Goal: Task Accomplishment & Management: Manage account settings

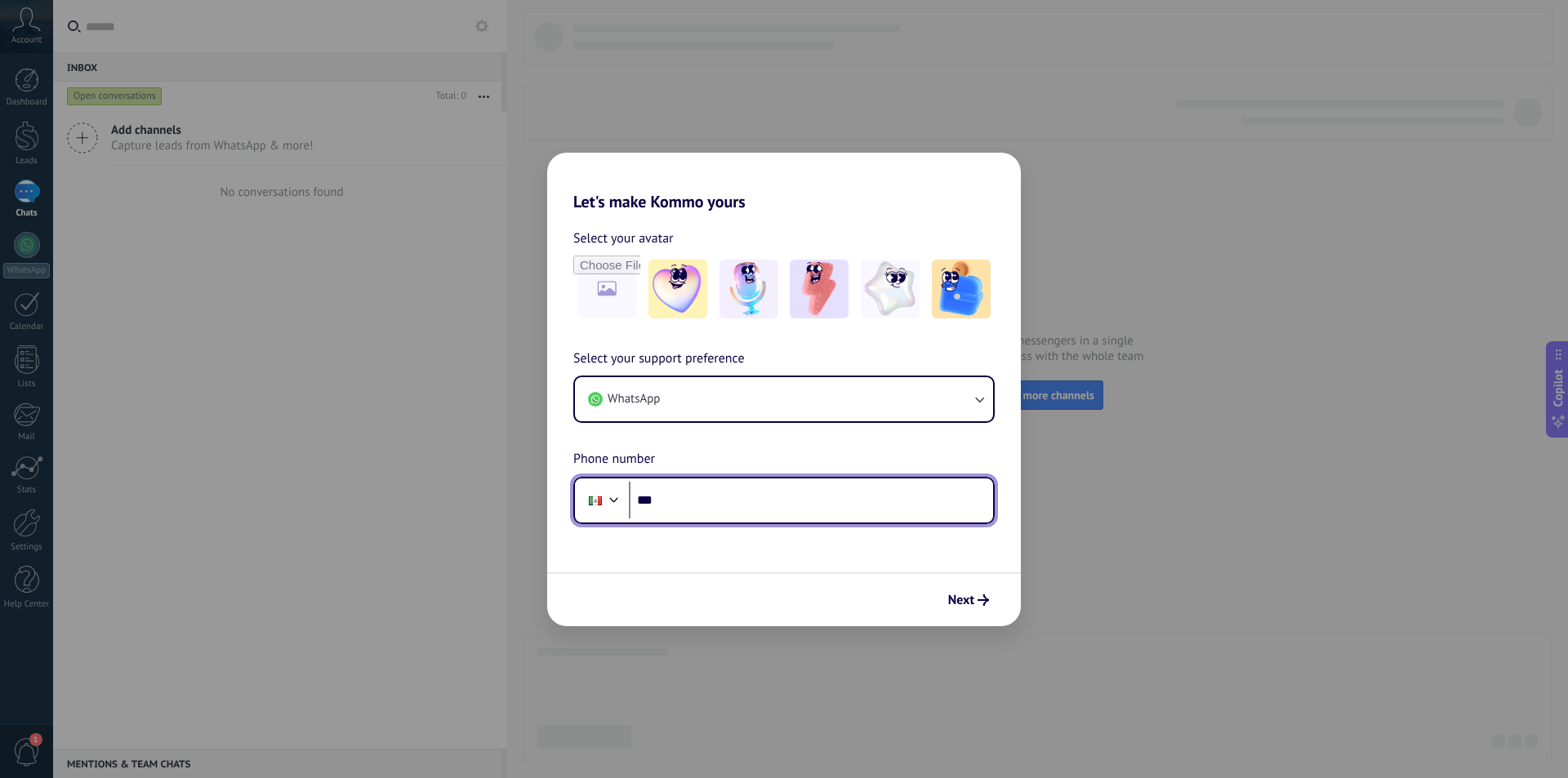
click at [768, 511] on input "***" at bounding box center [810, 500] width 364 height 37
type input "**********"
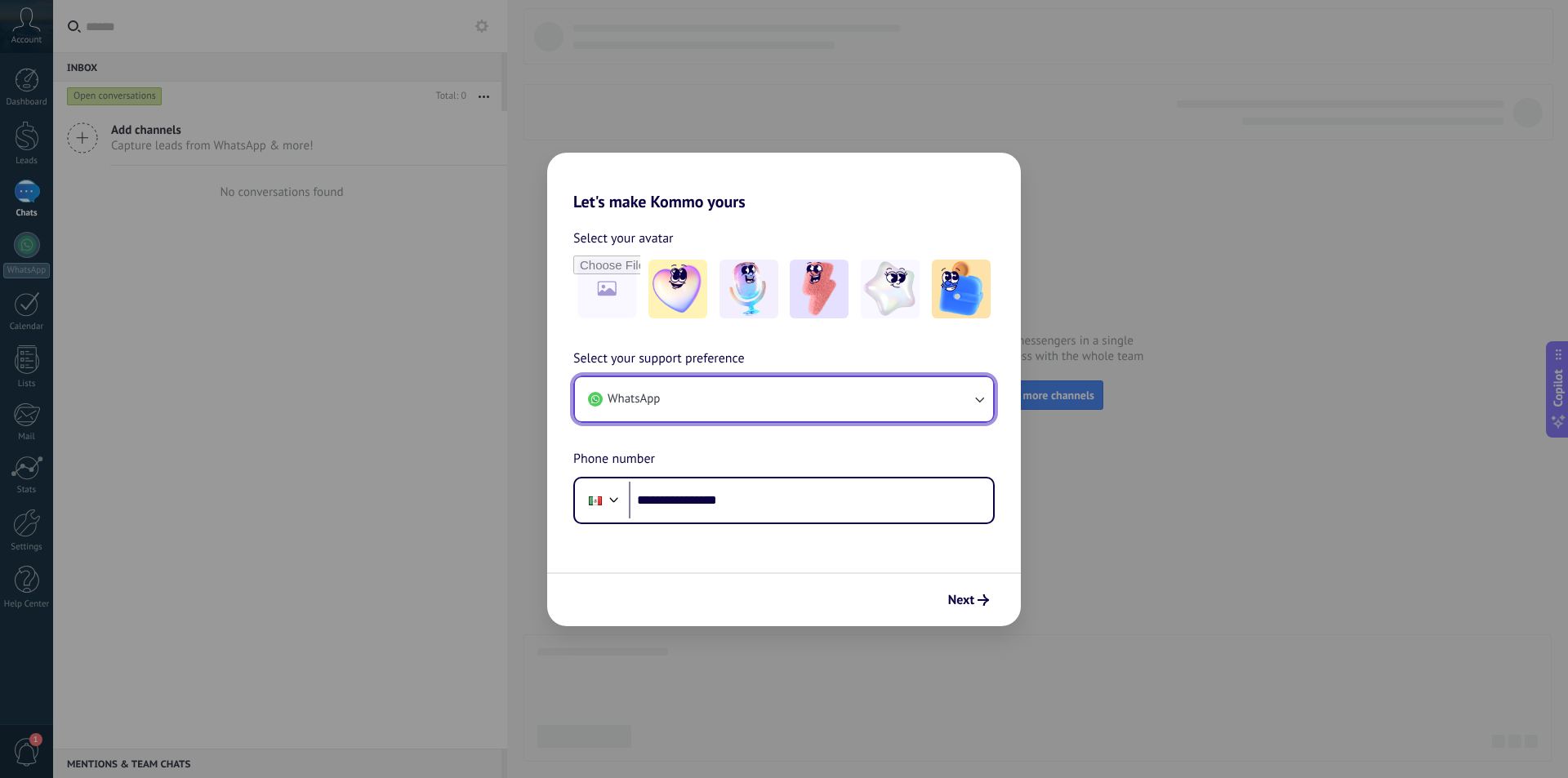
click at [973, 399] on icon "button" at bounding box center [979, 399] width 16 height 16
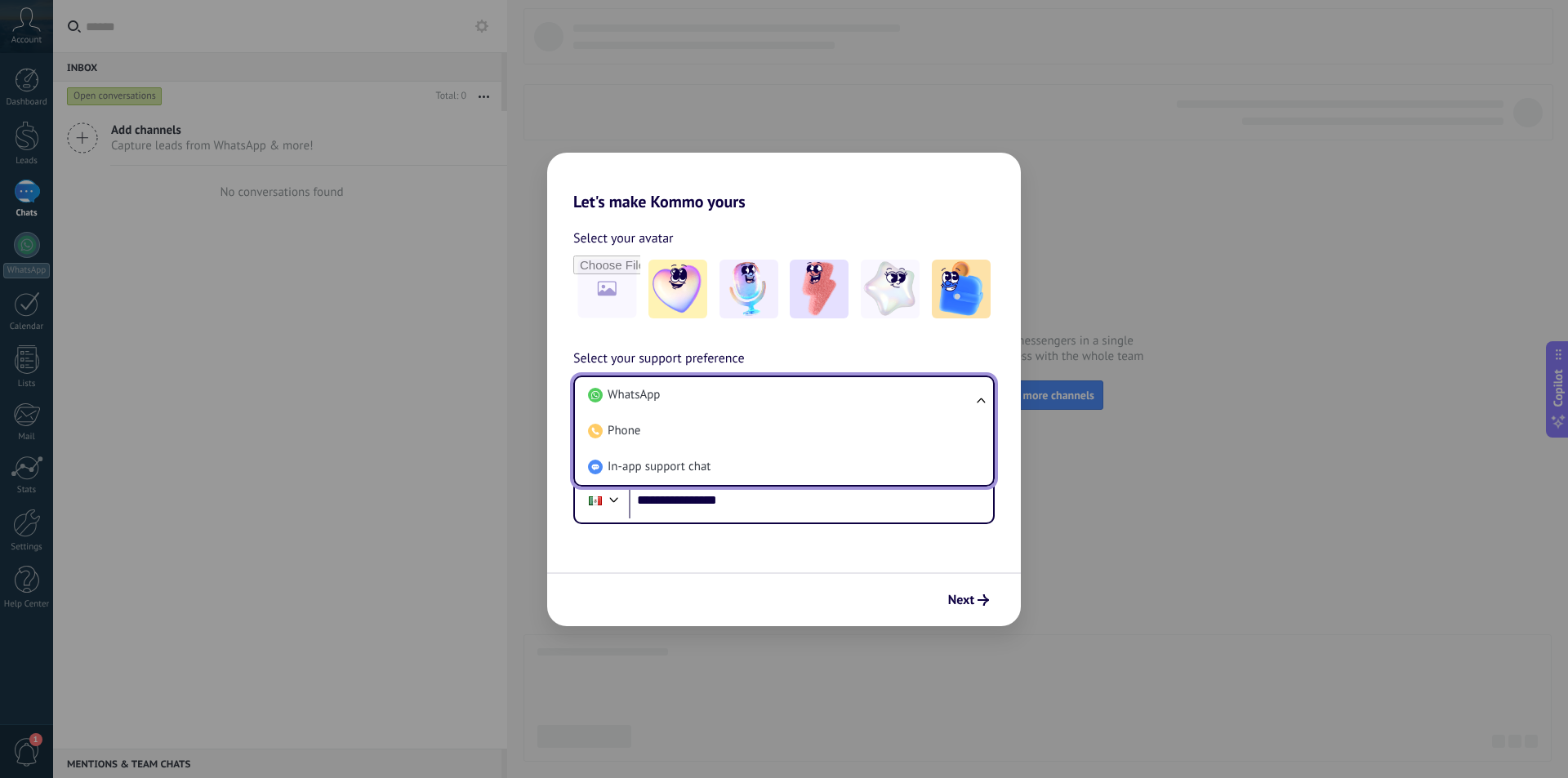
click at [784, 542] on form "**********" at bounding box center [784, 418] width 473 height 415
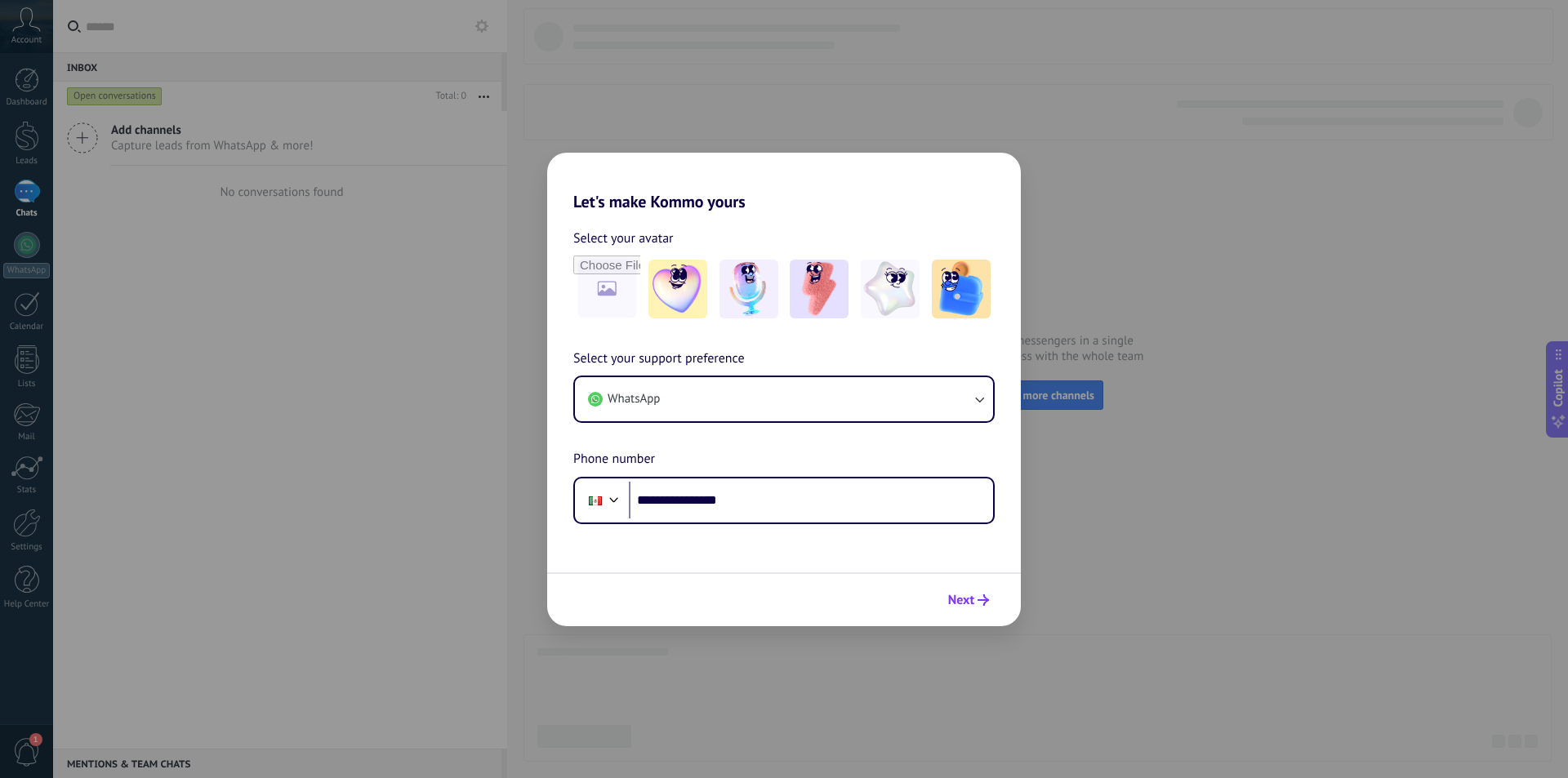
click at [961, 606] on span "Next" at bounding box center [961, 600] width 26 height 11
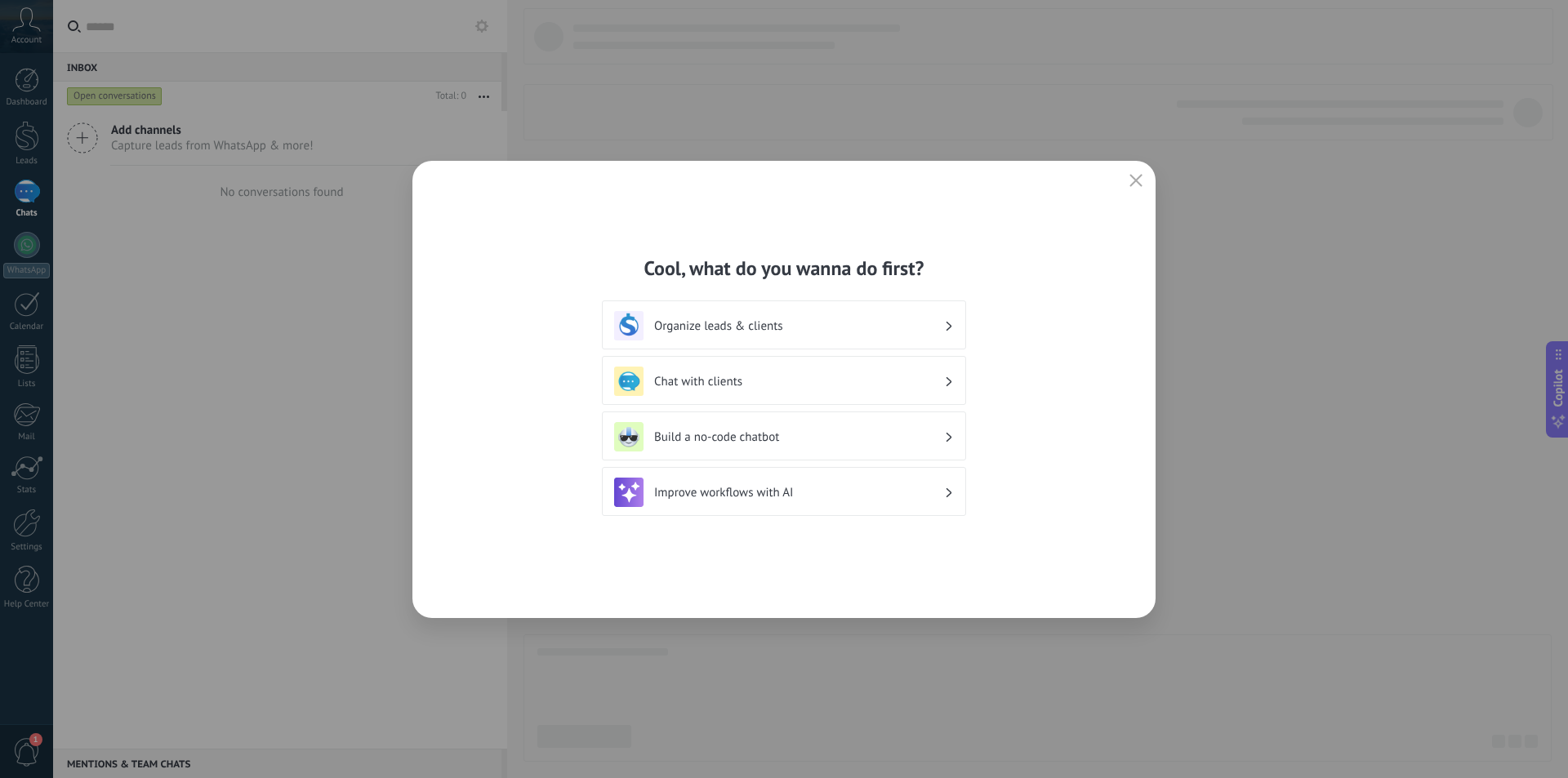
click at [718, 325] on h3 "Organize leads & clients" at bounding box center [799, 326] width 290 height 16
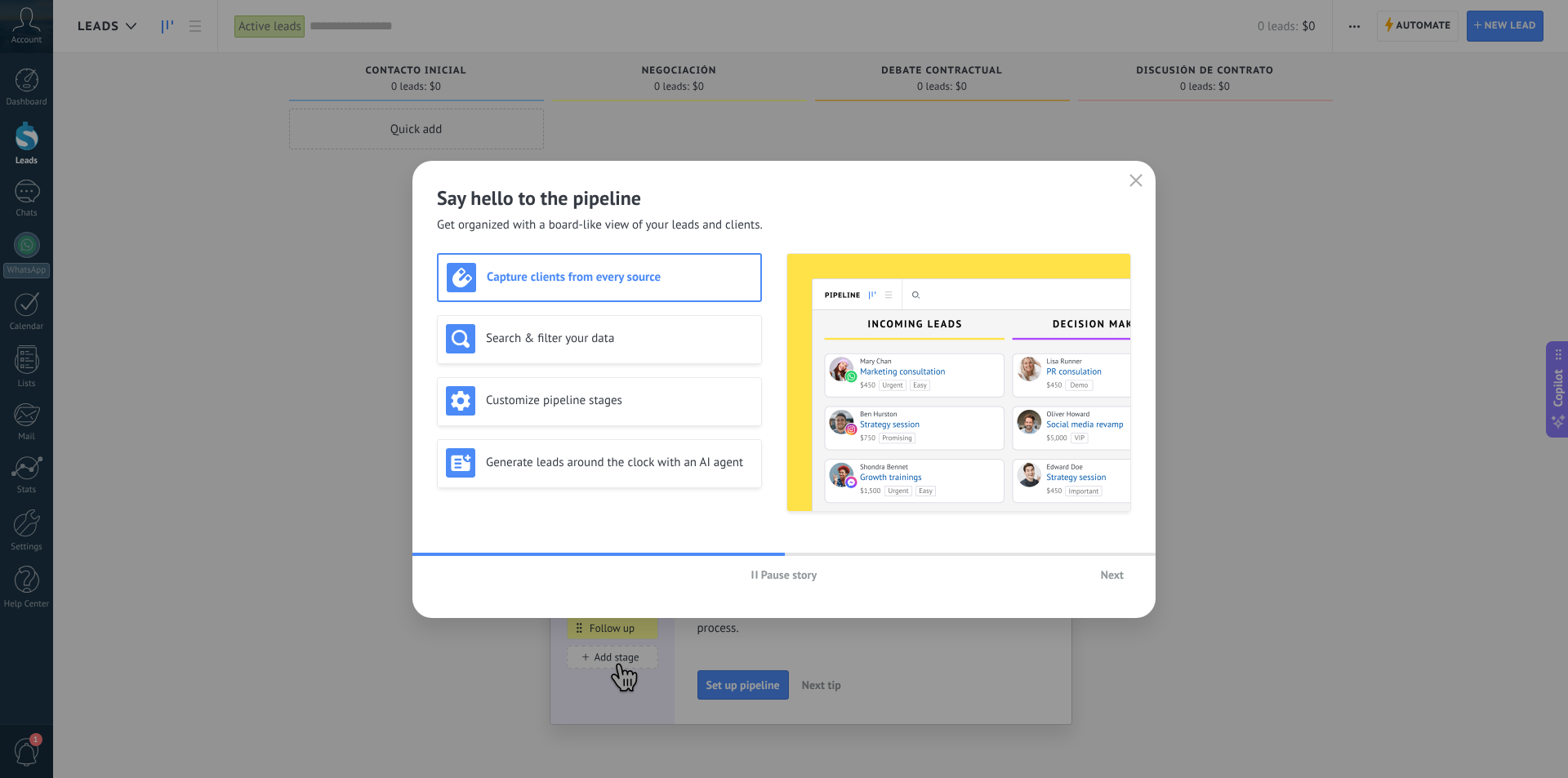
click at [1114, 570] on span "Next" at bounding box center [1112, 574] width 23 height 11
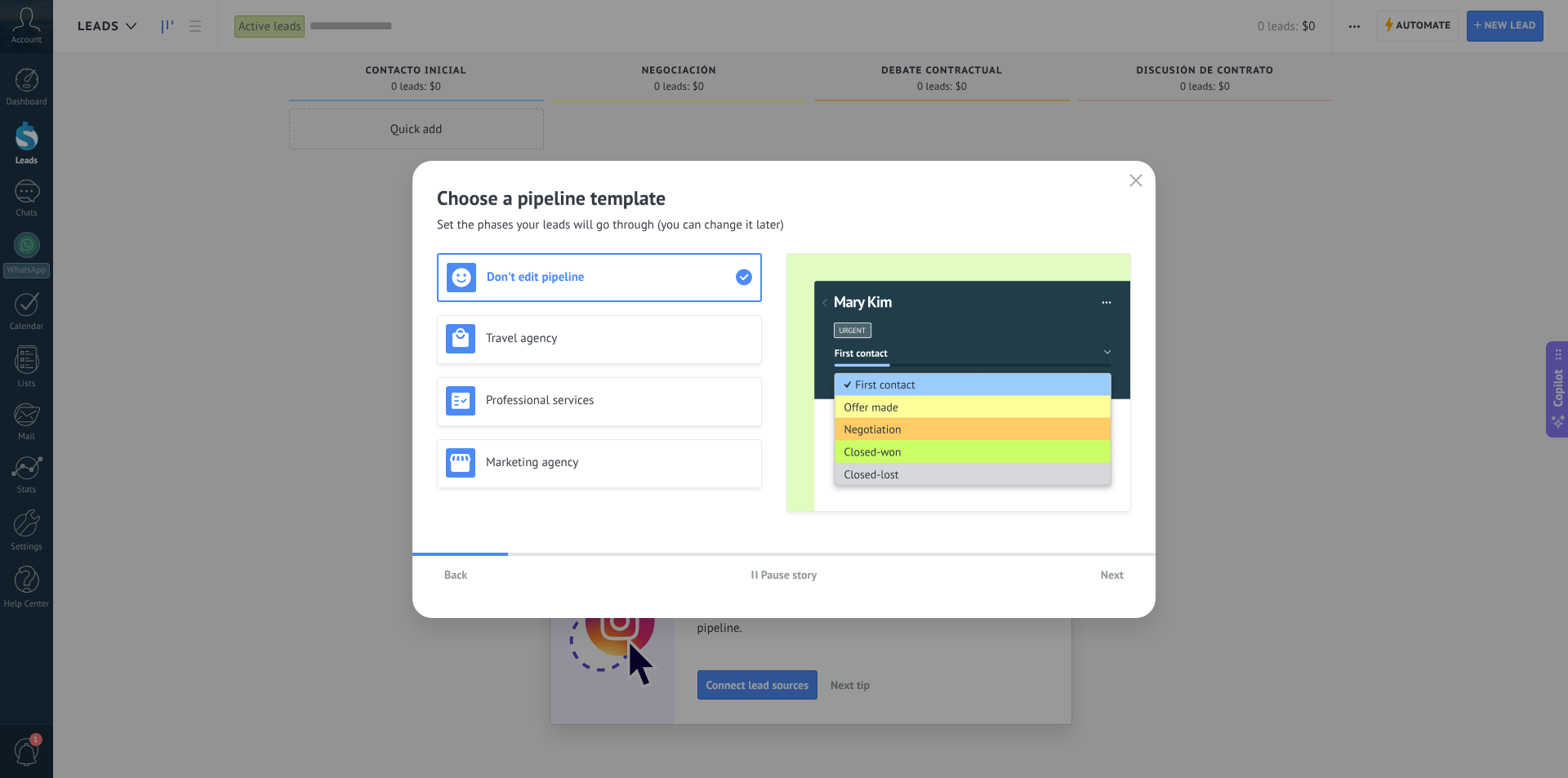
click at [1115, 573] on span "Next" at bounding box center [1112, 574] width 23 height 11
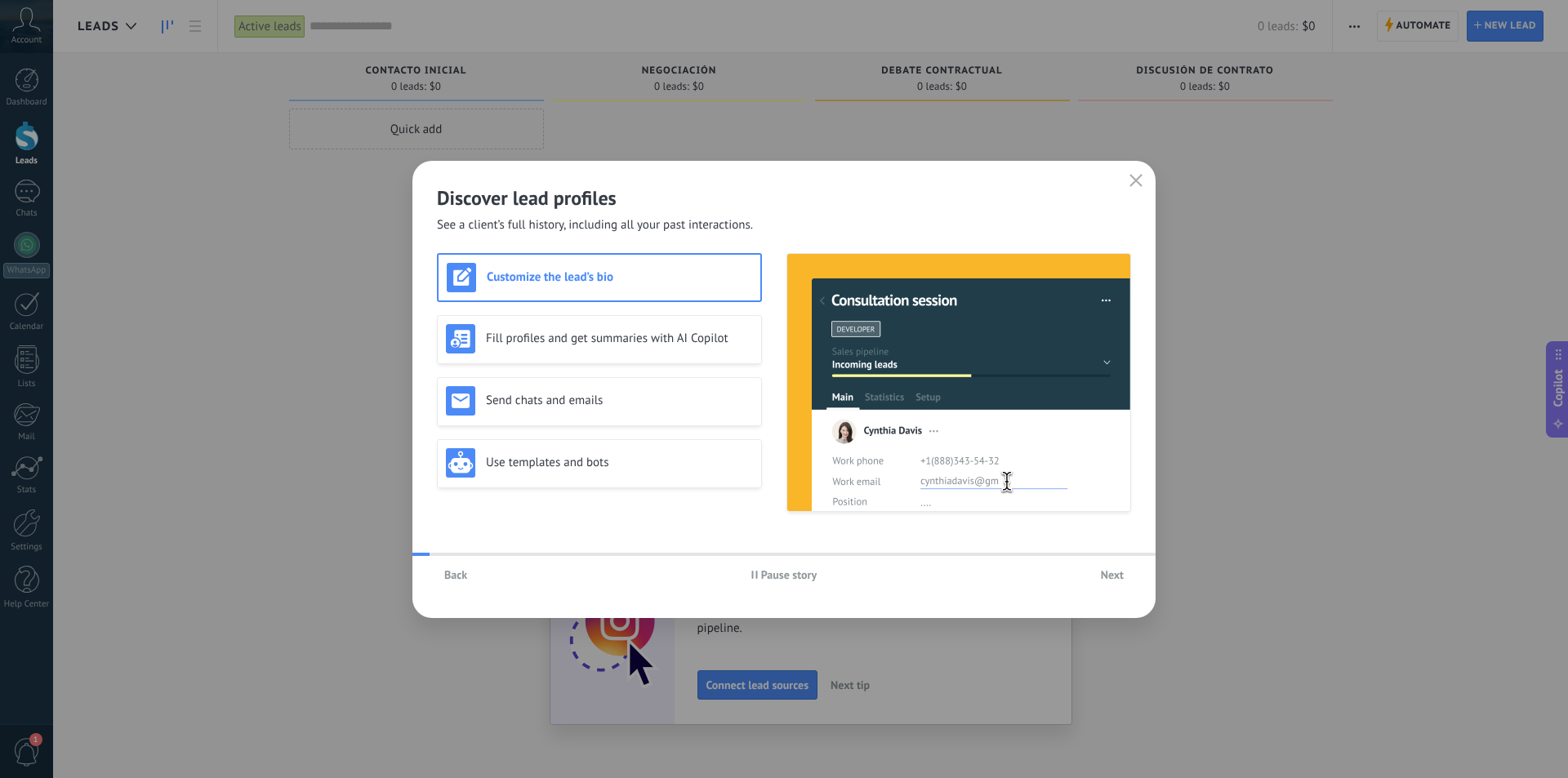
click at [1115, 573] on span "Next" at bounding box center [1112, 574] width 23 height 11
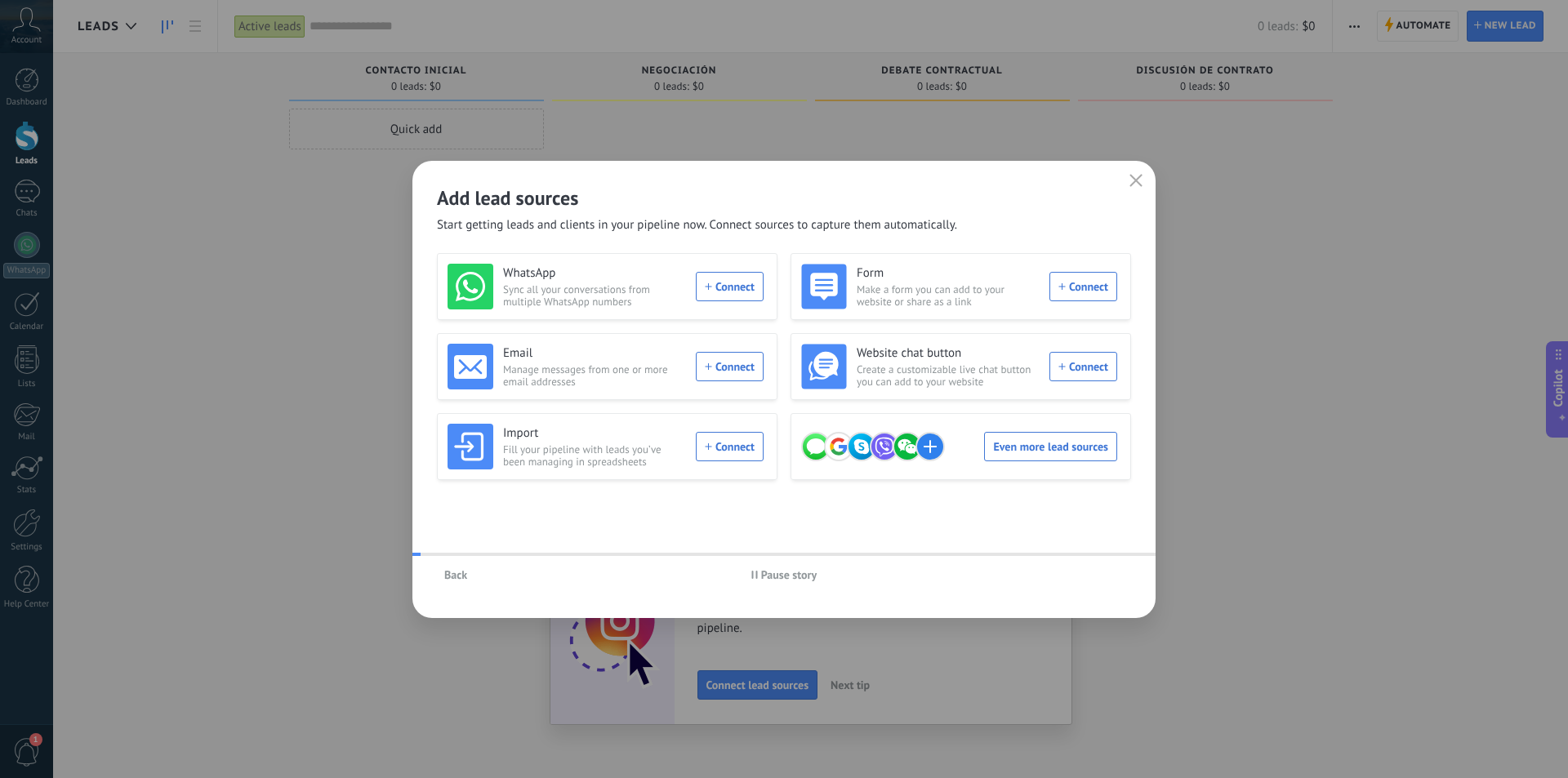
click at [1115, 573] on div "Back Pause story" at bounding box center [784, 574] width 743 height 37
click at [719, 281] on div "WhatsApp Sync all your conversations from multiple WhatsApp numbers Connect" at bounding box center [605, 286] width 316 height 46
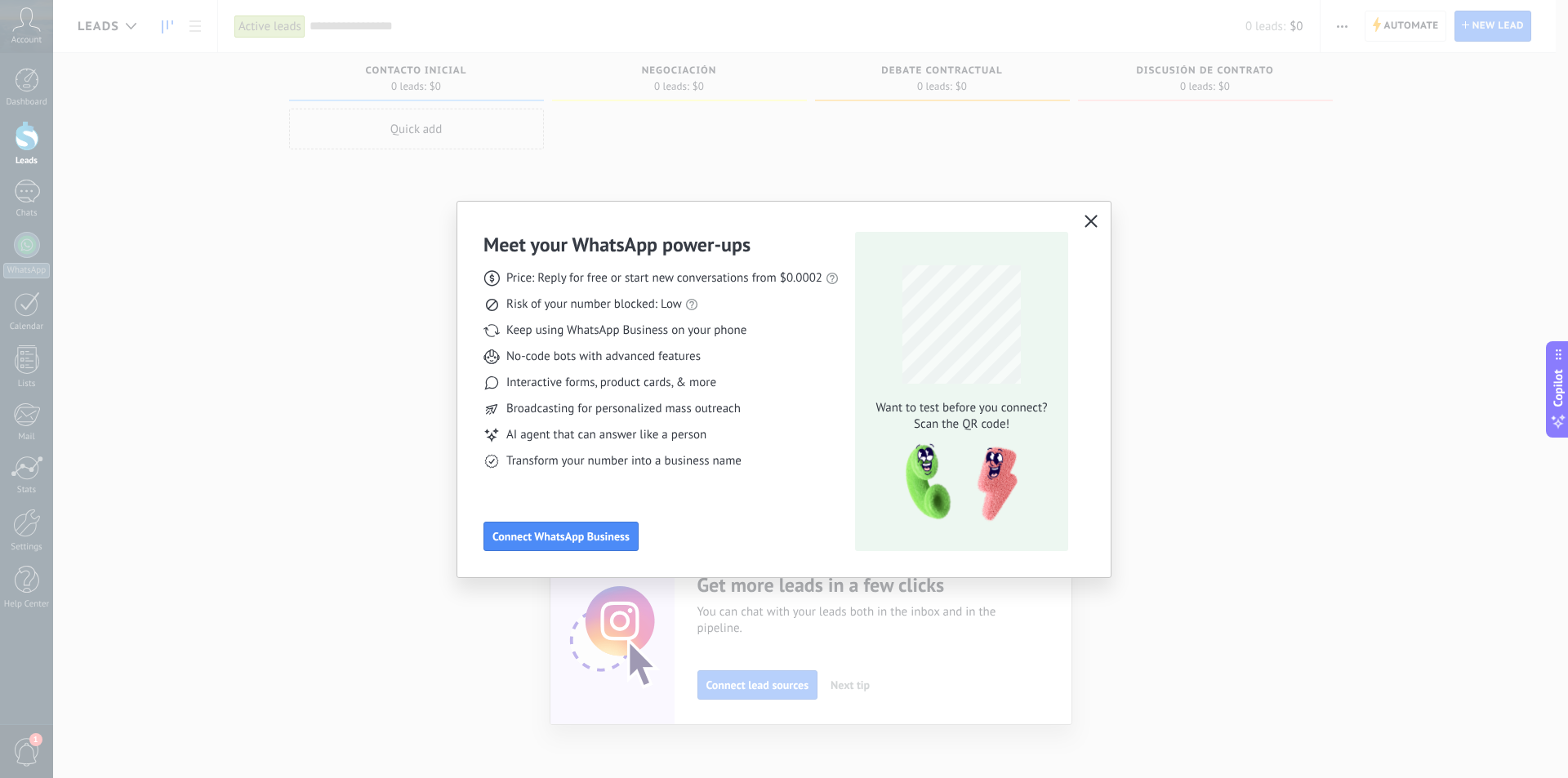
click at [1089, 217] on icon "button" at bounding box center [1090, 221] width 13 height 13
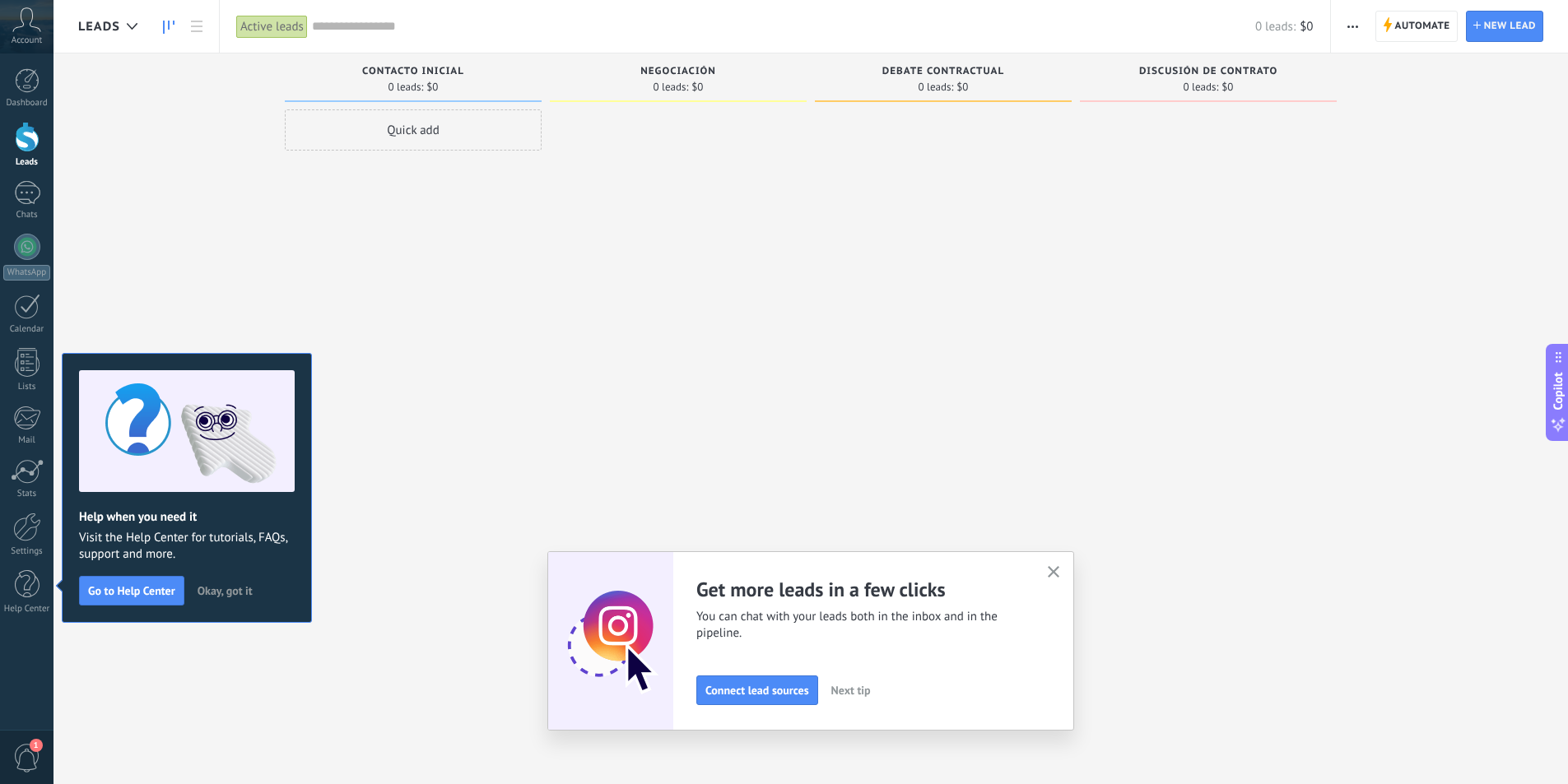
click at [1346, 210] on div "Discusión de contrato 0 leads: $0" at bounding box center [1220, 366] width 281 height 625
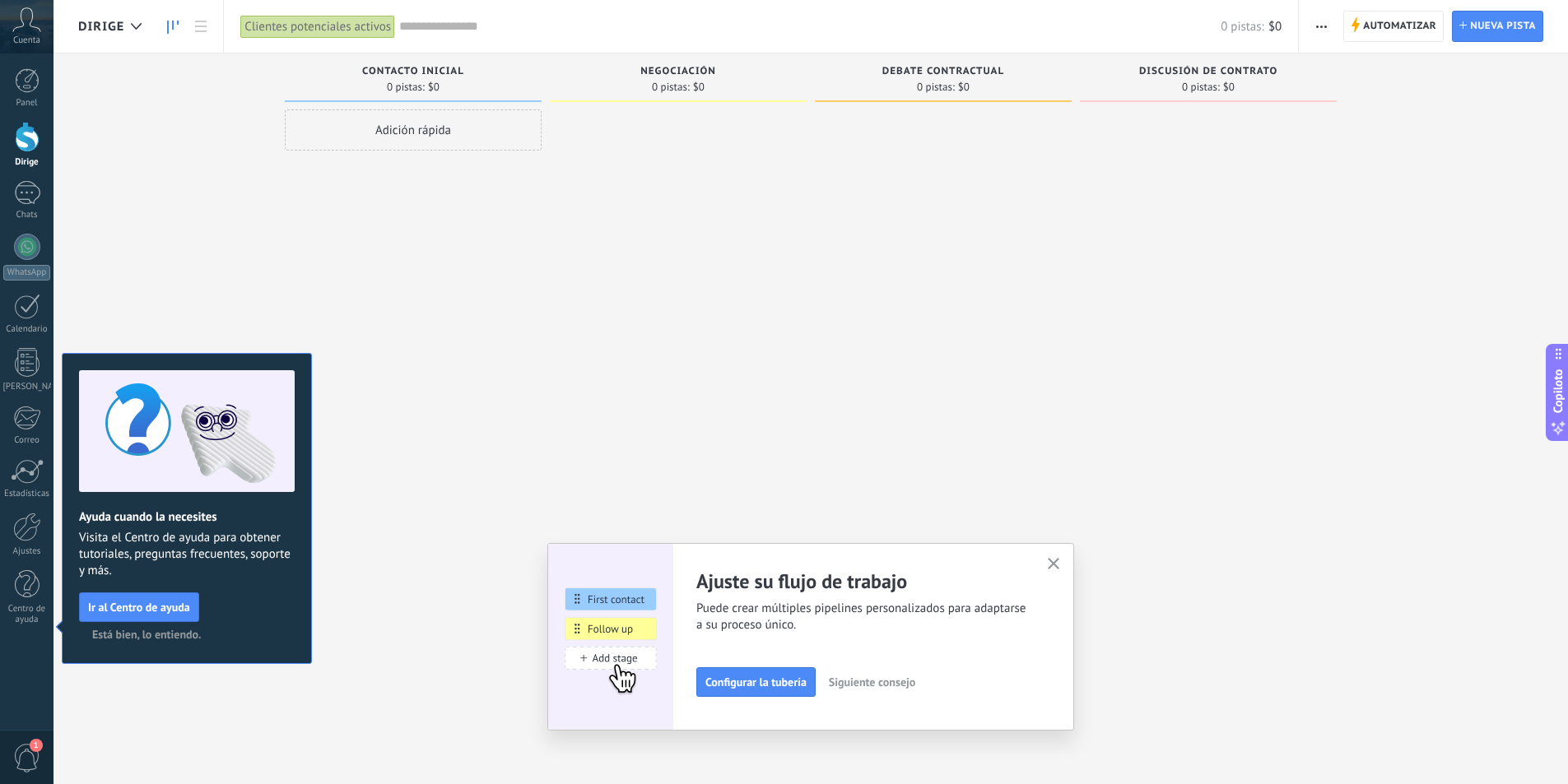
click at [469, 206] on div "Adición rápida" at bounding box center [413, 394] width 257 height 569
click at [349, 28] on font "Clientes potenciales activos" at bounding box center [318, 27] width 147 height 16
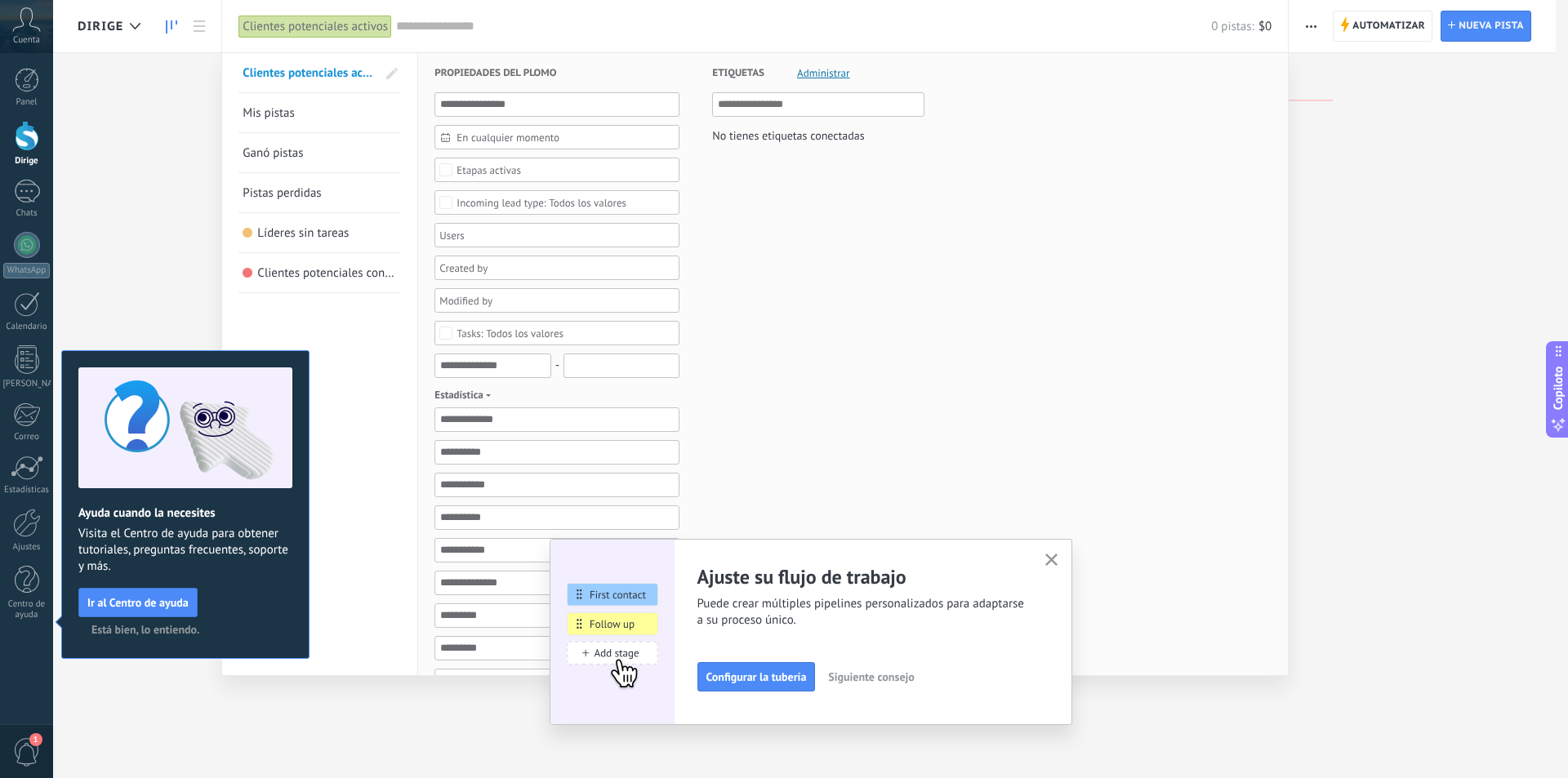
click at [1328, 269] on div at bounding box center [784, 389] width 1568 height 778
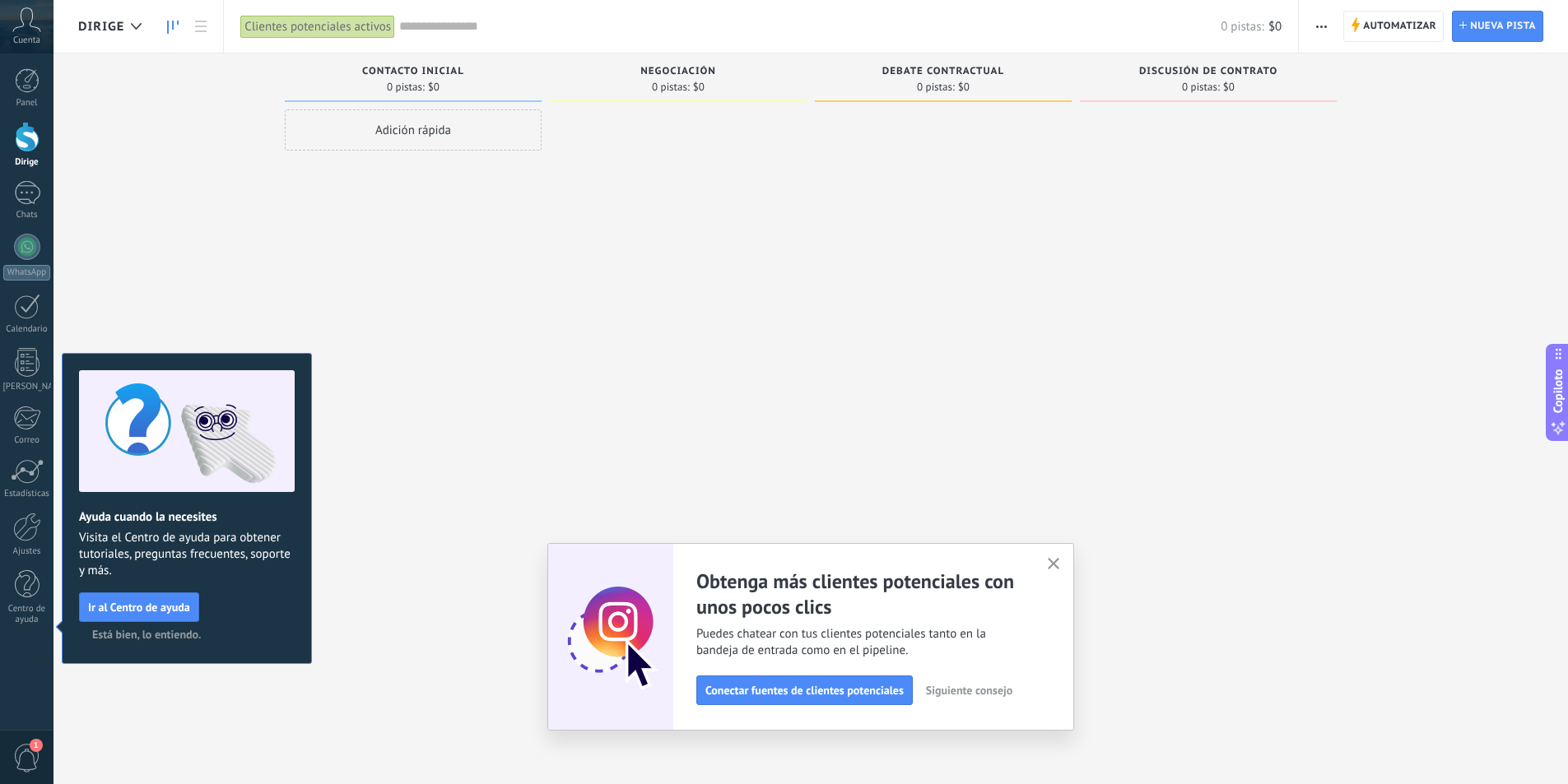
click at [173, 636] on font "Está bien, lo entiendo." at bounding box center [147, 634] width 108 height 15
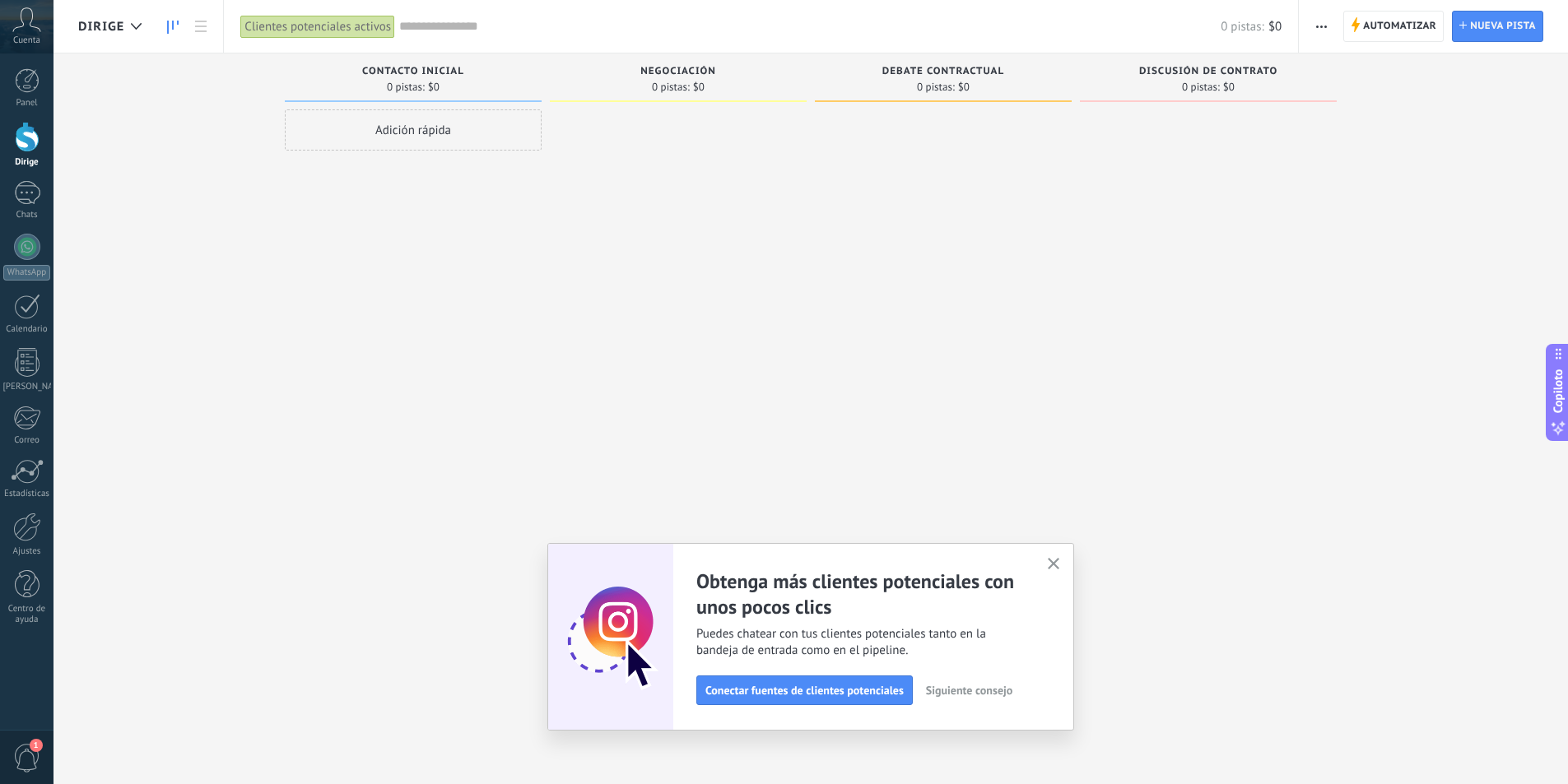
click at [24, 141] on div at bounding box center [27, 136] width 24 height 31
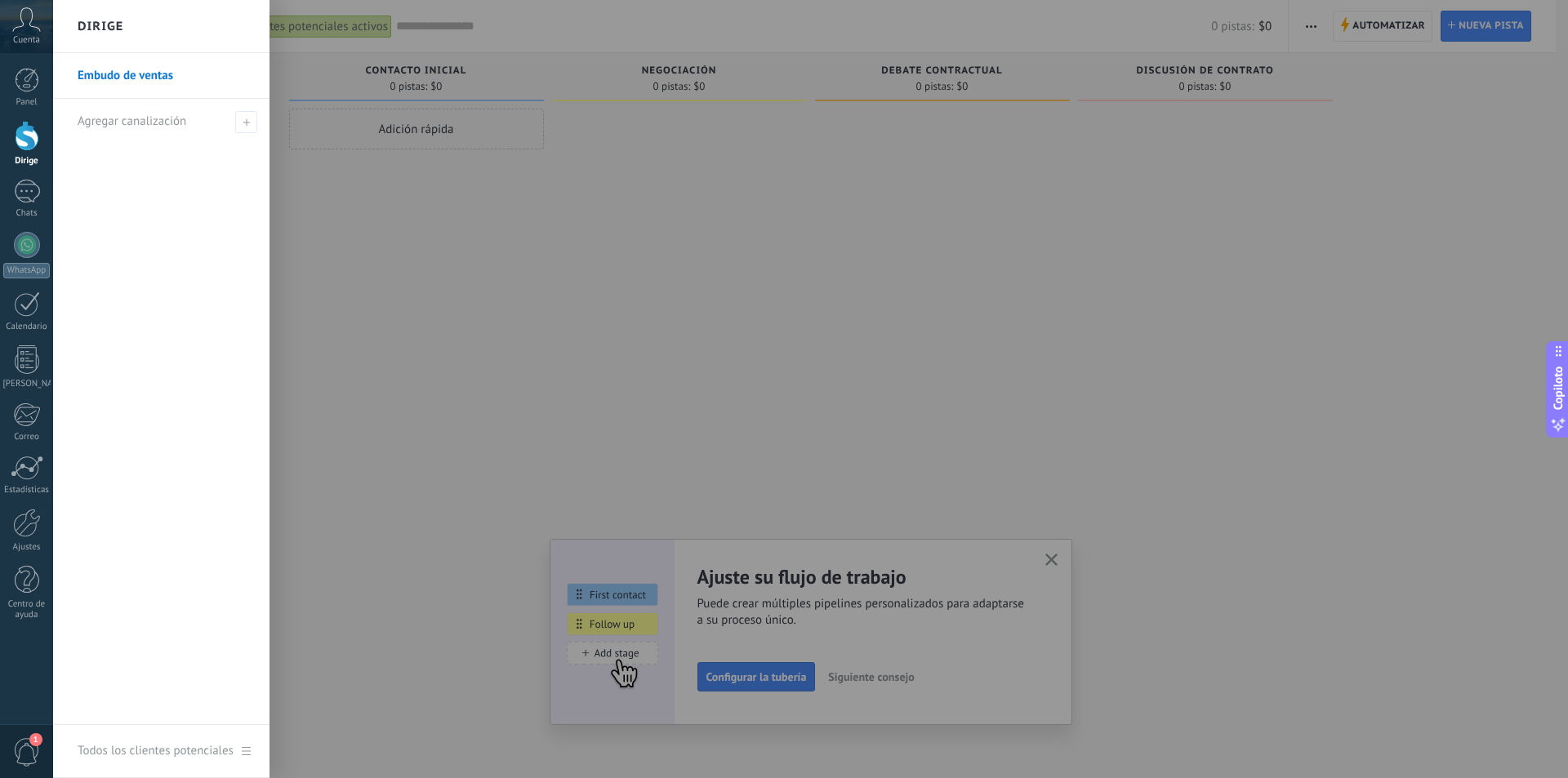
click at [138, 72] on font "Embudo de ventas" at bounding box center [125, 75] width 95 height 16
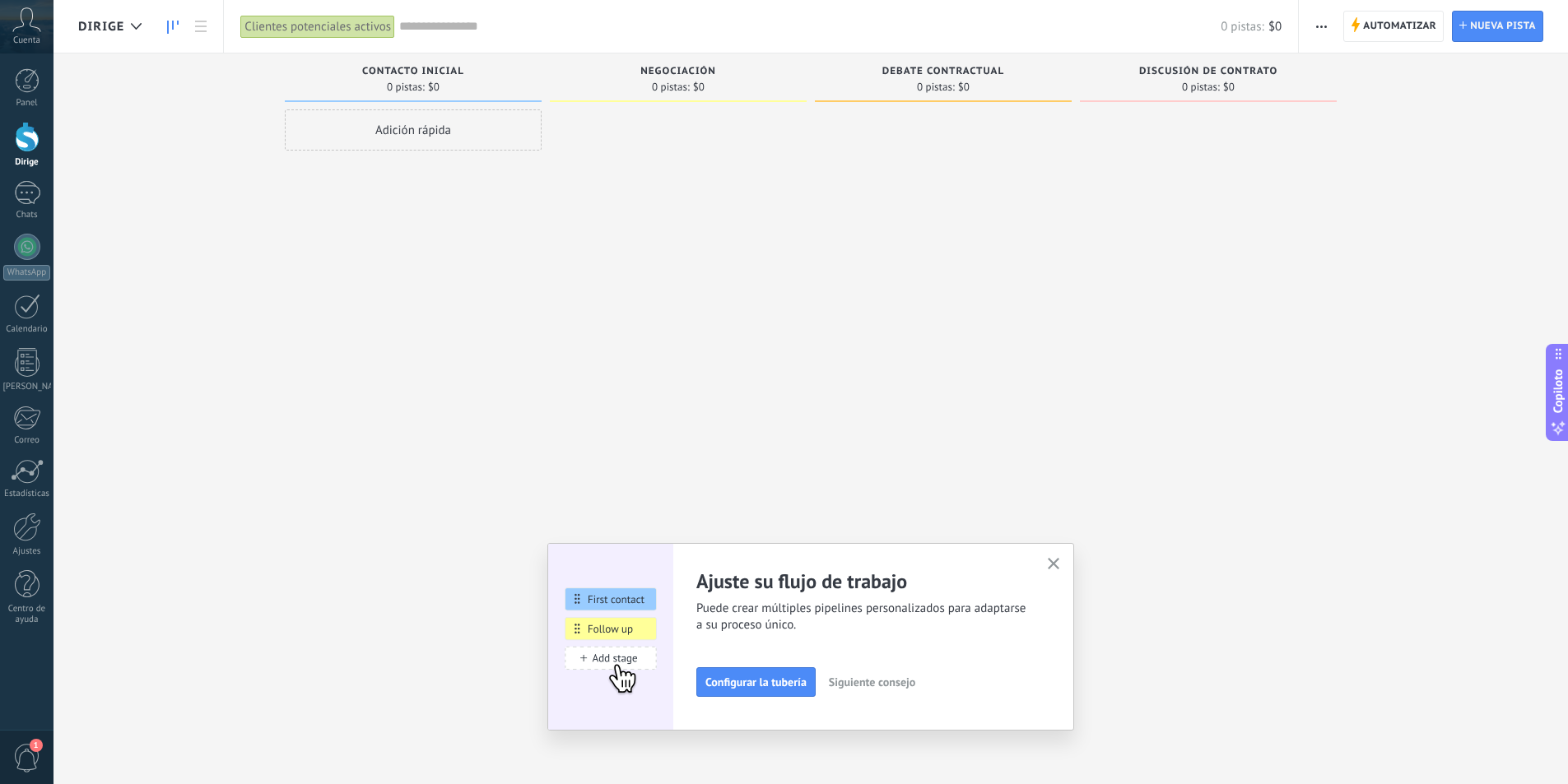
click at [662, 76] on font "Negociación" at bounding box center [678, 71] width 76 height 12
click at [667, 62] on div "Negociación 0 pistas: $0" at bounding box center [678, 78] width 257 height 49
click at [427, 131] on font "Adición rápida" at bounding box center [413, 130] width 76 height 16
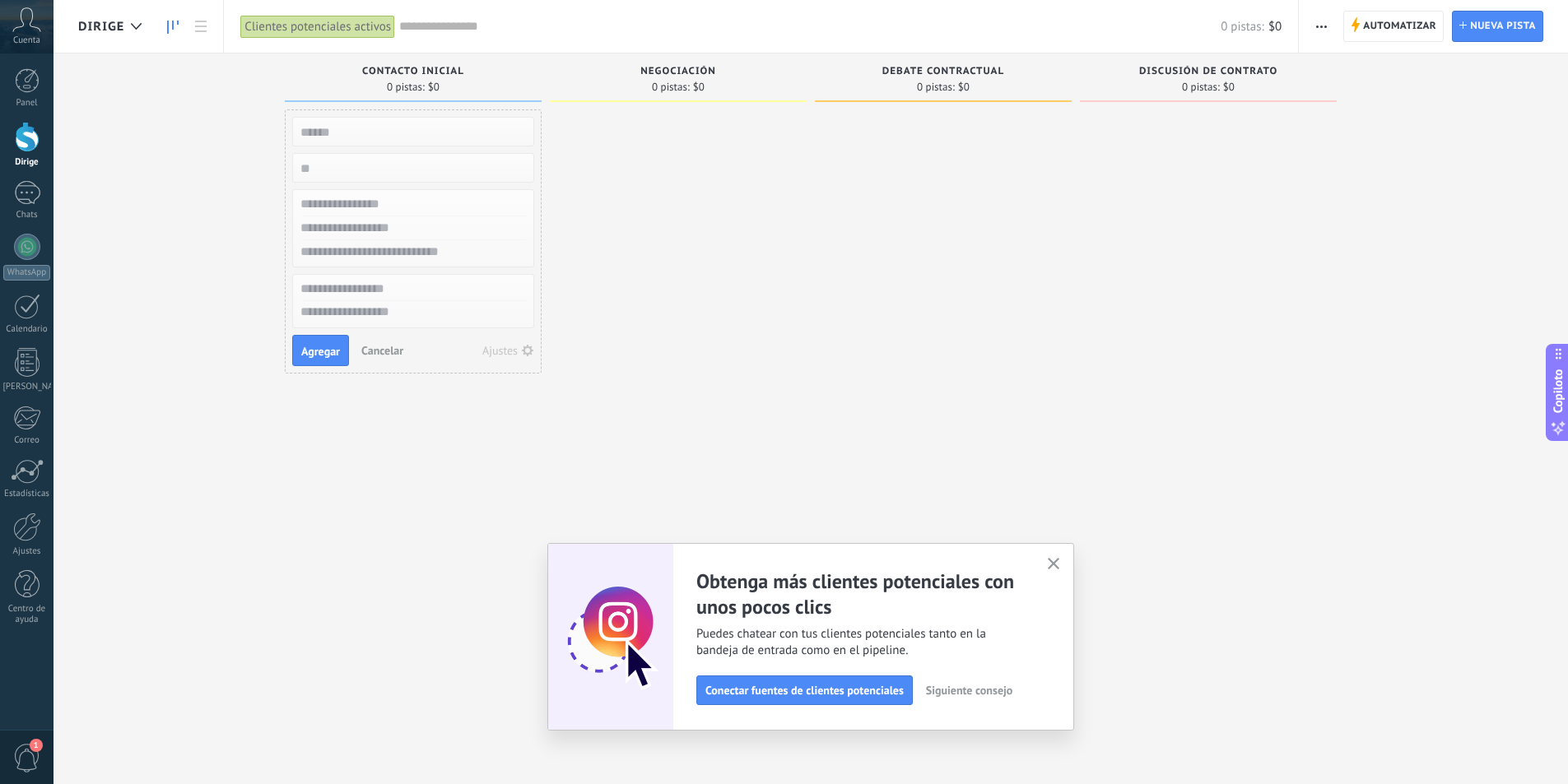
click at [427, 131] on input "text" at bounding box center [411, 132] width 240 height 23
click at [533, 341] on button "Ajustes" at bounding box center [508, 350] width 64 height 23
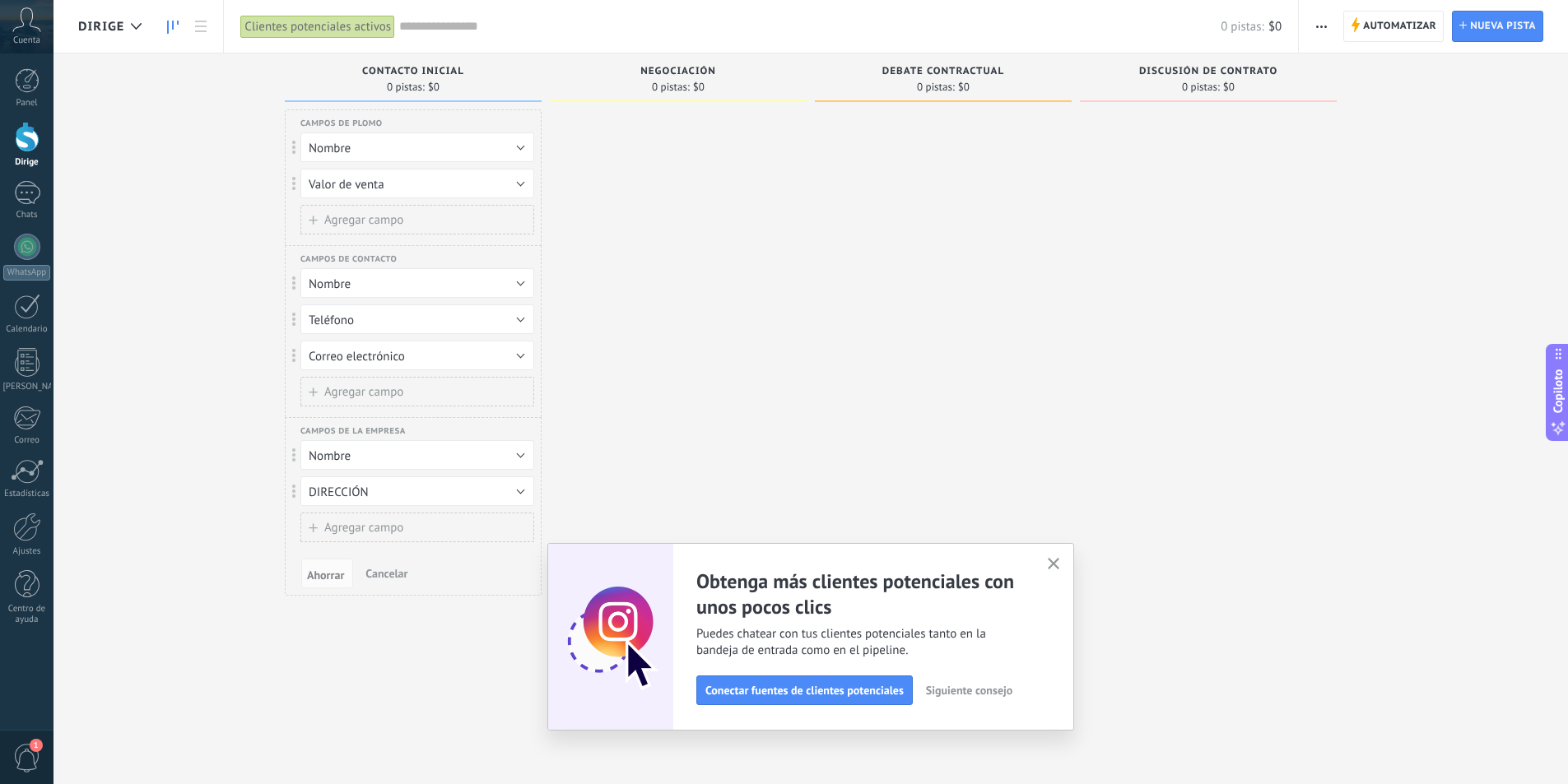
click at [645, 297] on div at bounding box center [678, 394] width 257 height 569
click at [435, 74] on font "Contacto inicial" at bounding box center [413, 71] width 102 height 12
click at [211, 112] on div "Clientes potenciales entrantes Solicitudes: 0 0 0 0 0 0 0 0 0 Contacto inicial …" at bounding box center [822, 366] width 1489 height 625
click at [416, 99] on div "Contacto inicial 0 pistas: $0" at bounding box center [413, 78] width 257 height 49
click at [292, 34] on font "Clientes potenciales activos" at bounding box center [318, 27] width 147 height 16
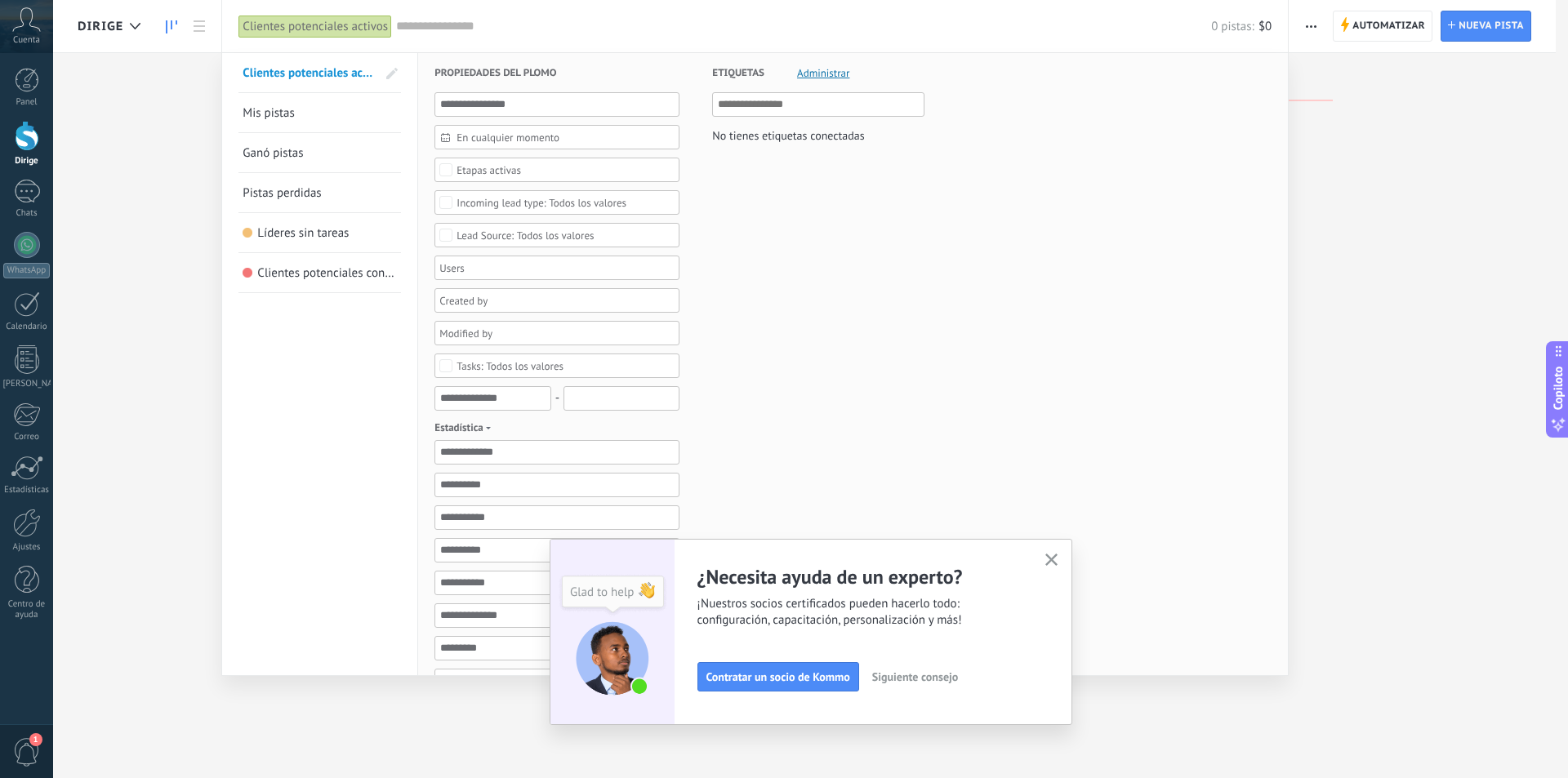
click at [21, 178] on div "Panel Dirige Chats WhatsApp Clientes" at bounding box center [26, 352] width 53 height 569
click at [19, 179] on div at bounding box center [27, 191] width 26 height 23
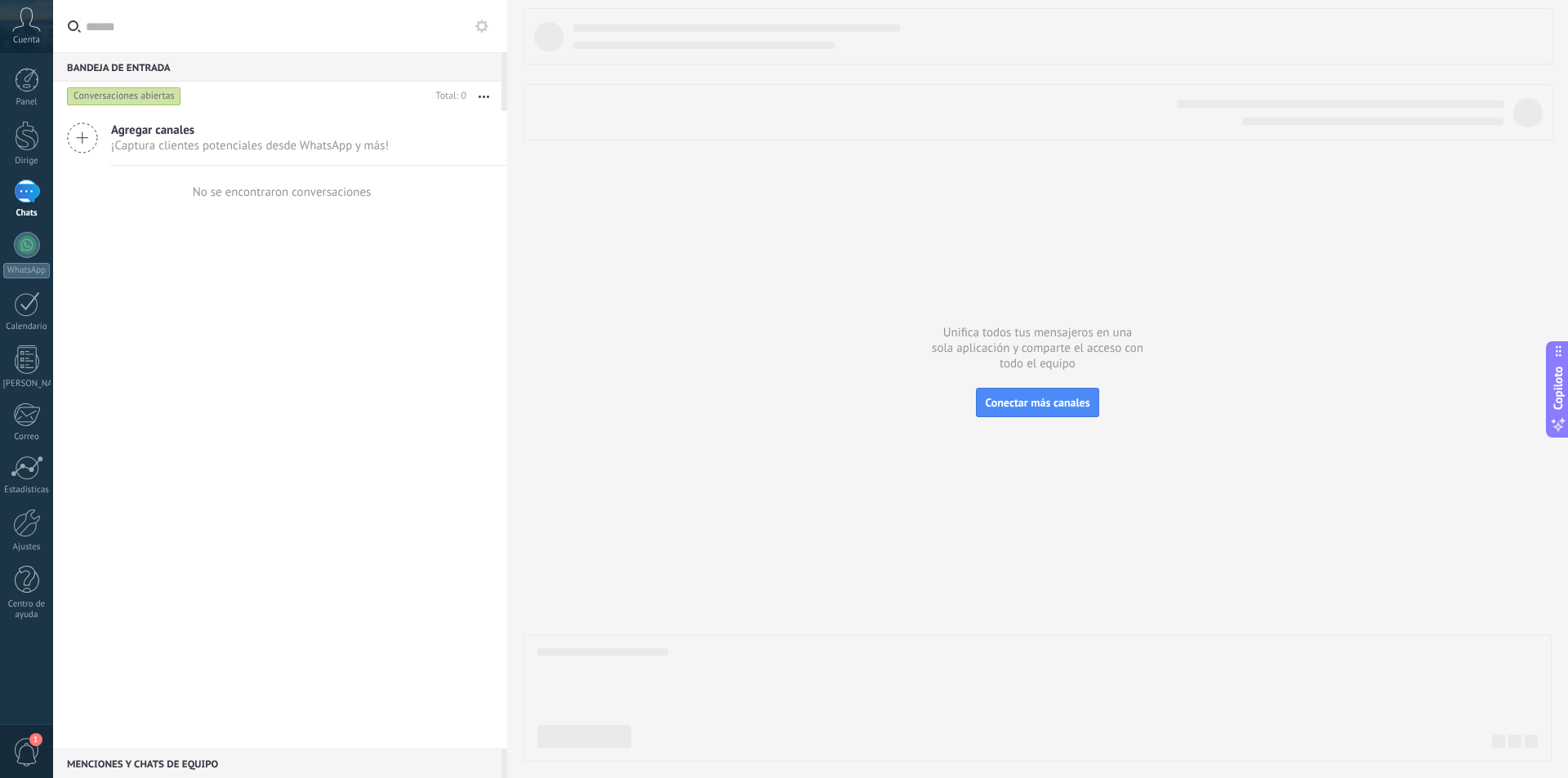
click at [171, 143] on font "¡Captura clientes potenciales desde WhatsApp y más!" at bounding box center [250, 146] width 277 height 16
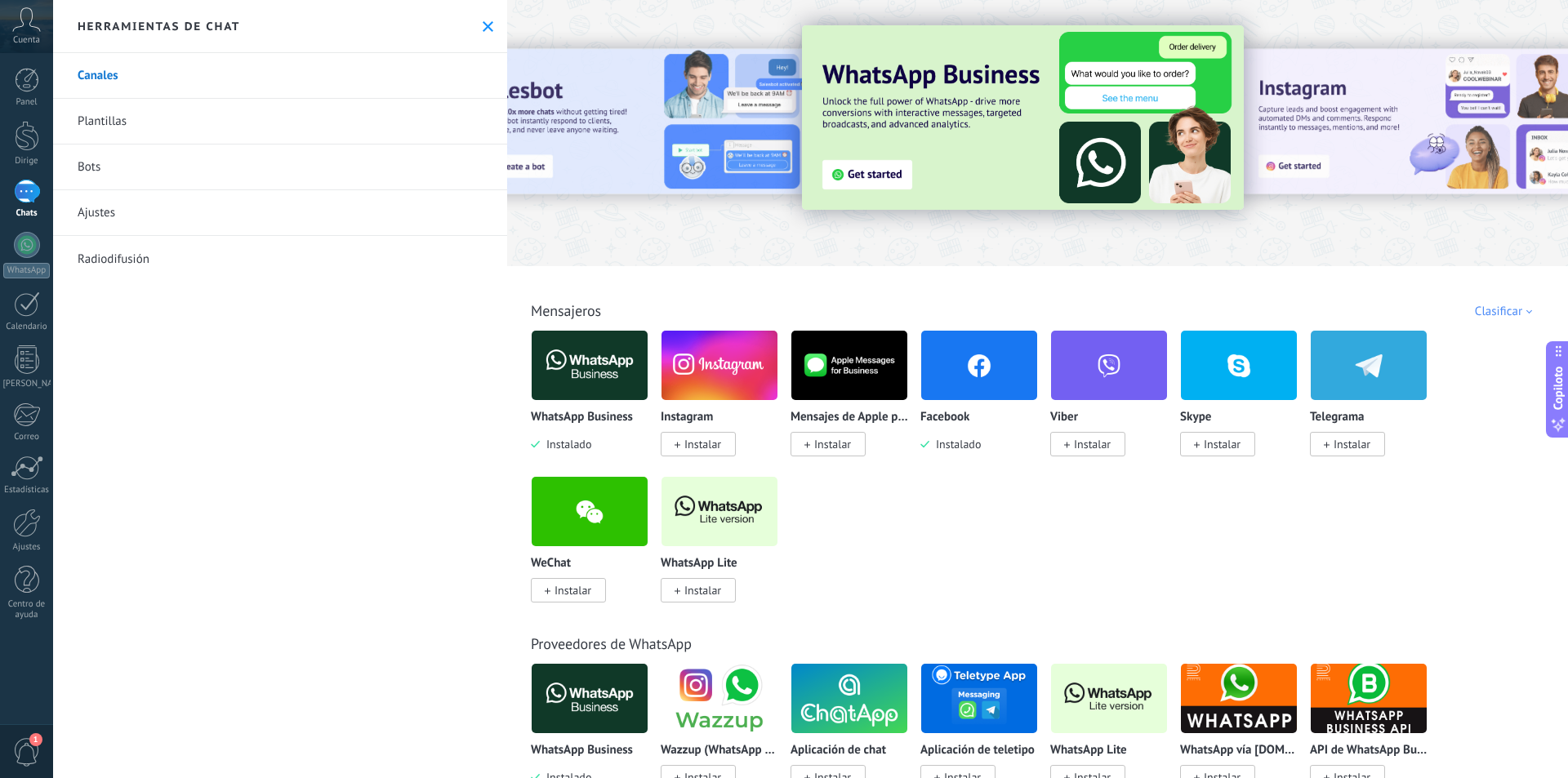
click at [973, 389] on img at bounding box center [979, 365] width 116 height 79
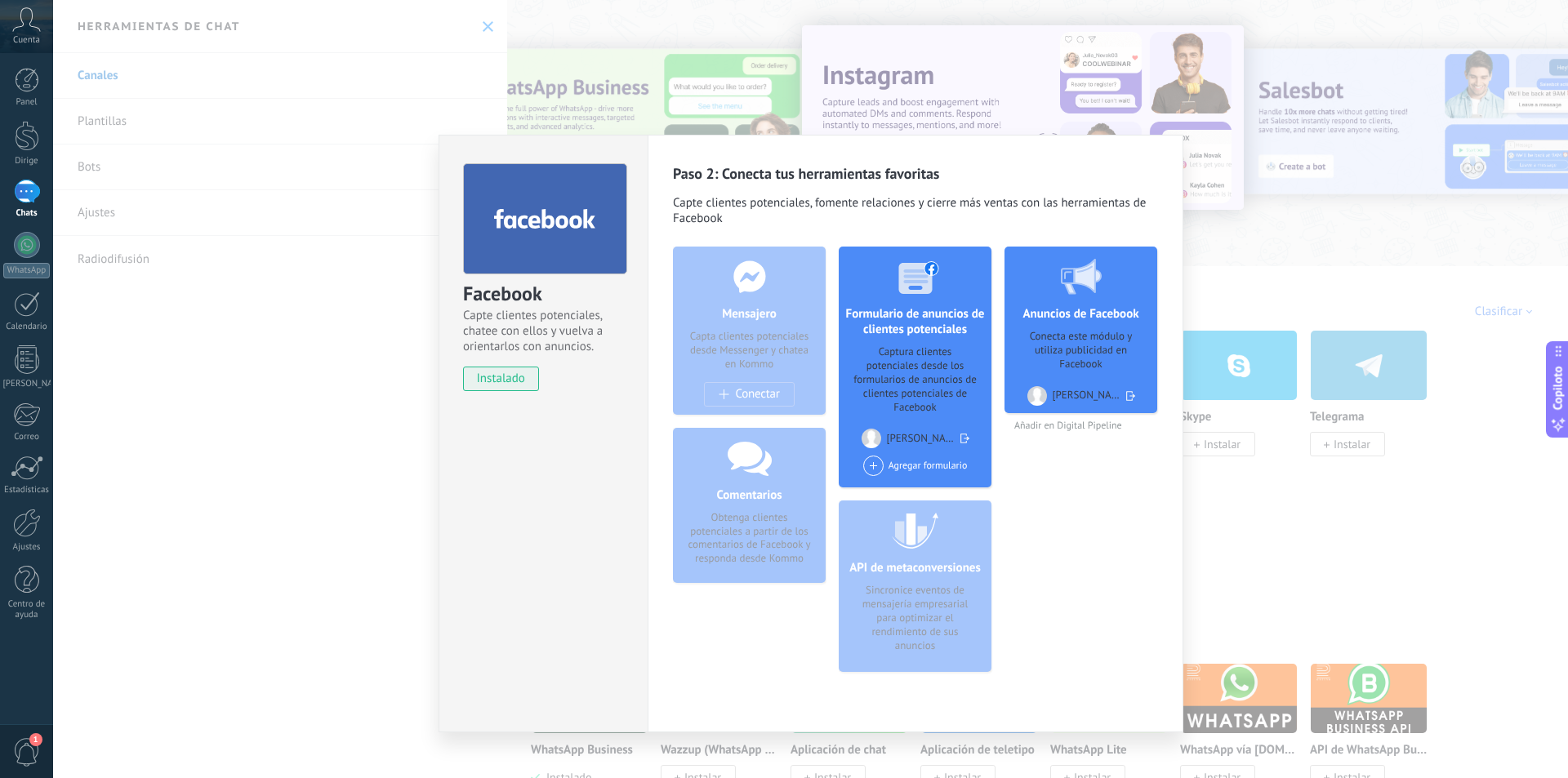
click at [732, 486] on div "Comentarios Obtenga clientes potenciales a partir de los comentarios de Faceboo…" at bounding box center [749, 505] width 153 height 155
click at [728, 397] on div "Mensajero Capta clientes potenciales desde Messenger y chatea en Kommo Conectar" at bounding box center [749, 331] width 153 height 168
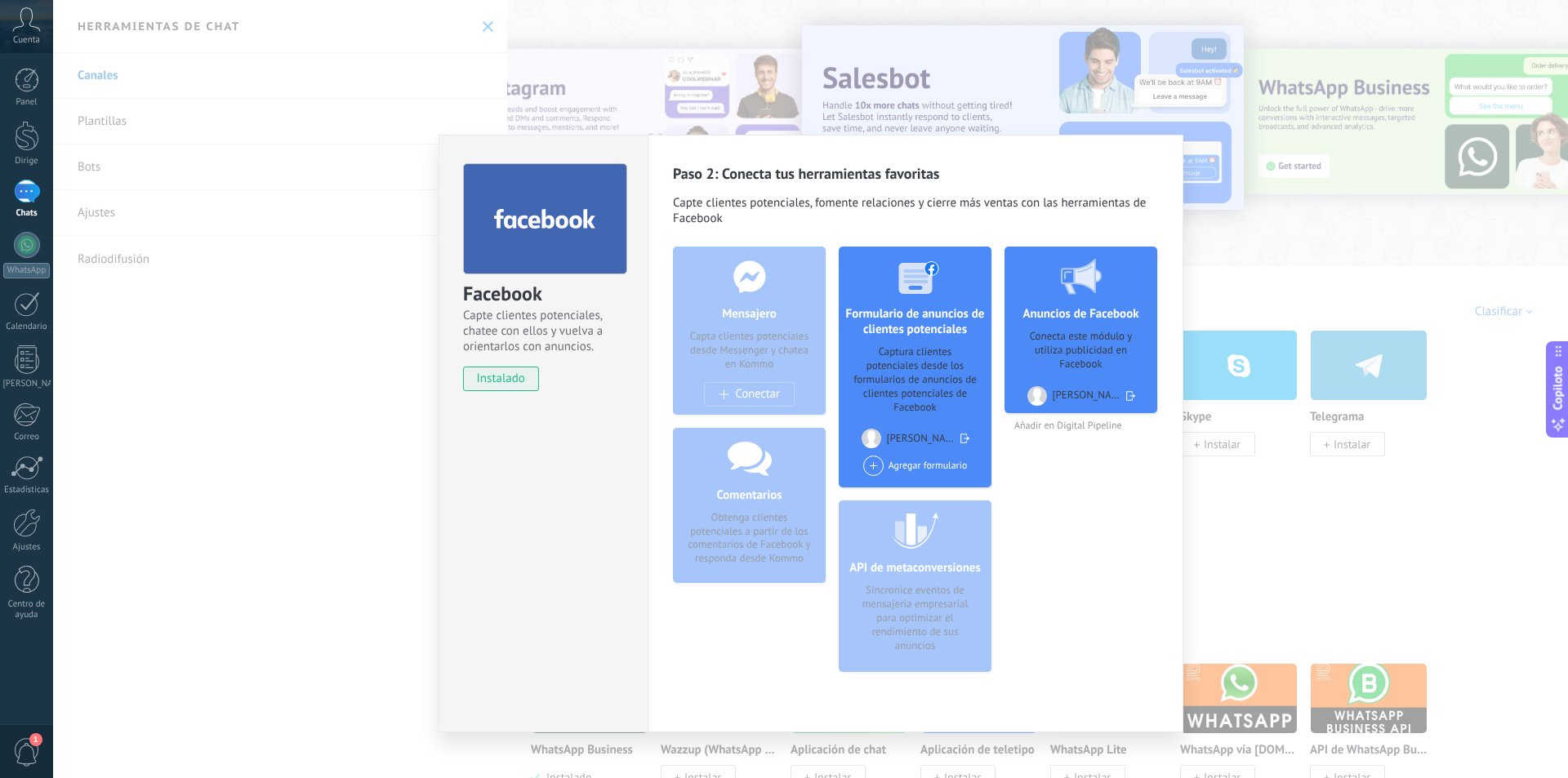
click at [1220, 293] on div "Facebook Capte clientes potenciales, chatee con ellos y vuelva a orientarlos co…" at bounding box center [810, 389] width 1515 height 778
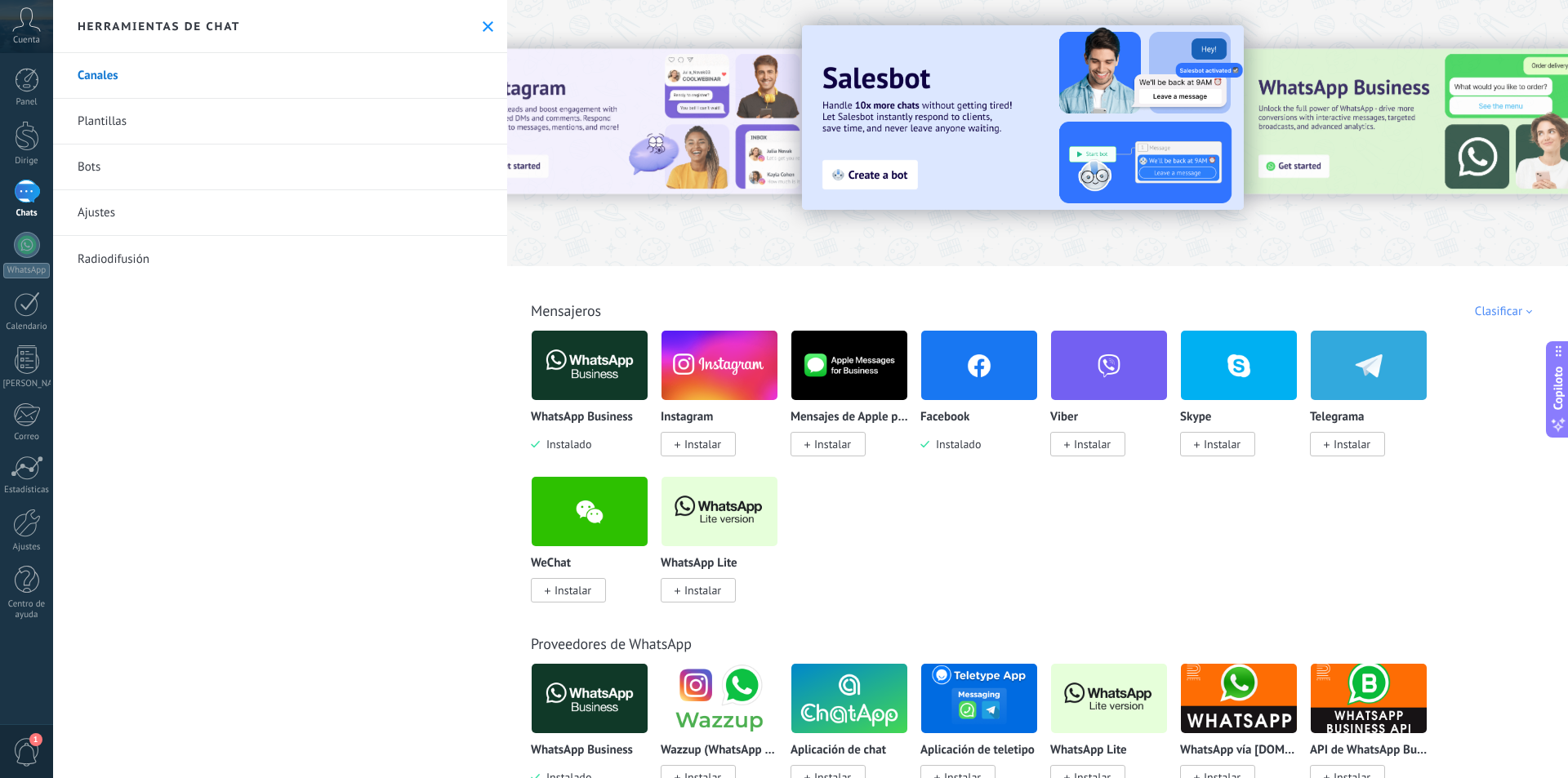
click at [483, 26] on use at bounding box center [488, 26] width 10 height 10
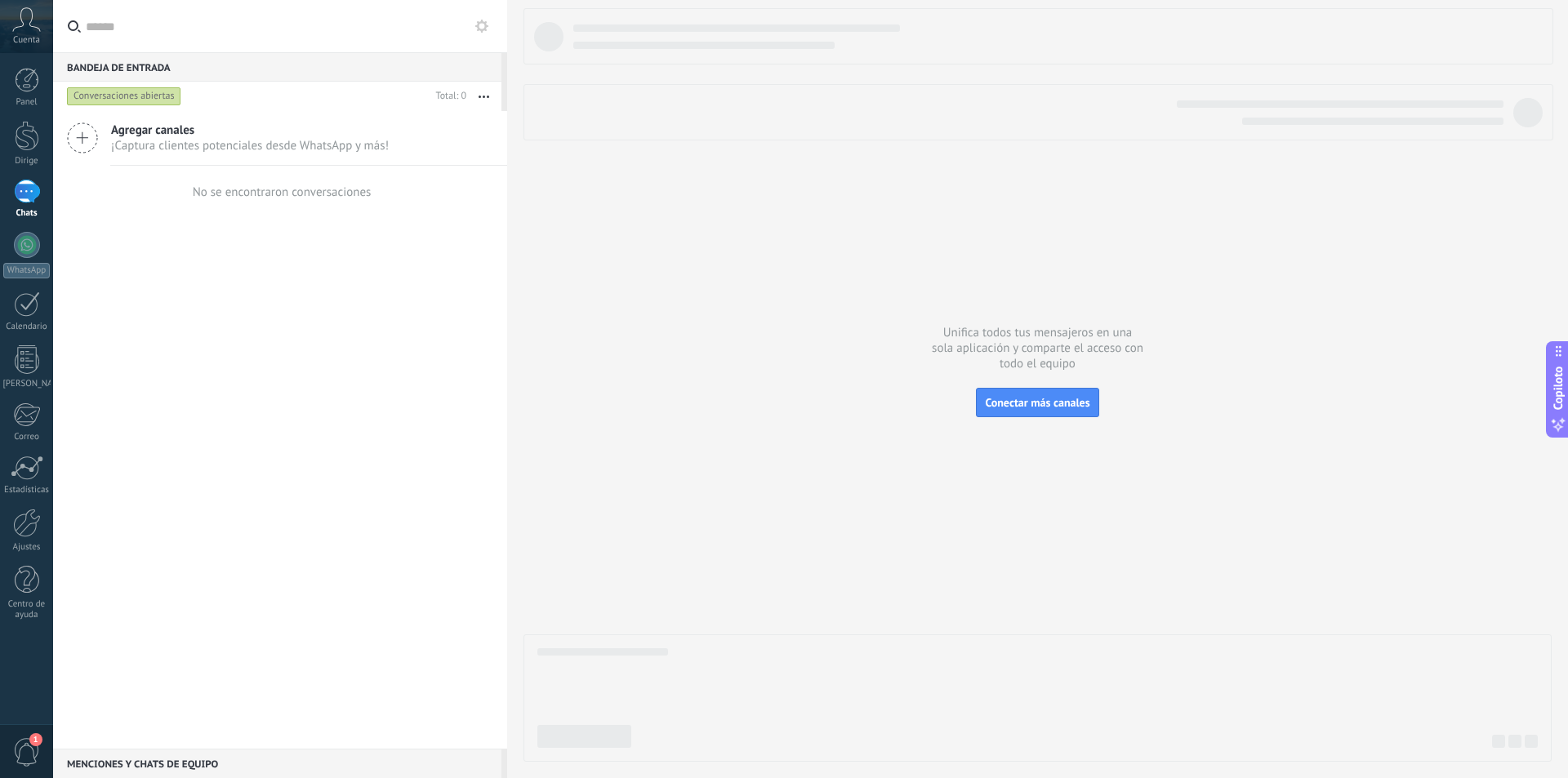
click at [279, 198] on font "No se encontraron conversaciones" at bounding box center [282, 192] width 179 height 16
click at [27, 241] on div at bounding box center [27, 245] width 26 height 26
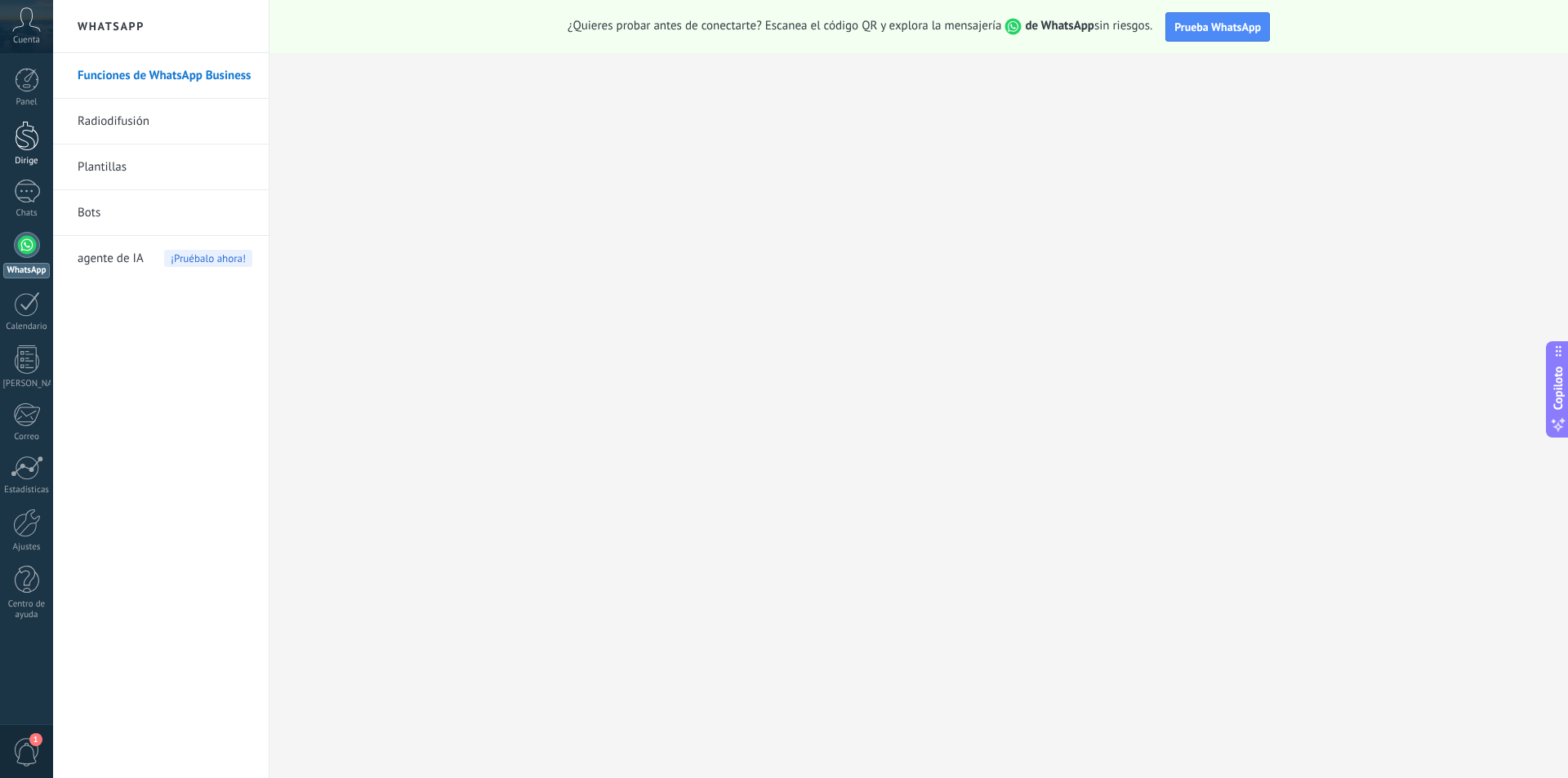
click at [20, 139] on div at bounding box center [27, 135] width 24 height 30
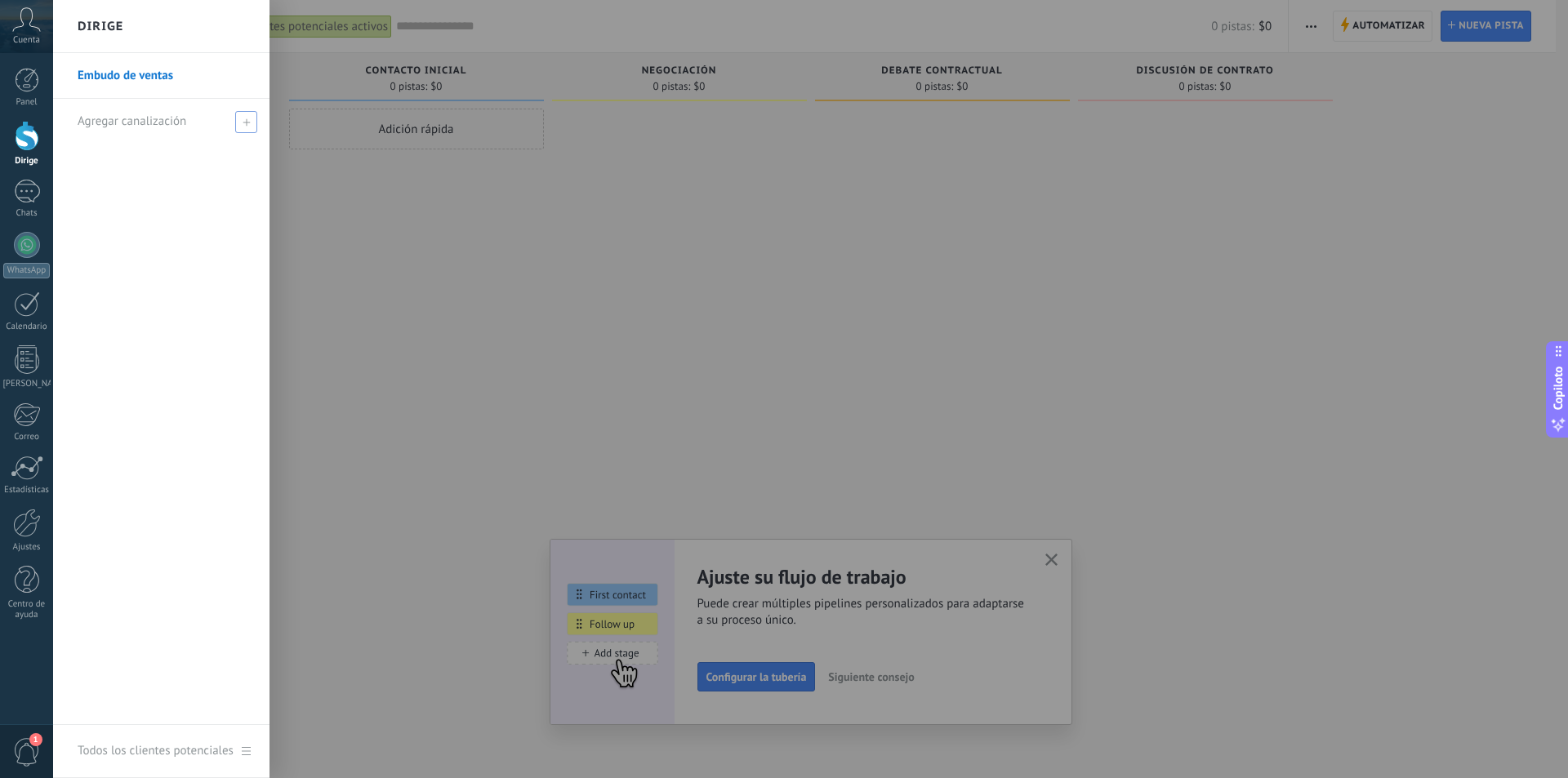
click at [171, 113] on font "Agregar canalización" at bounding box center [131, 121] width 108 height 16
type input "****"
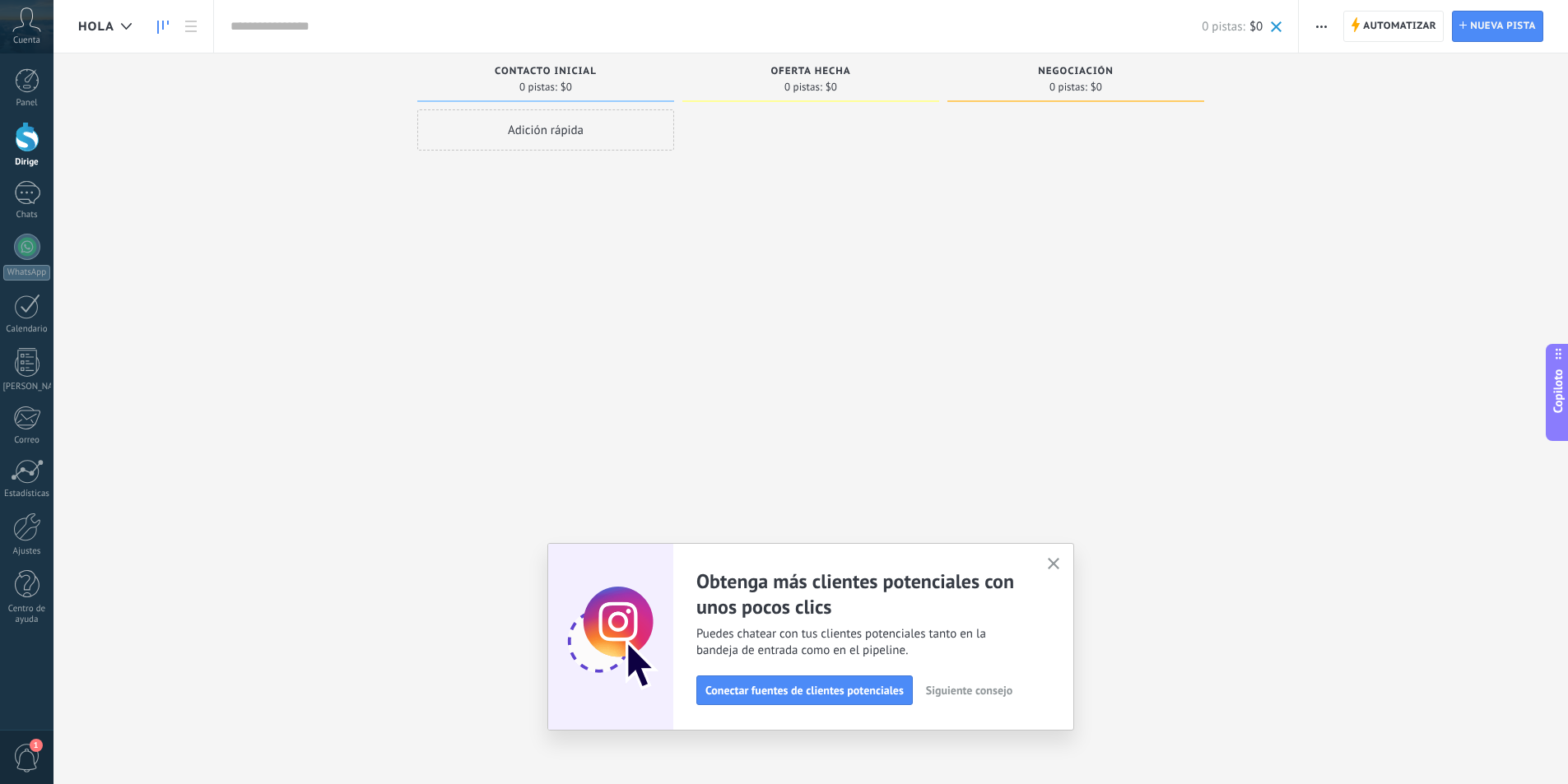
click at [1063, 556] on button "button" at bounding box center [1054, 564] width 21 height 22
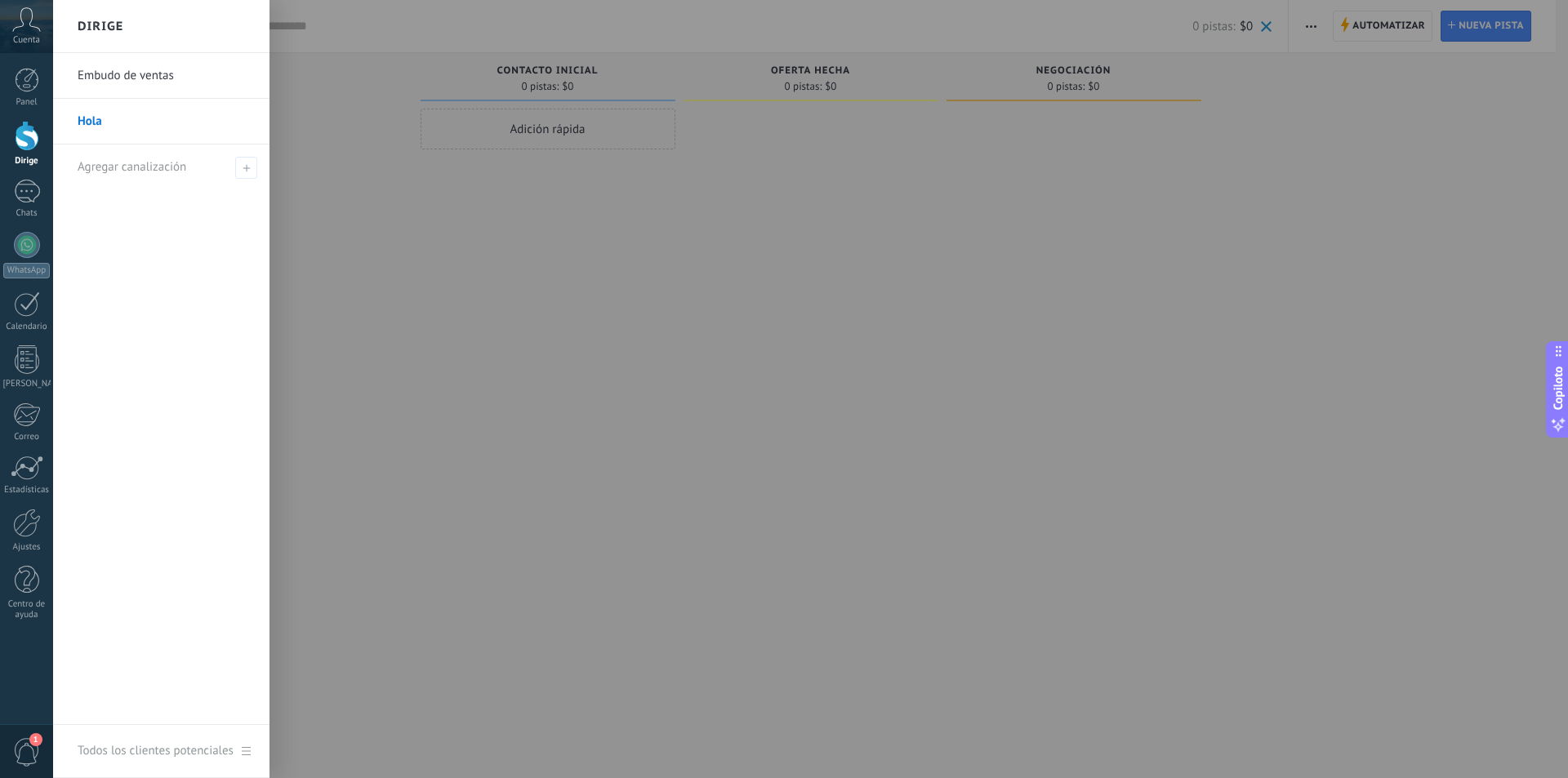
click at [127, 127] on link "Hola" at bounding box center [165, 121] width 176 height 46
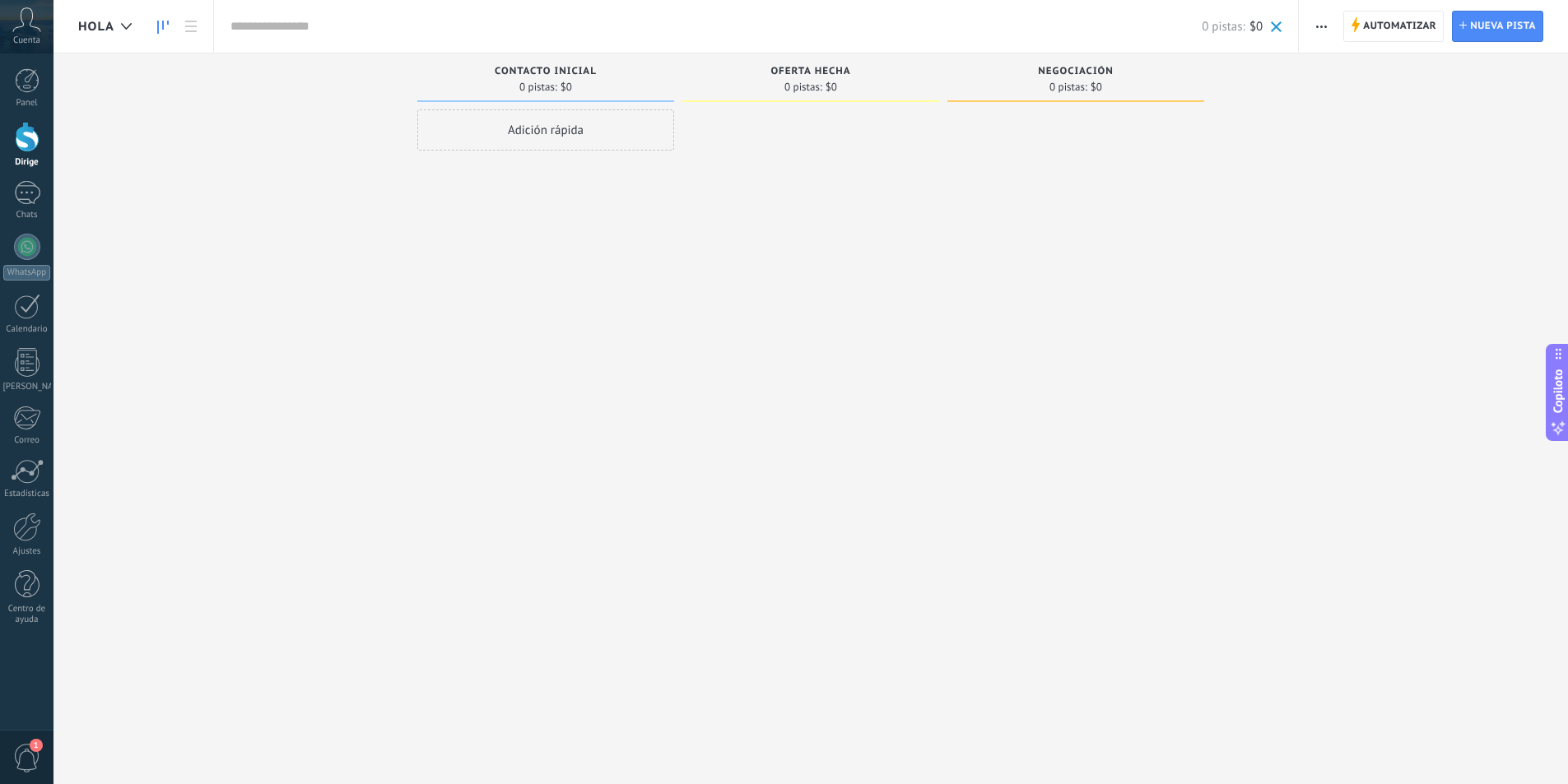
click at [550, 71] on font "Contacto inicial" at bounding box center [545, 71] width 102 height 12
click at [865, 168] on div at bounding box center [811, 394] width 257 height 569
click at [1380, 32] on span "Automatizar" at bounding box center [1399, 26] width 73 height 30
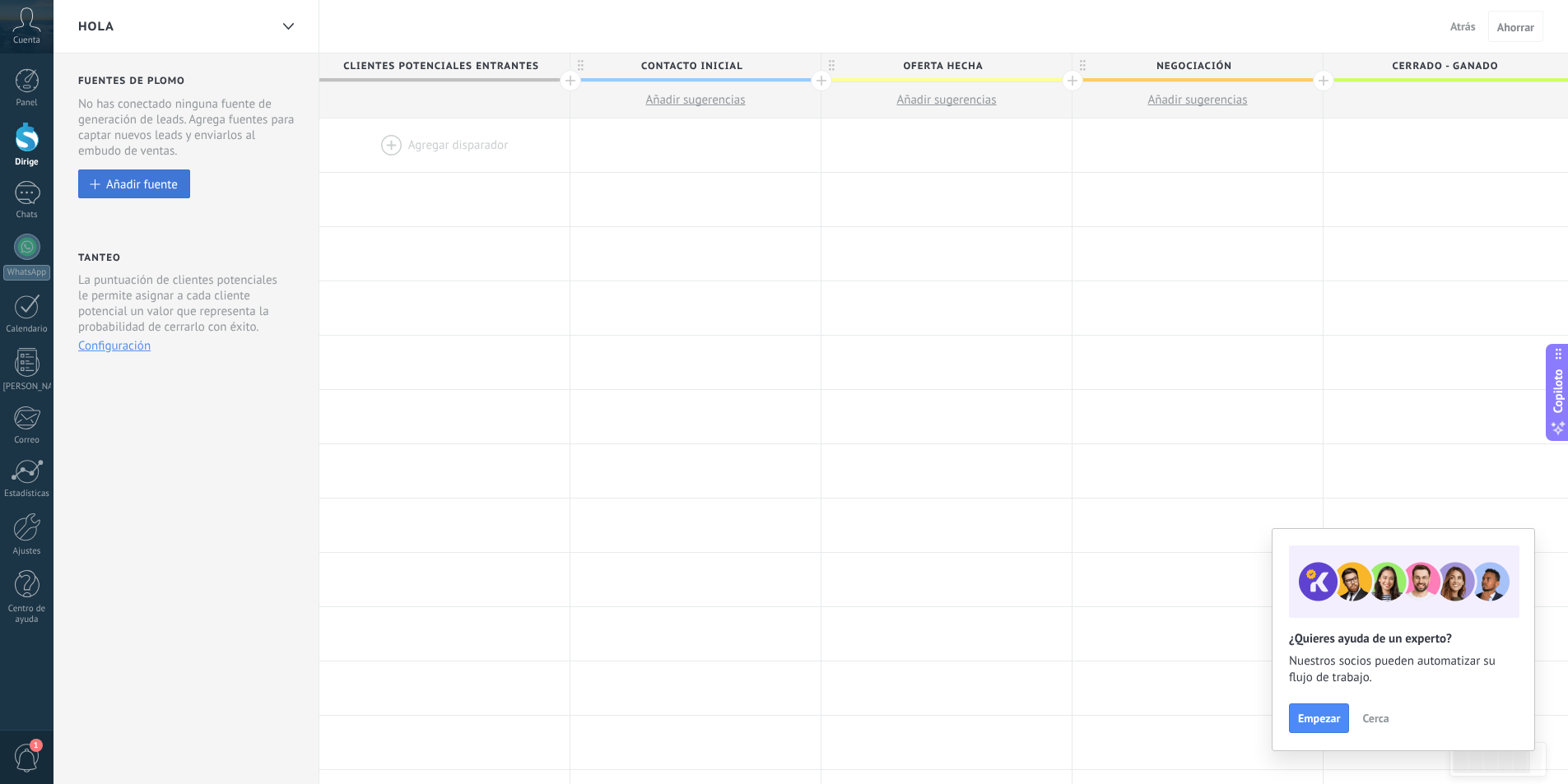
click at [108, 185] on font "Añadir fuente" at bounding box center [142, 185] width 72 height 16
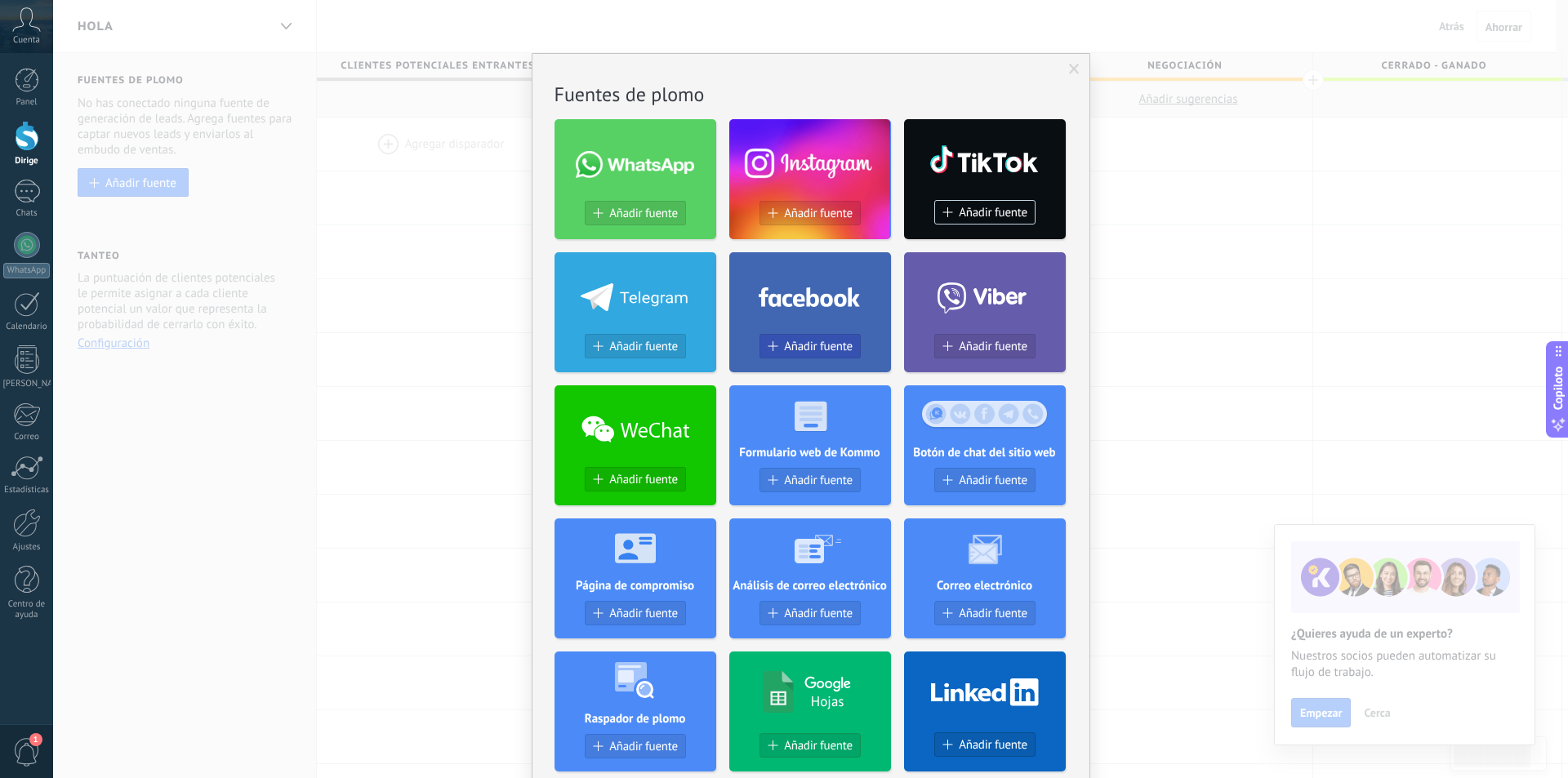
click at [806, 343] on font "Añadir fuente" at bounding box center [817, 347] width 68 height 16
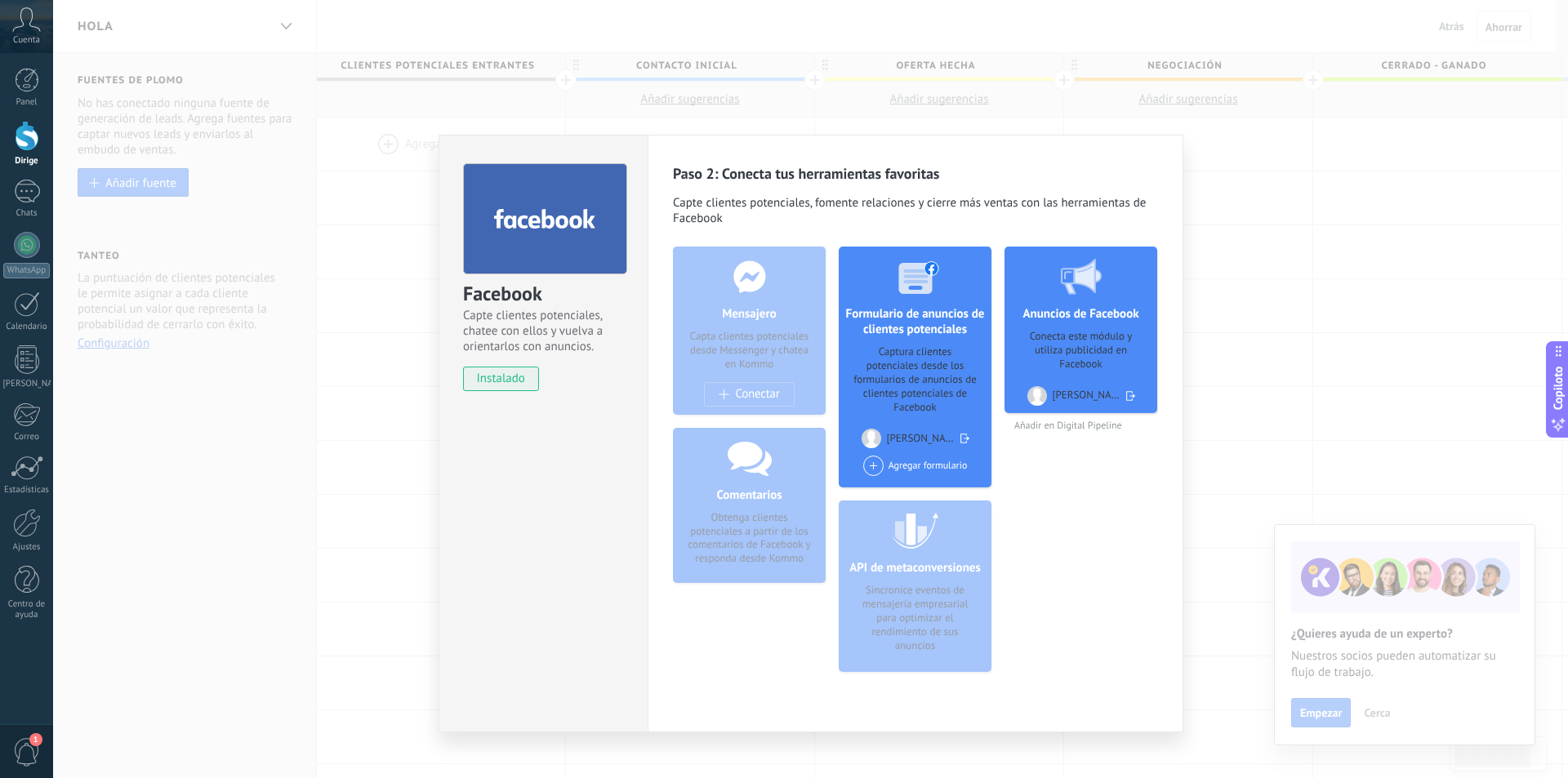
click at [769, 372] on div "Mensajero Capta clientes potenciales desde Messenger y chatea en Kommo Conectar" at bounding box center [749, 331] width 153 height 168
drag, startPoint x: 761, startPoint y: 379, endPoint x: 739, endPoint y: 406, distance: 34.8
click at [751, 395] on div "Mensajero Capta clientes potenciales desde Messenger y chatea en Kommo Conectar" at bounding box center [749, 331] width 153 height 168
drag, startPoint x: 739, startPoint y: 406, endPoint x: 700, endPoint y: 402, distance: 39.2
click at [738, 409] on div "Mensajero Capta clientes potenciales desde Messenger y chatea en Kommo Conectar" at bounding box center [749, 331] width 153 height 168
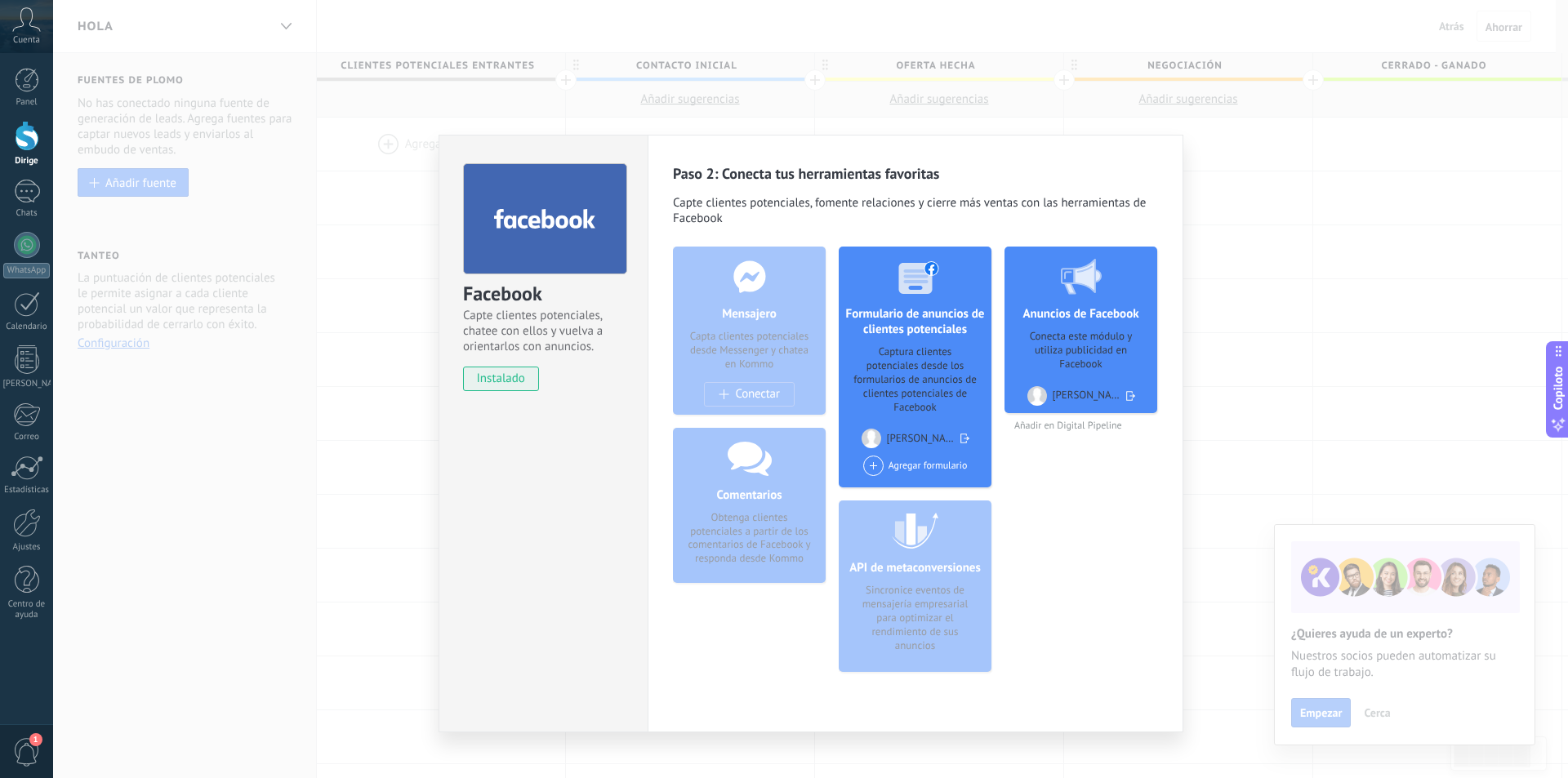
drag, startPoint x: 381, startPoint y: 341, endPoint x: 427, endPoint y: 366, distance: 52.4
click at [387, 352] on div "Facebook Capte clientes potenciales, chatee con ellos y vuelva a orientarlos co…" at bounding box center [810, 389] width 1515 height 778
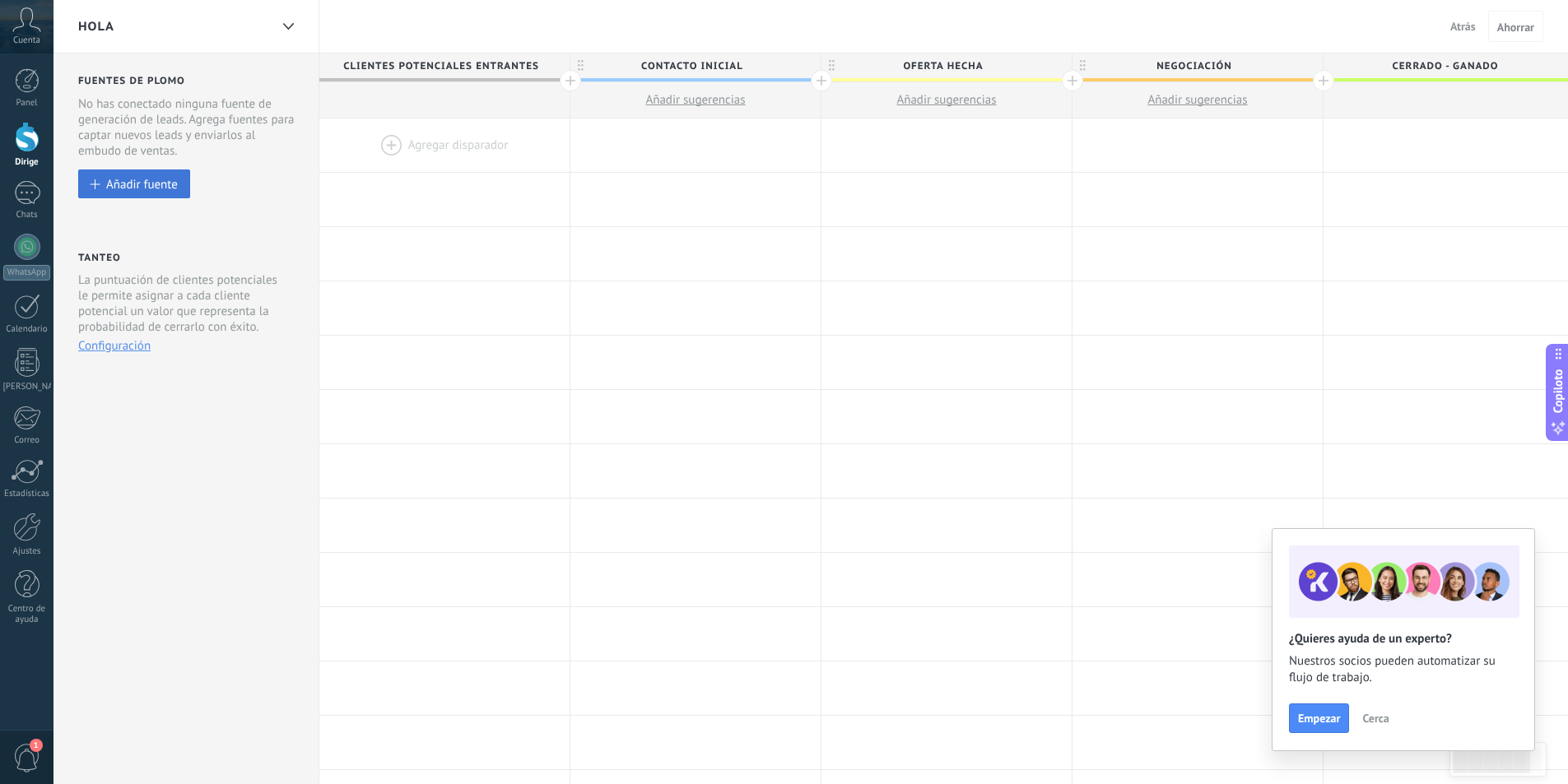
click at [163, 192] on font "Añadir fuente" at bounding box center [142, 185] width 72 height 16
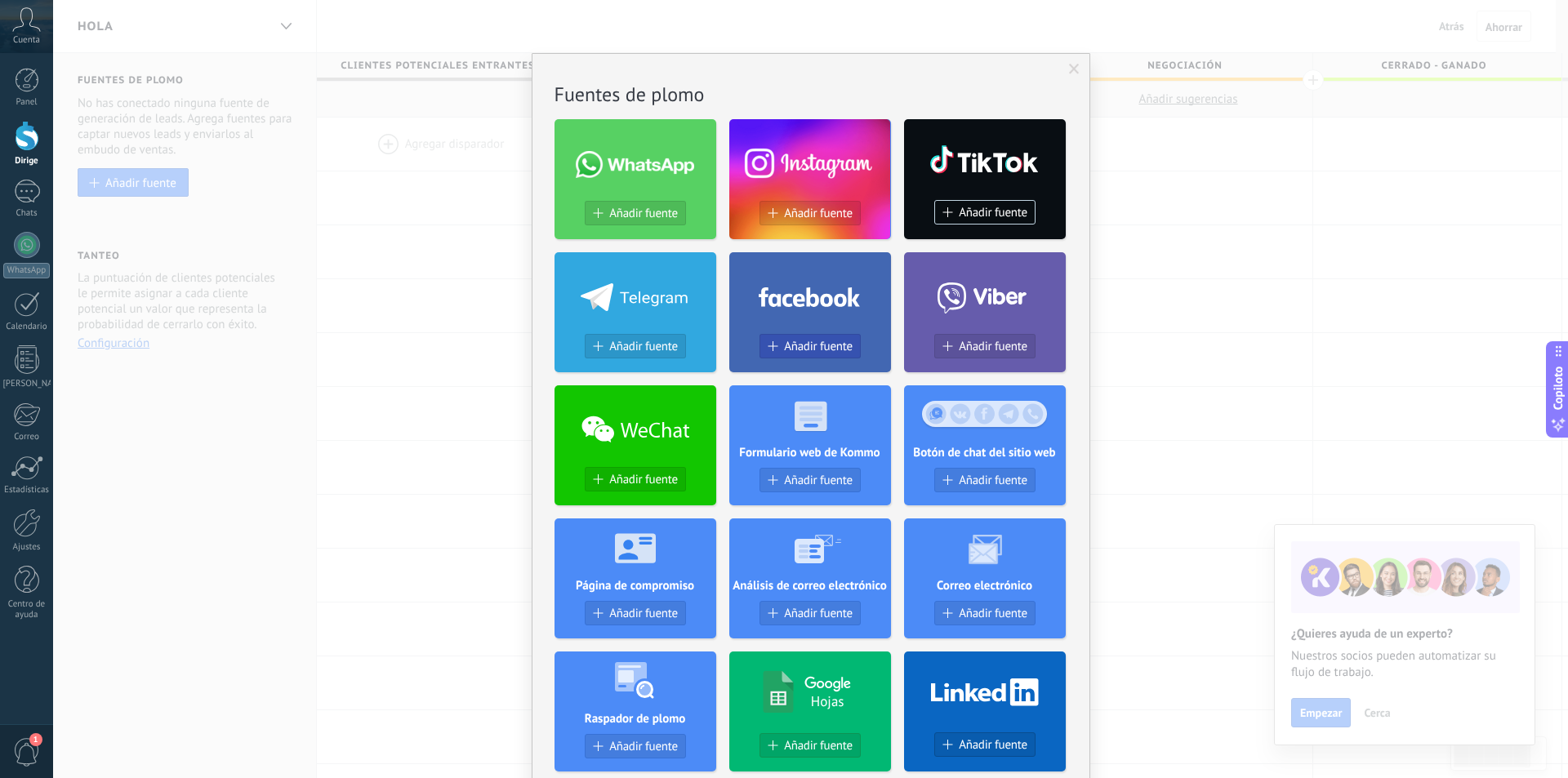
click at [777, 340] on div "Añadir fuente" at bounding box center [810, 347] width 100 height 14
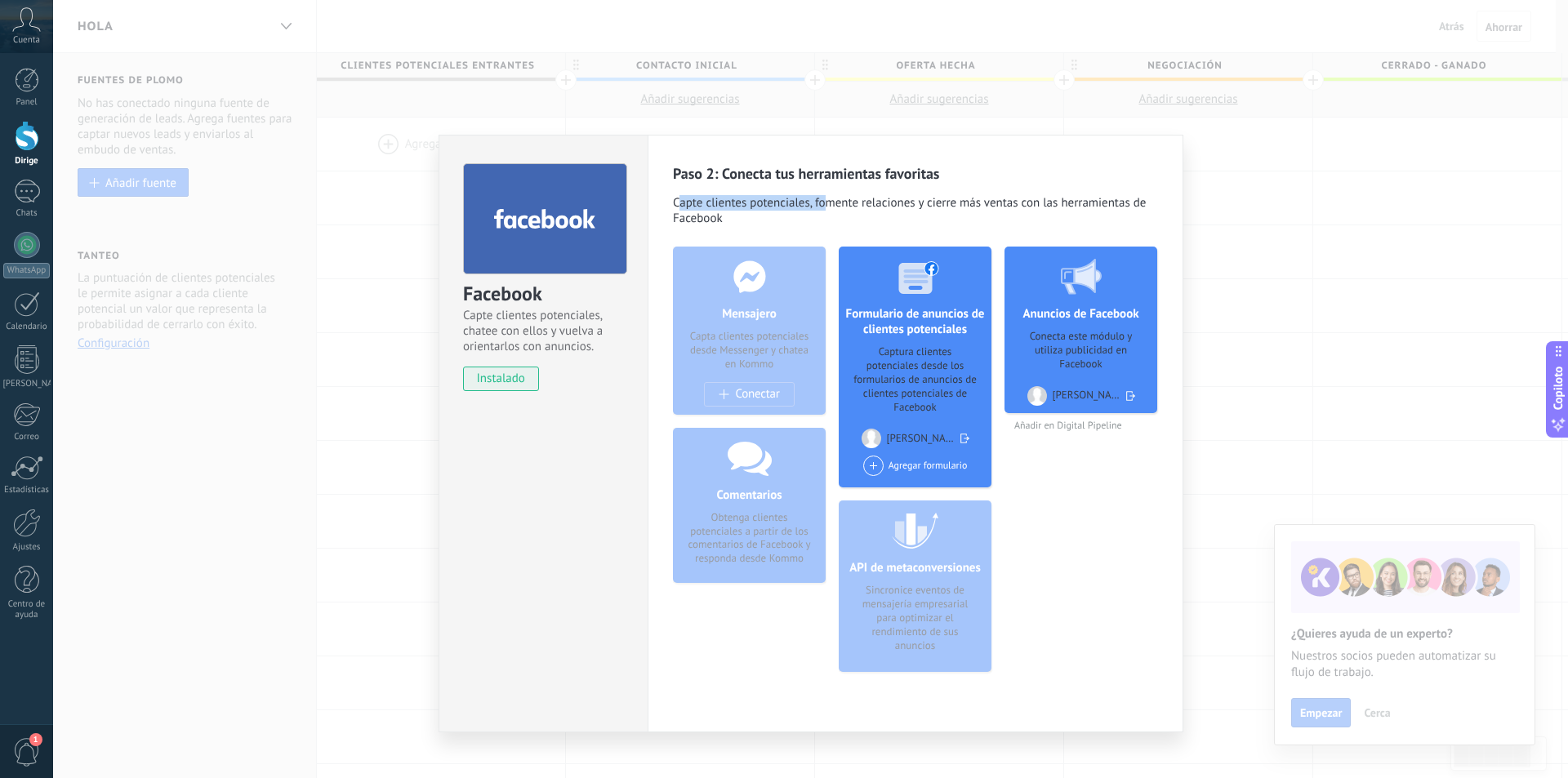
drag, startPoint x: 680, startPoint y: 204, endPoint x: 829, endPoint y: 204, distance: 149.0
click at [829, 204] on font "Capte clientes potenciales, fomente relaciones y cierre más ventas con las herr…" at bounding box center [908, 211] width 472 height 31
click at [891, 365] on font "Captura clientes potenciales desde los formularios de anuncios de clientes pote…" at bounding box center [914, 379] width 123 height 69
click at [923, 459] on font "Agregar formulario" at bounding box center [927, 465] width 79 height 12
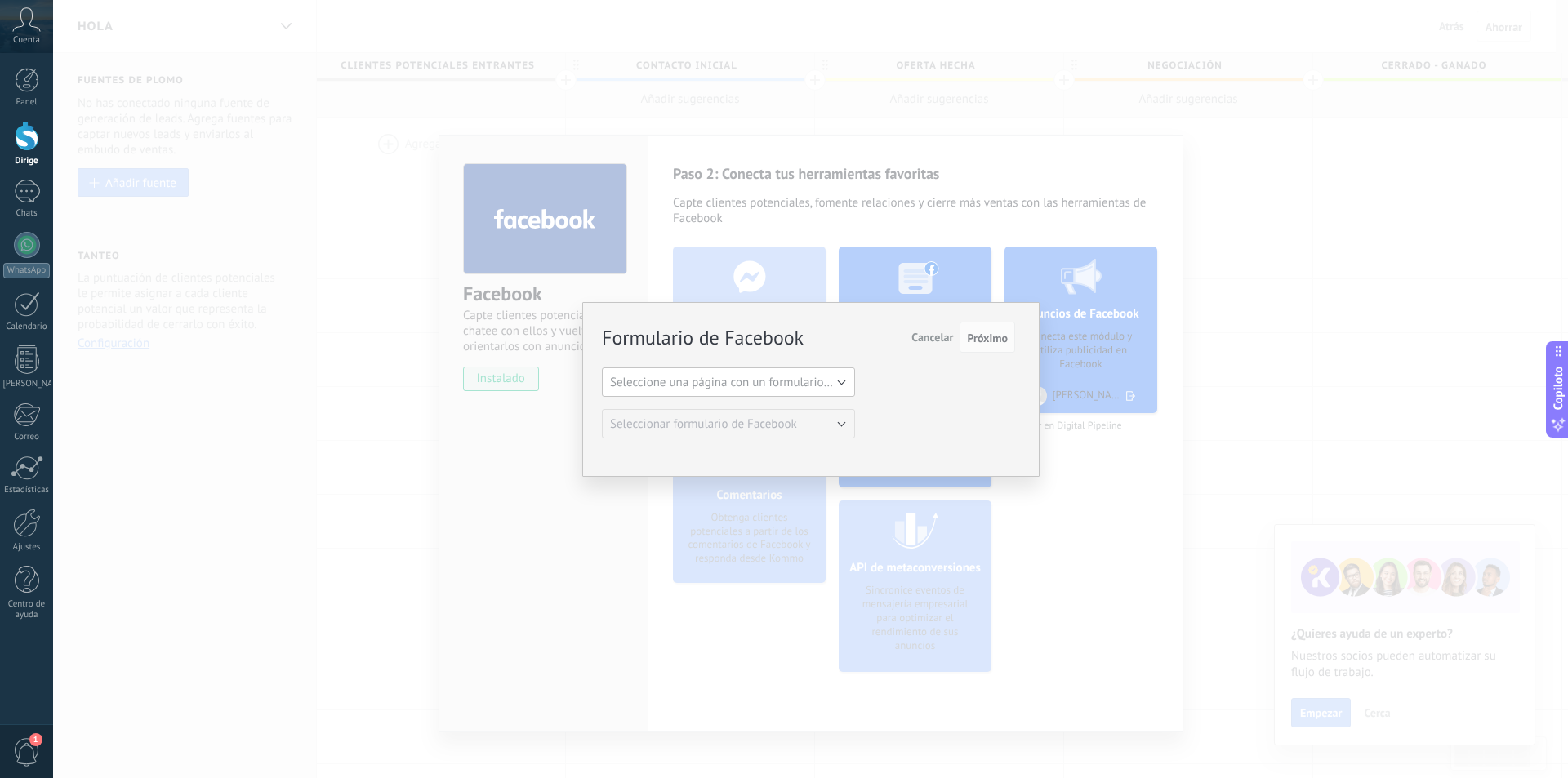
click at [783, 382] on font "Seleccione una página con un formulario de Facebook" at bounding box center [751, 382] width 283 height 16
click at [822, 385] on font "Seleccione una página con un formulario de Facebook" at bounding box center [751, 382] width 283 height 16
click at [831, 372] on button "Seleccione una página con un formulario de Facebook" at bounding box center [728, 382] width 253 height 29
click at [830, 380] on font "Seleccione una página con un formulario de Facebook" at bounding box center [751, 382] width 283 height 16
click at [709, 394] on button "Seleccione una página con un formulario de Facebook" at bounding box center [728, 382] width 253 height 29
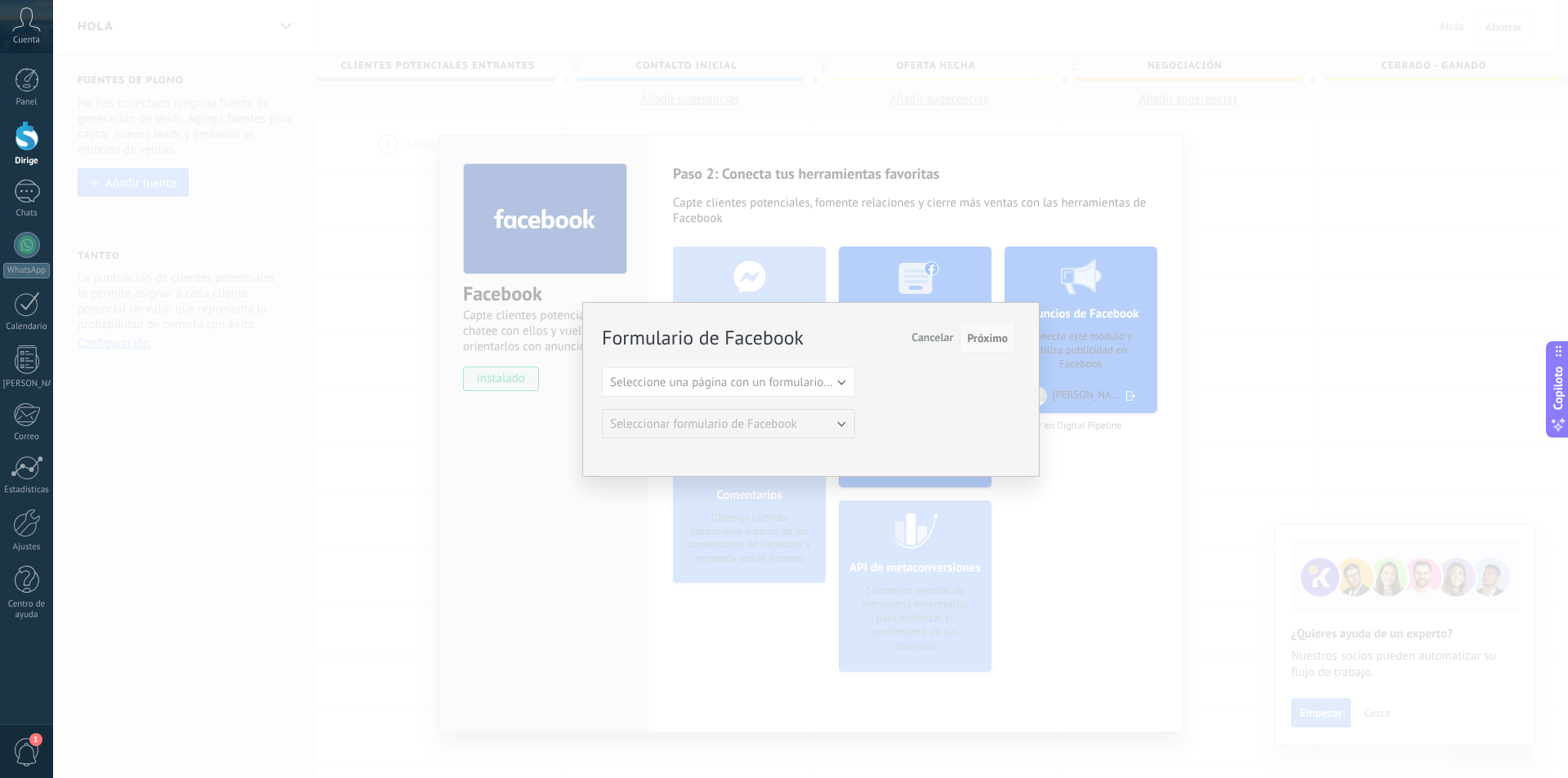
click at [988, 341] on font "Próximo" at bounding box center [986, 338] width 41 height 15
click at [712, 361] on div "Formulario de Facebook Próximo Cancelar Seleccione una página con un formulario…" at bounding box center [808, 380] width 413 height 115
drag, startPoint x: 593, startPoint y: 332, endPoint x: 585, endPoint y: 334, distance: 8.2
click at [590, 333] on div "Formulario de Facebook Próximo Cancelar Seleccione una página con un formulario…" at bounding box center [811, 390] width 458 height 175
drag, startPoint x: 670, startPoint y: 425, endPoint x: 904, endPoint y: 465, distance: 237.4
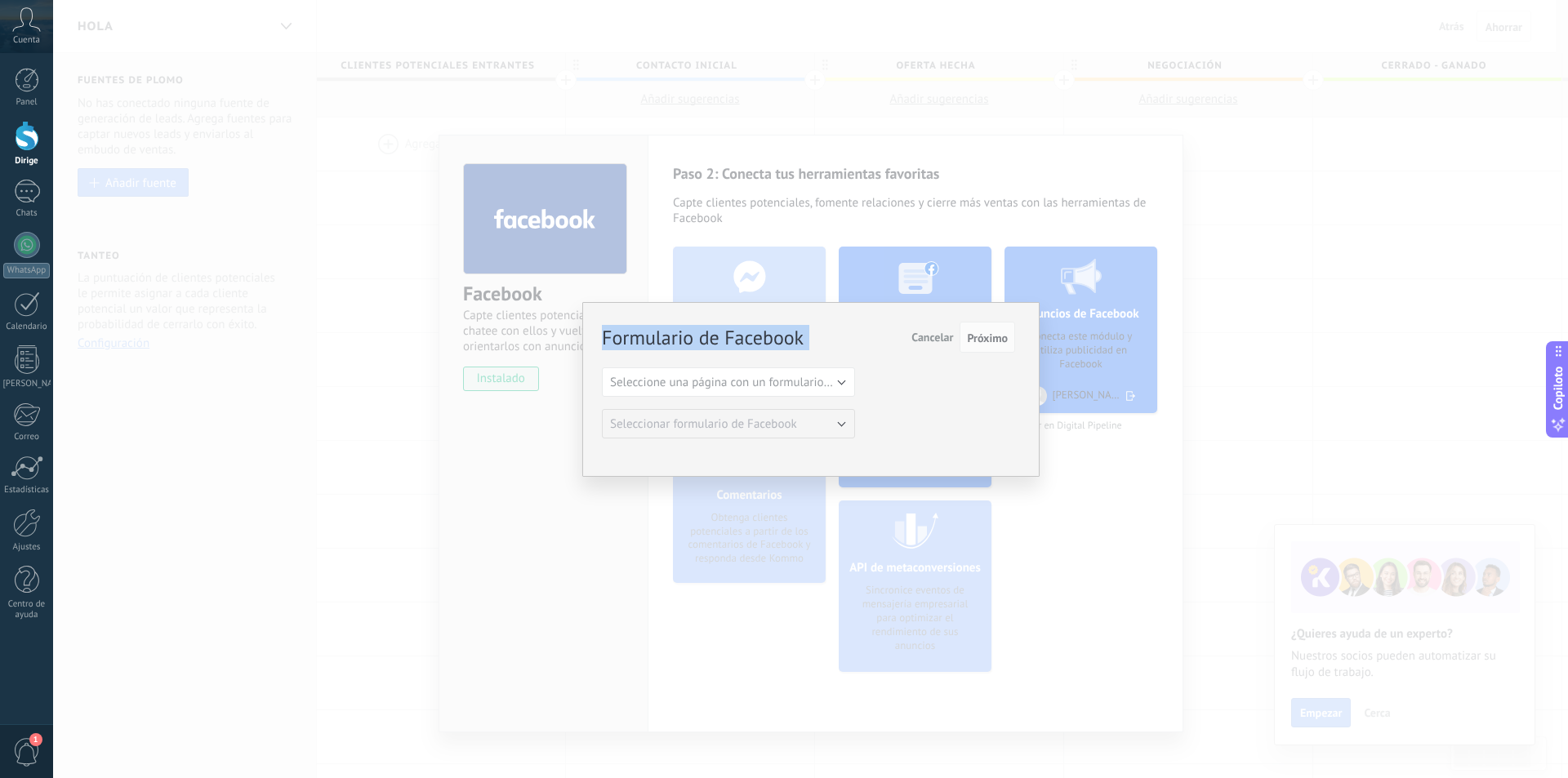
click at [820, 500] on div "Formulario de Facebook Próximo Cancelar Seleccione una página con un formulario…" at bounding box center [810, 389] width 1515 height 778
click at [938, 342] on font "Cancelar" at bounding box center [932, 337] width 42 height 15
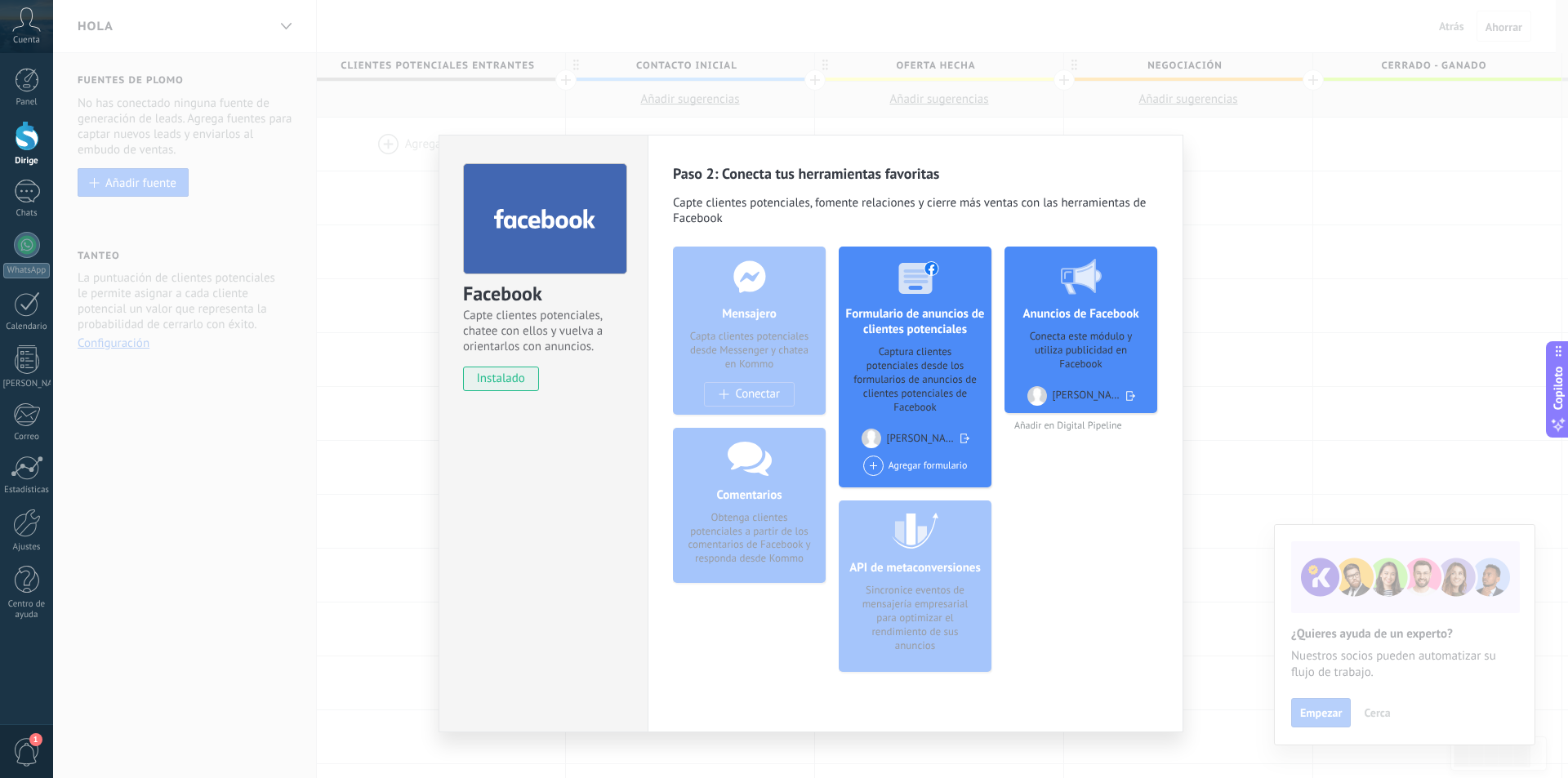
click at [882, 394] on font "Captura clientes potenciales desde los formularios de anuncios de clientes pote…" at bounding box center [914, 379] width 123 height 69
click at [1066, 303] on div at bounding box center [1081, 276] width 162 height 60
click at [738, 402] on div "Mensajero Capta clientes potenciales desde Messenger y chatea en Kommo Conectar" at bounding box center [749, 331] width 153 height 168
click at [733, 399] on div "Mensajero Capta clientes potenciales desde Messenger y chatea en Kommo Conectar" at bounding box center [749, 331] width 153 height 168
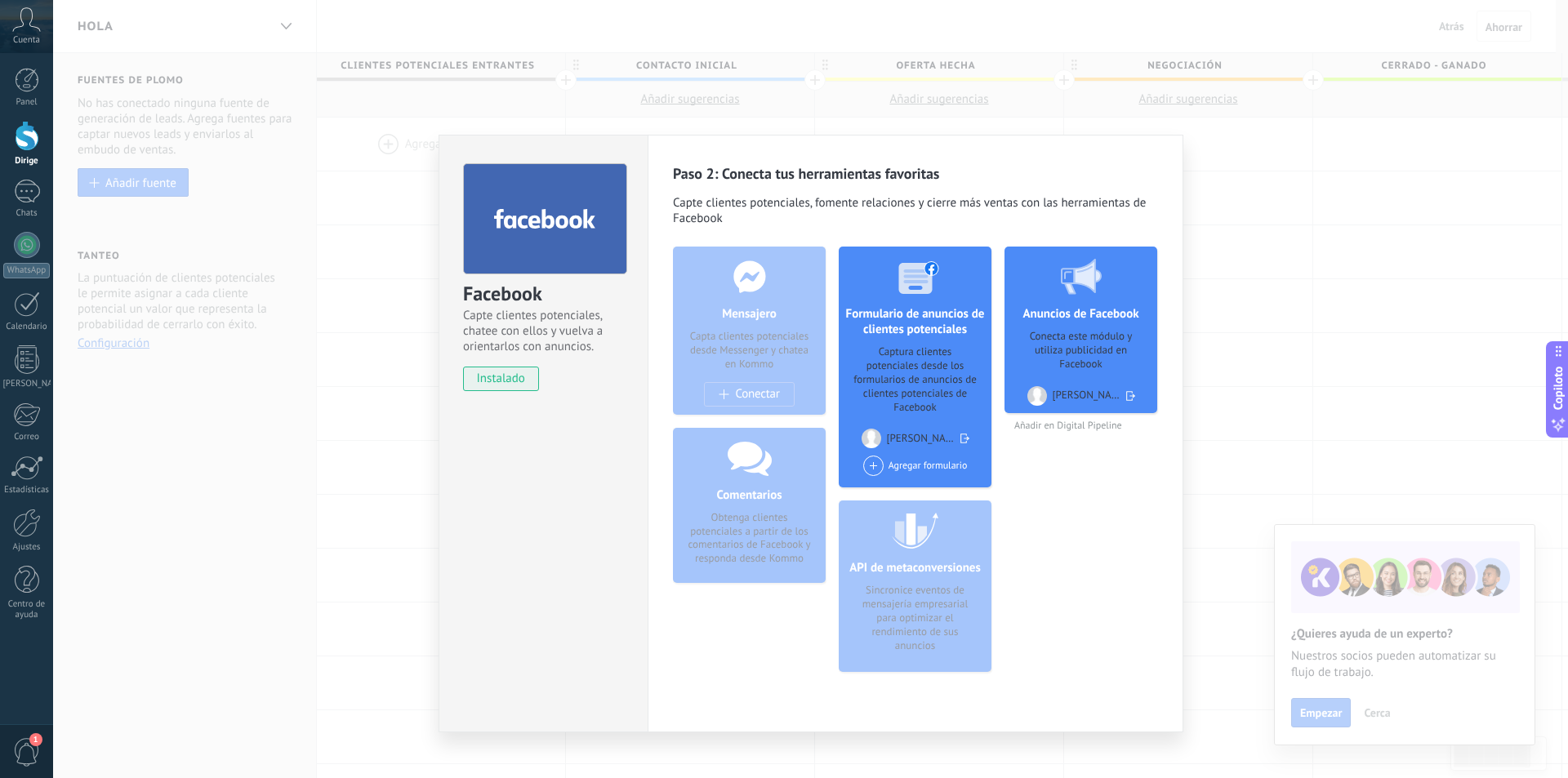
click at [720, 390] on div "Mensajero Capta clientes potenciales desde Messenger y chatea en Kommo Conectar" at bounding box center [749, 331] width 153 height 168
click at [1567, 361] on button "Copiloto" at bounding box center [1557, 389] width 23 height 96
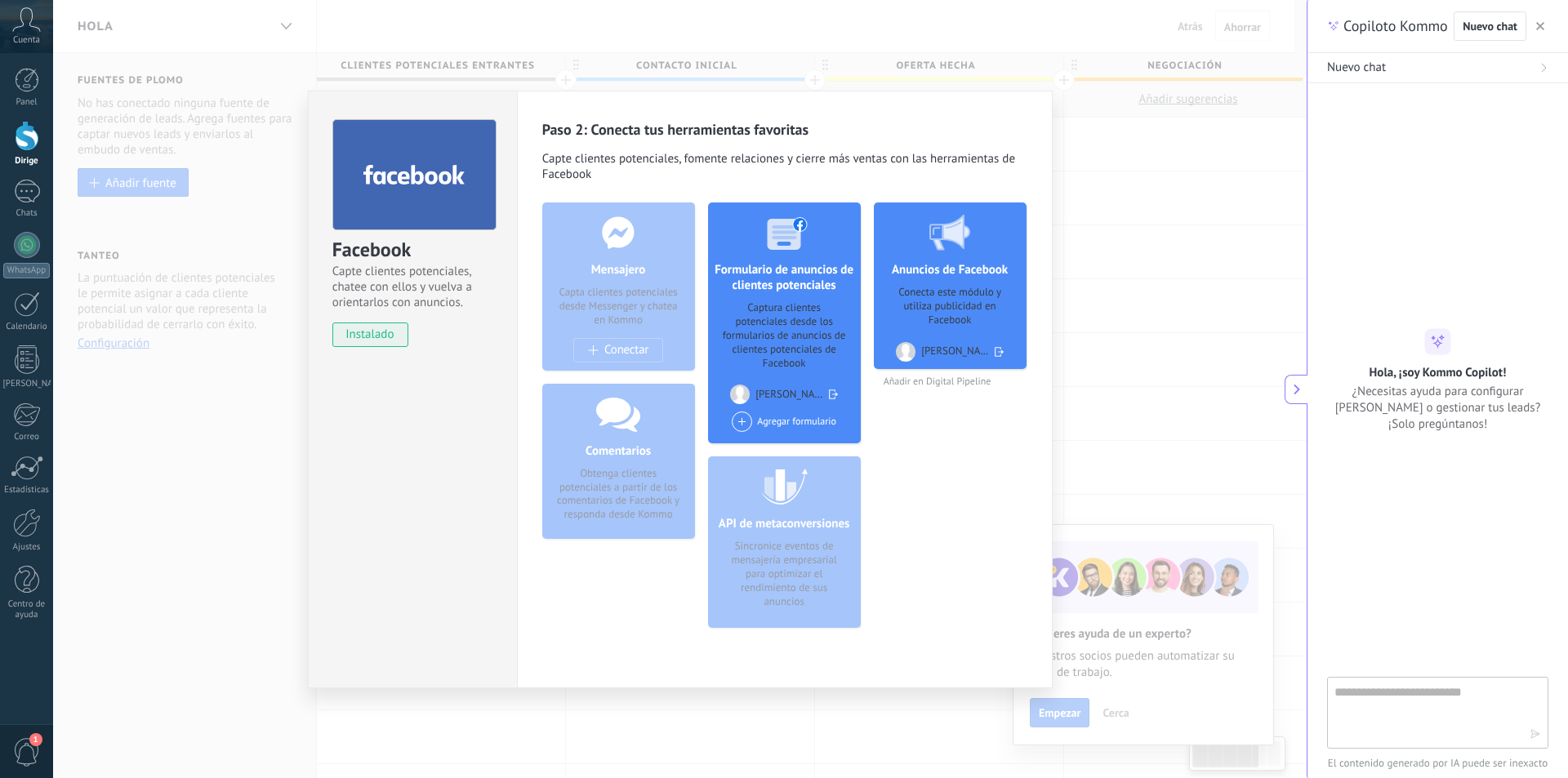
click at [1368, 294] on body ".abccls-1,.abccls-2{fill-rule:evenodd}.abccls-2{fill:#fff} .abfcls-1{fill:none}…" at bounding box center [784, 389] width 1568 height 778
click at [1310, 386] on div "Hola, ¡soy Kommo Copilot! ¿Necesitas ayuda para configurar Kommo o gestionar tu…" at bounding box center [1437, 380] width 261 height 104
click at [1292, 388] on icon at bounding box center [1296, 389] width 11 height 11
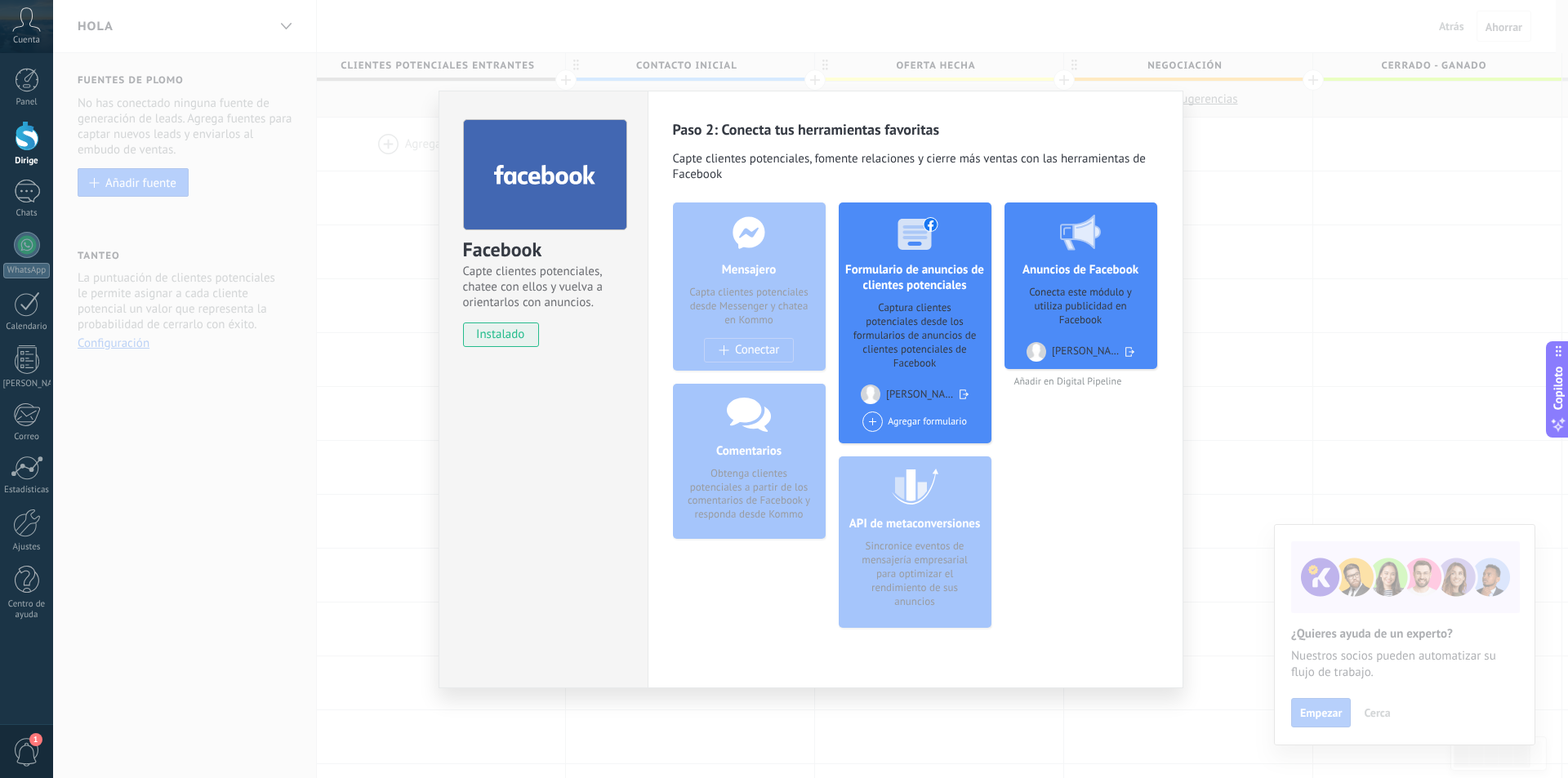
click at [325, 548] on div "Facebook Capte clientes potenciales, chatee con ellos y vuelva a orientarlos co…" at bounding box center [810, 389] width 1515 height 778
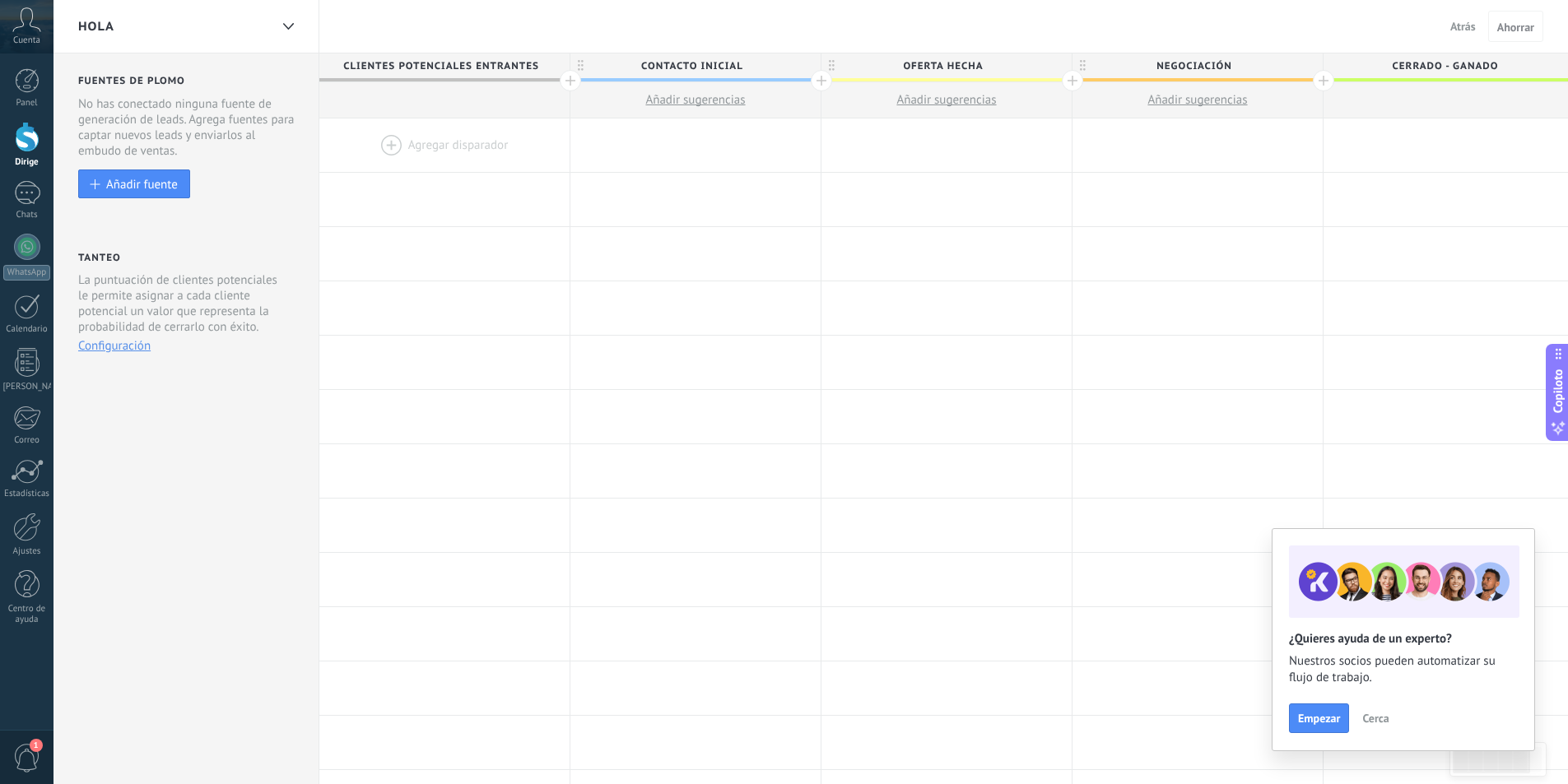
click at [458, 149] on div at bounding box center [445, 145] width 250 height 53
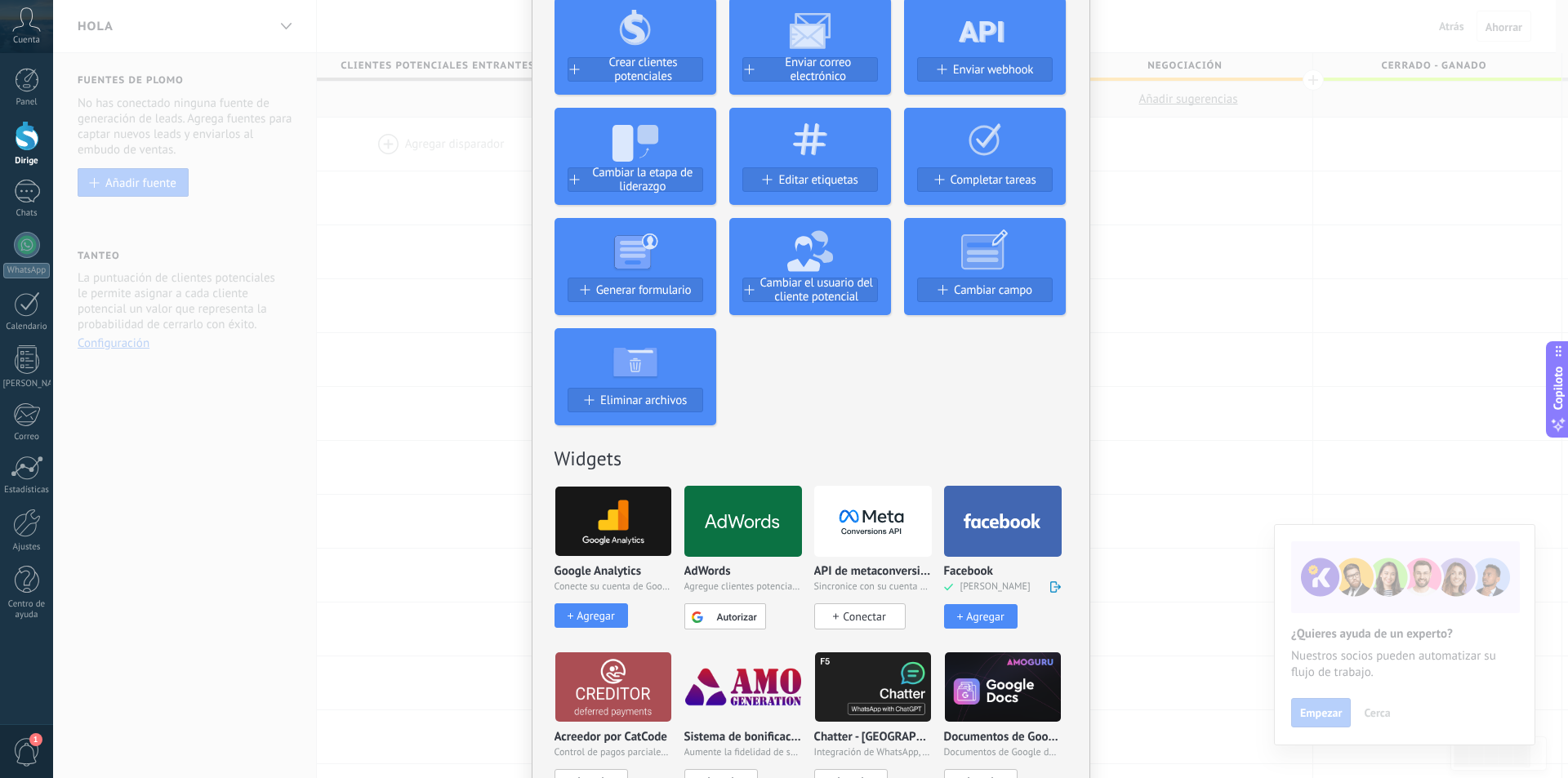
scroll to position [327, 0]
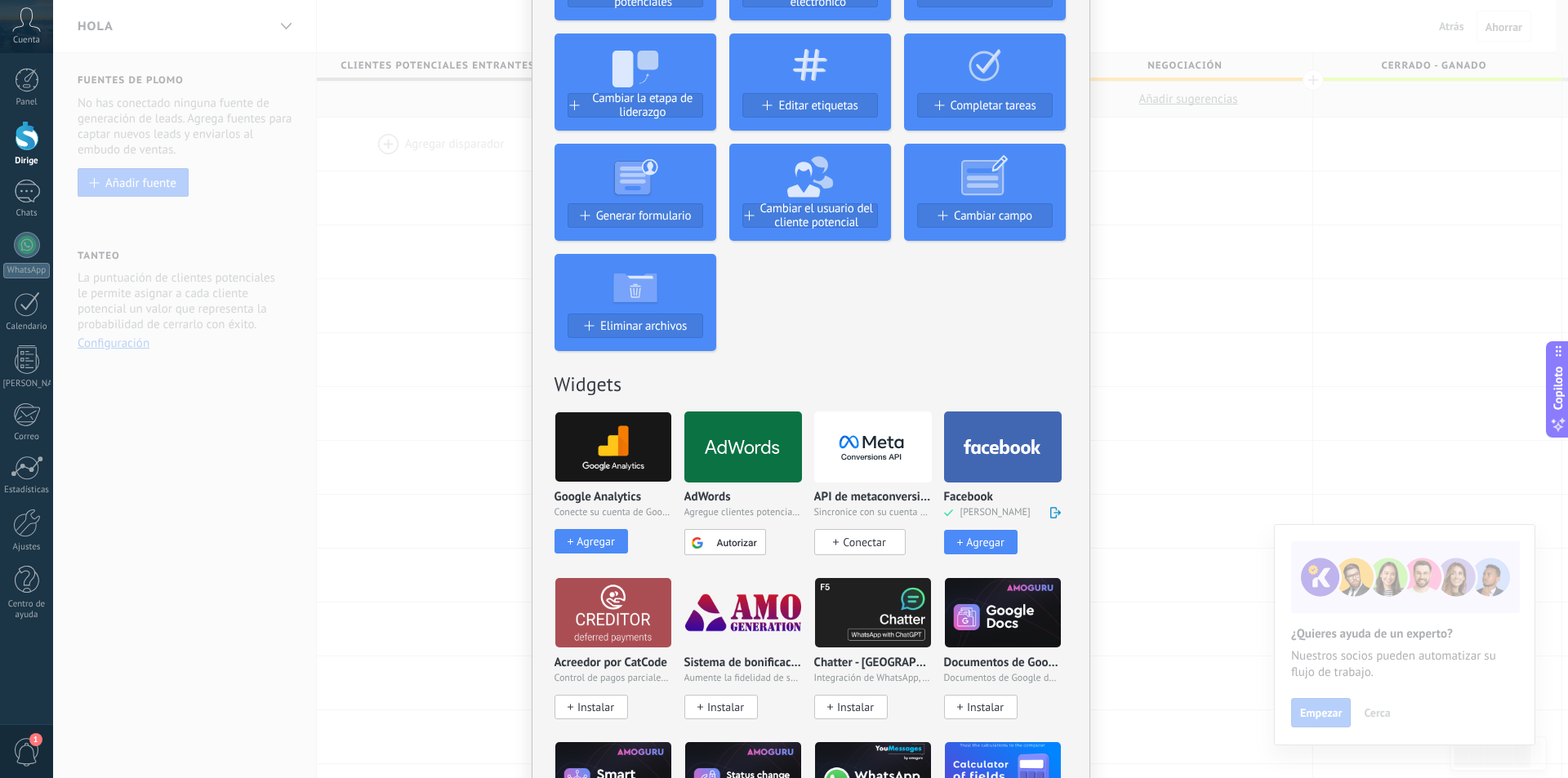
click at [994, 542] on font "Agregar" at bounding box center [984, 541] width 37 height 15
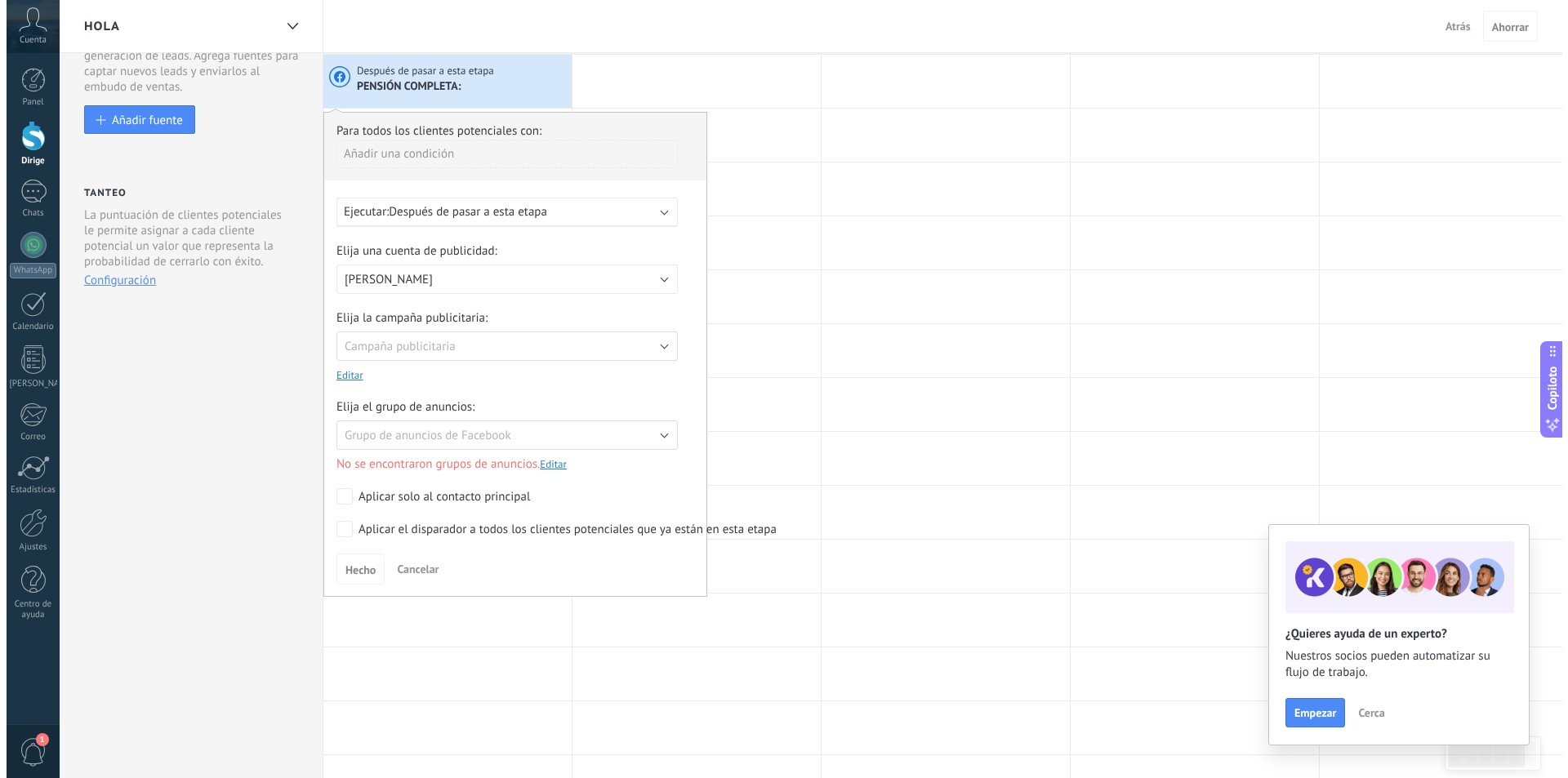
scroll to position [0, 0]
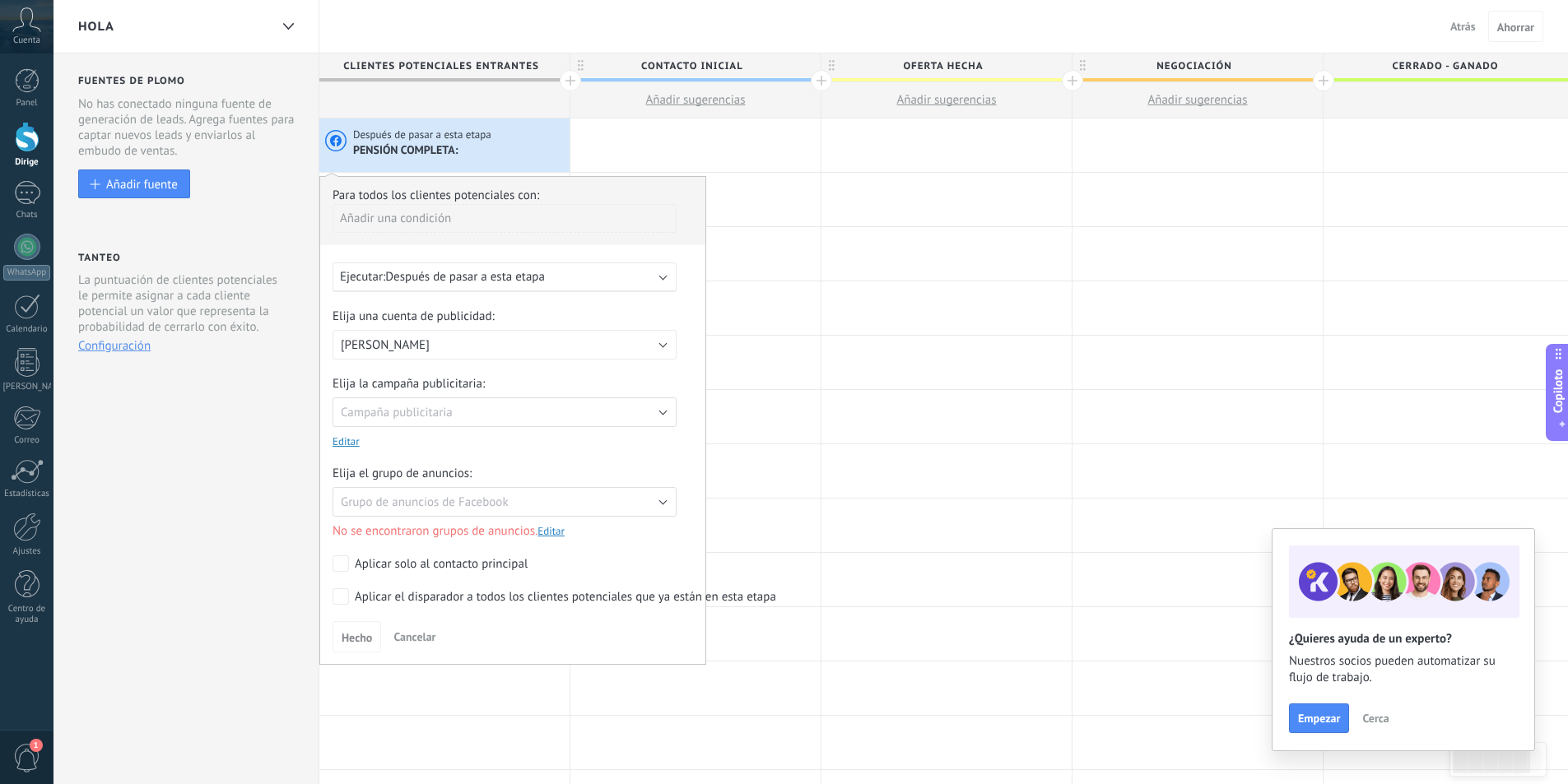
click at [381, 105] on div at bounding box center [445, 100] width 250 height 36
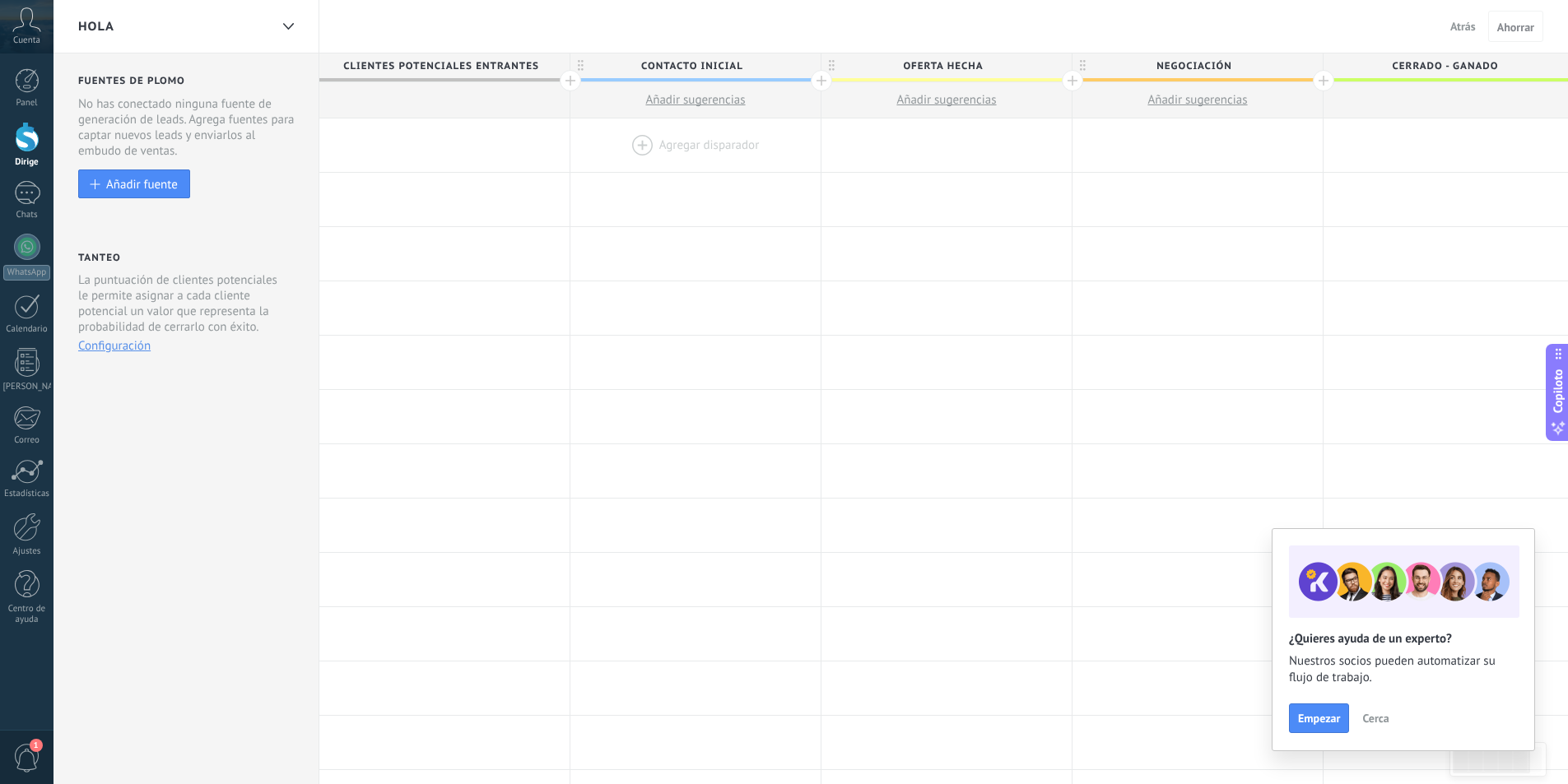
click at [764, 161] on div at bounding box center [695, 145] width 250 height 53
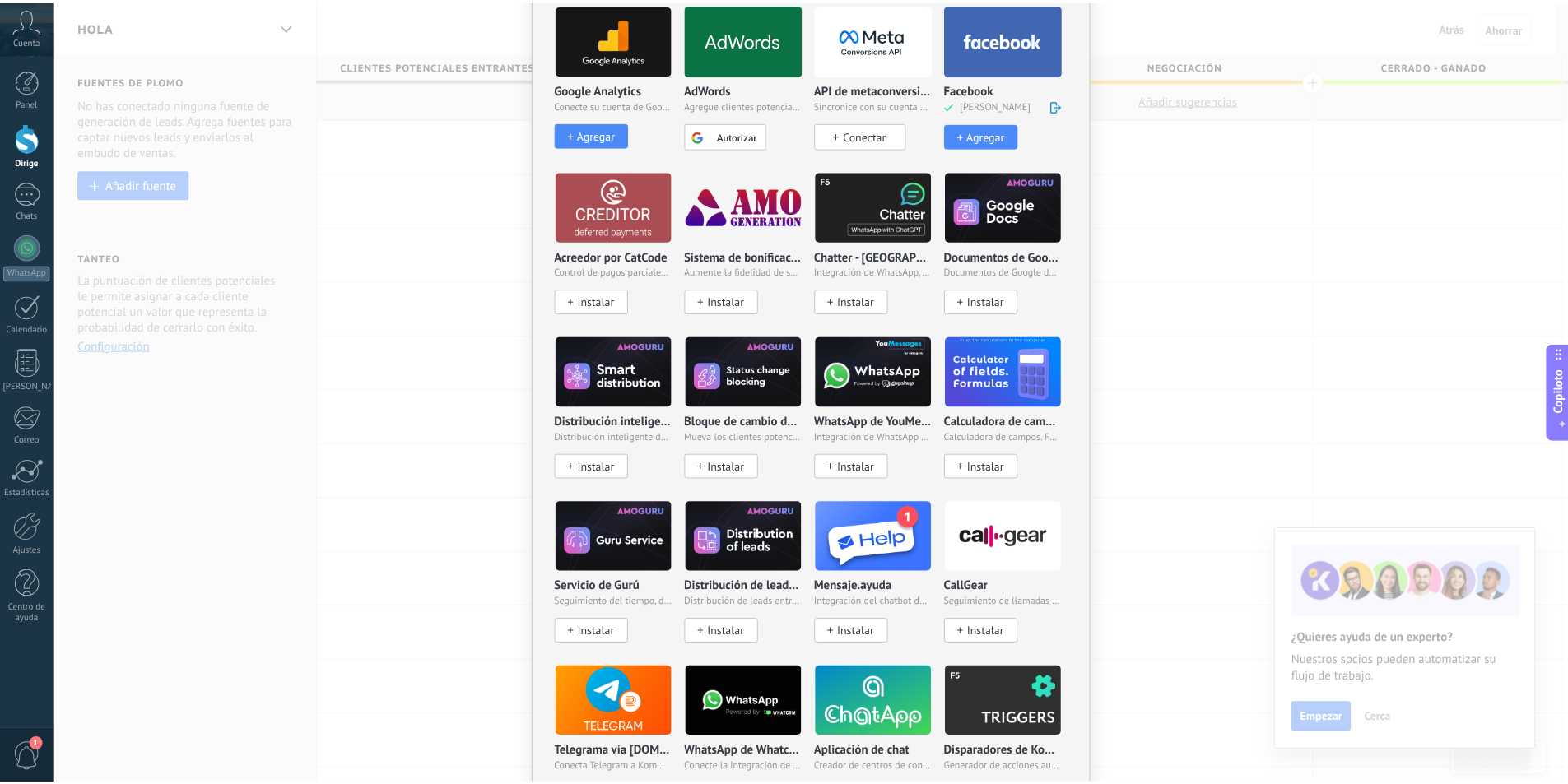
scroll to position [575, 0]
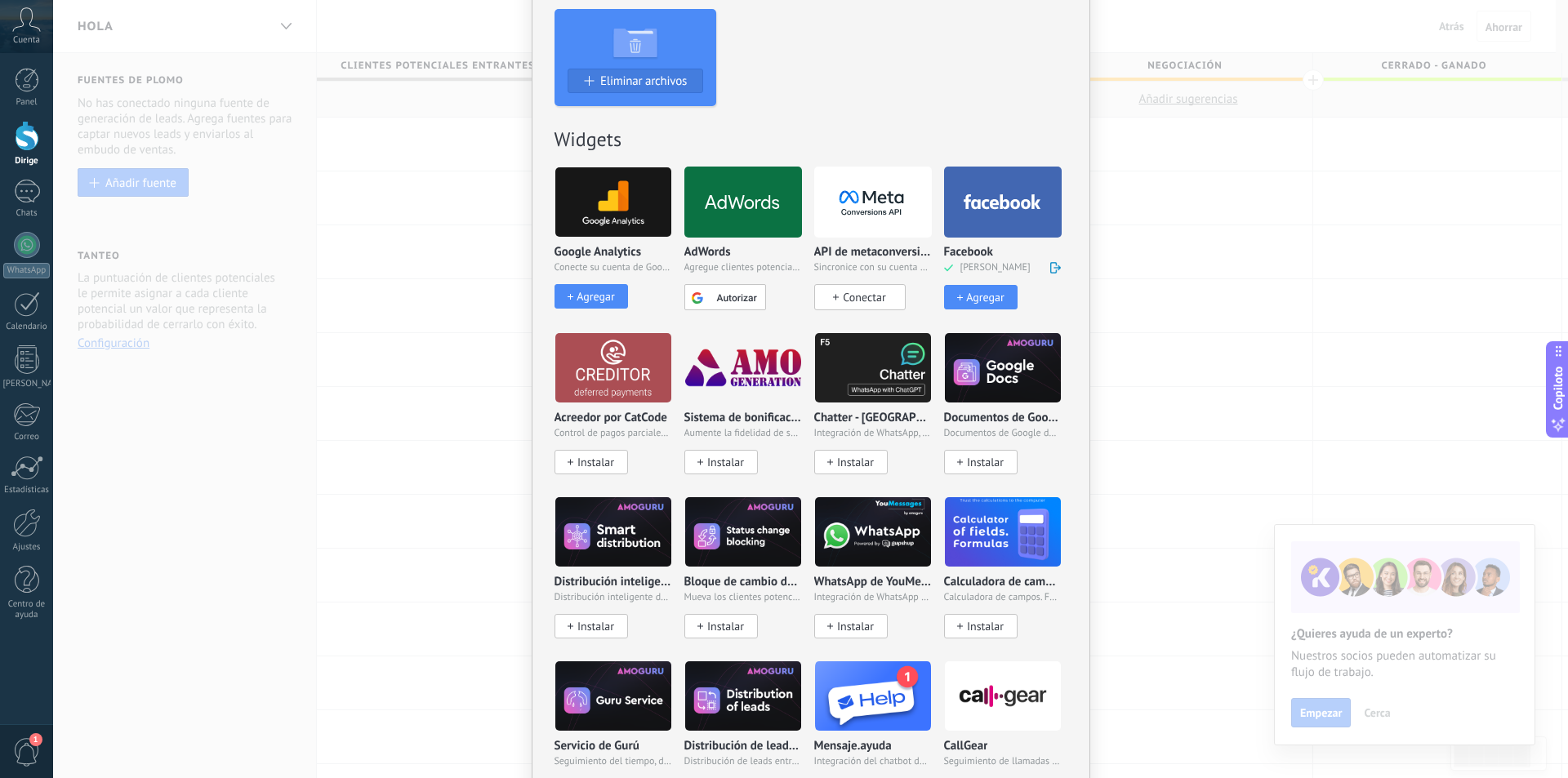
click at [1051, 269] on span at bounding box center [1056, 268] width 11 height 12
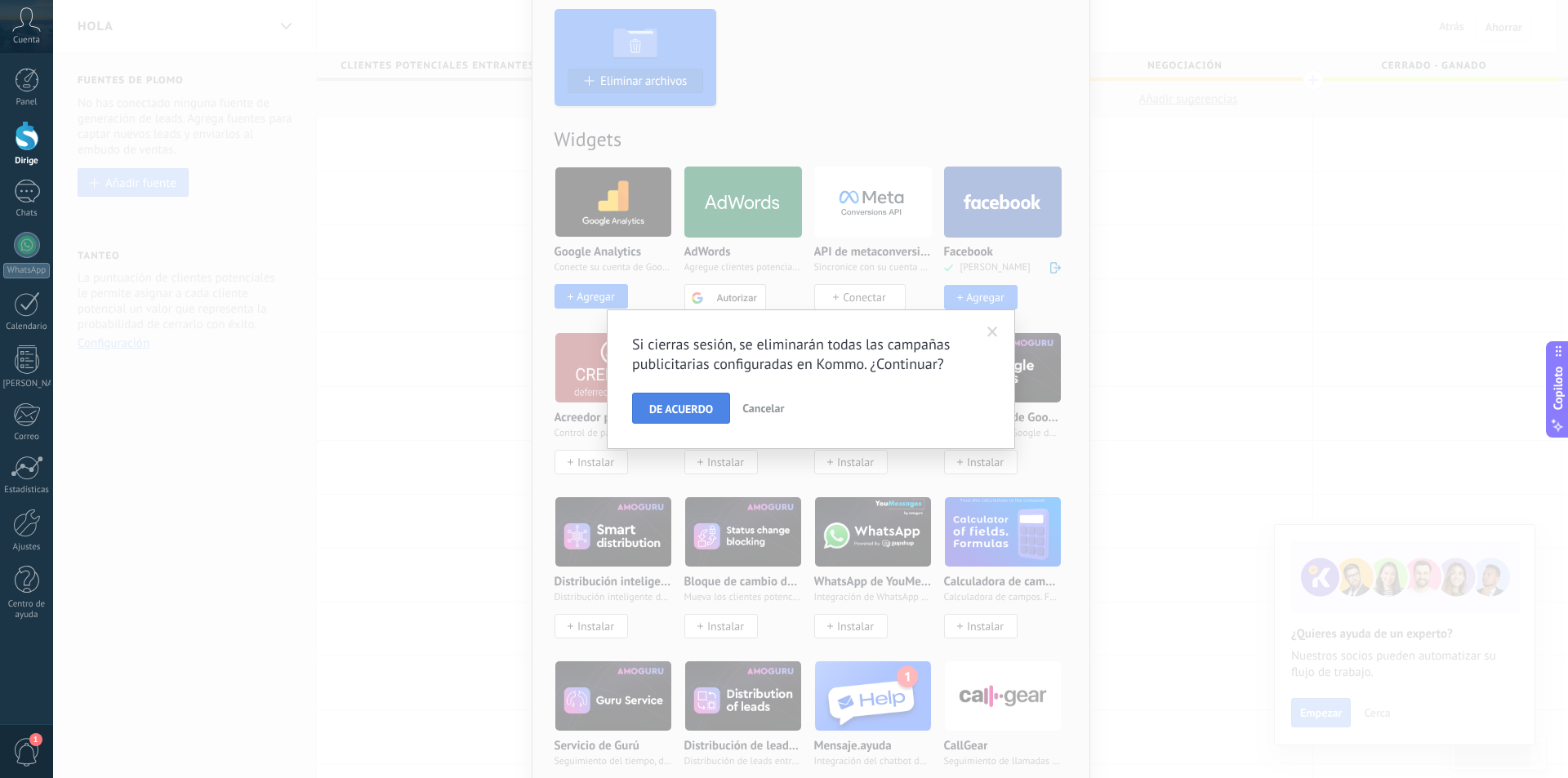
click at [691, 395] on button "DE ACUERDO" at bounding box center [680, 408] width 98 height 31
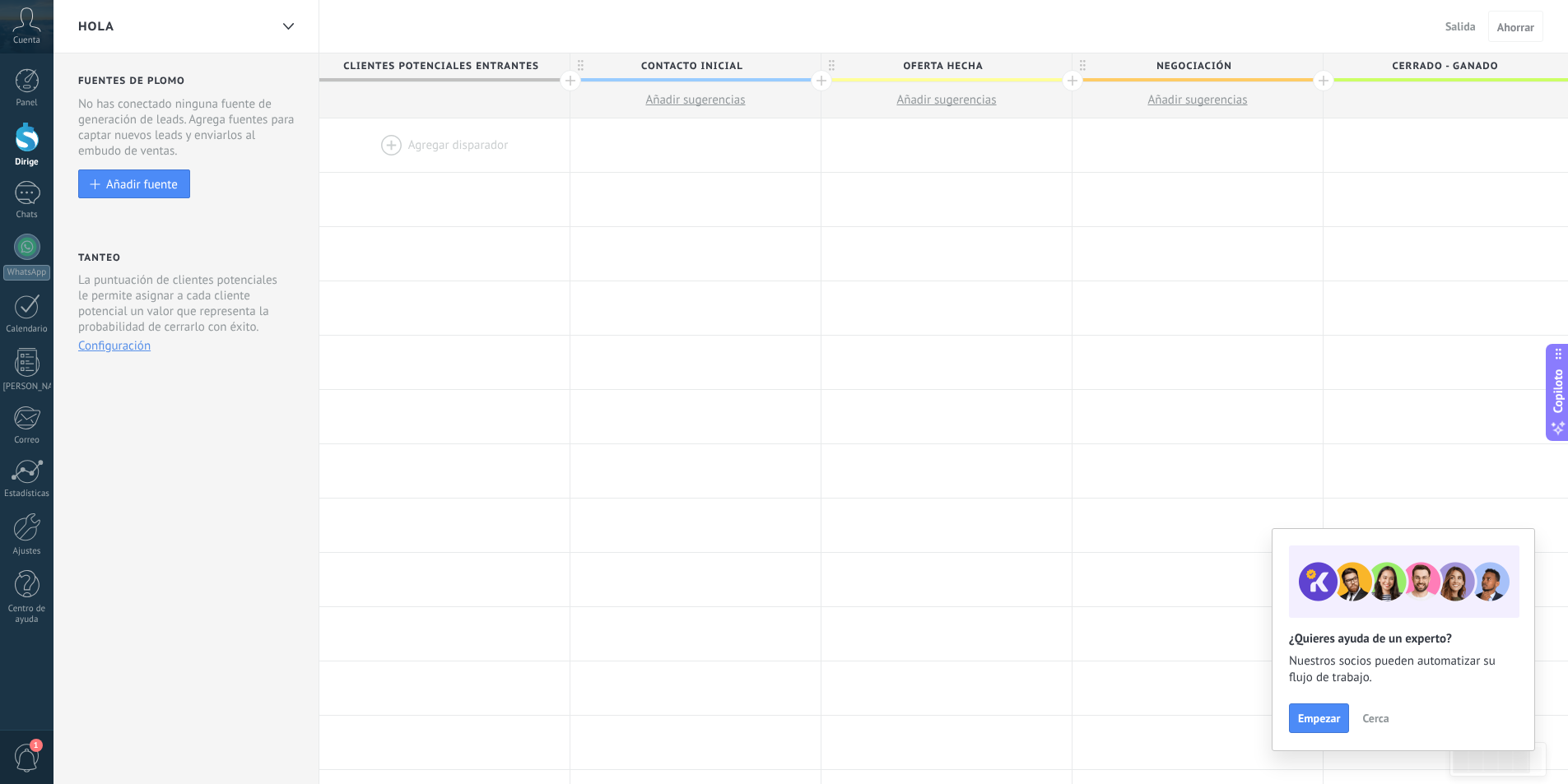
click at [404, 149] on div at bounding box center [445, 145] width 250 height 53
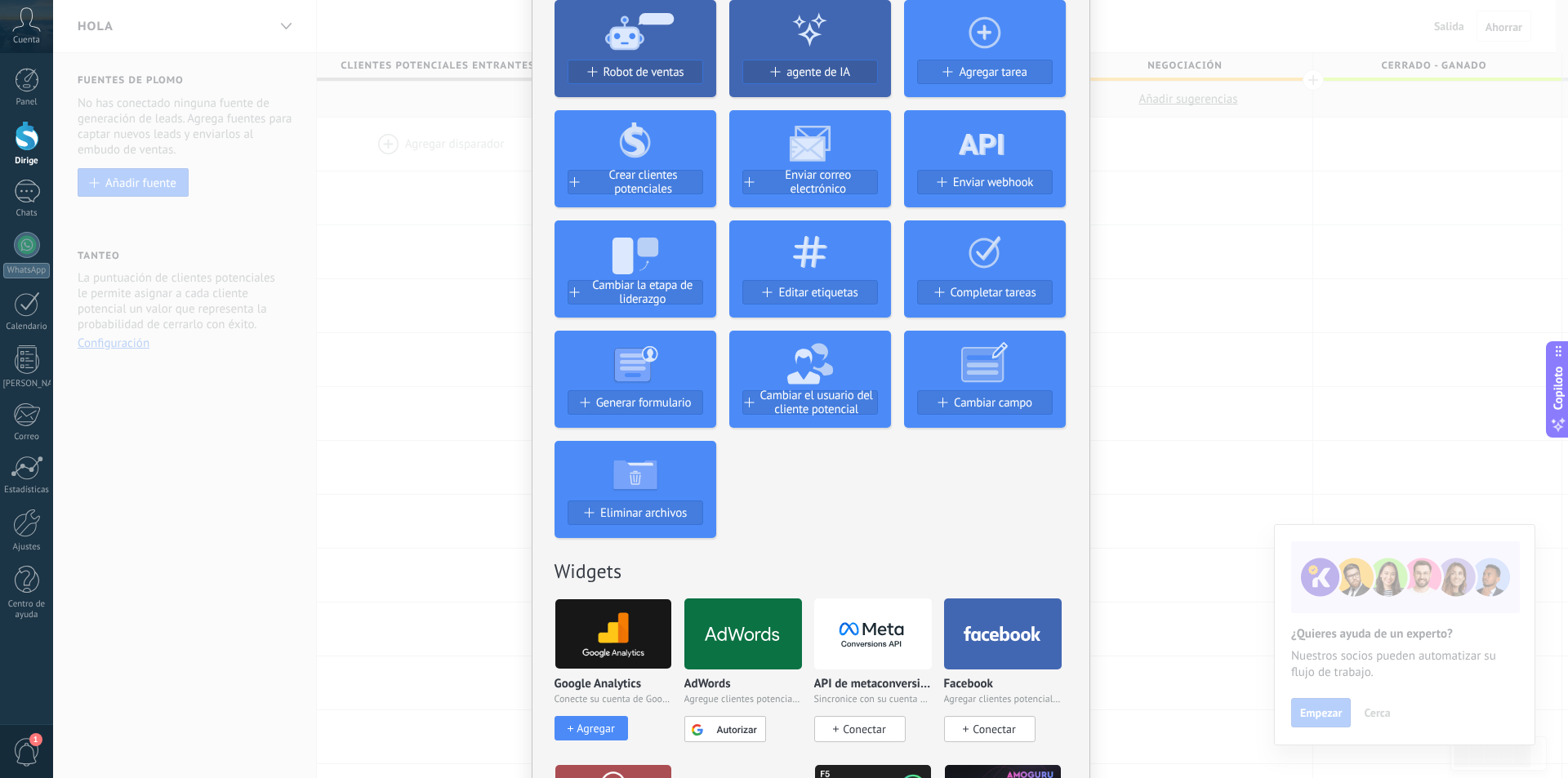
scroll to position [466, 0]
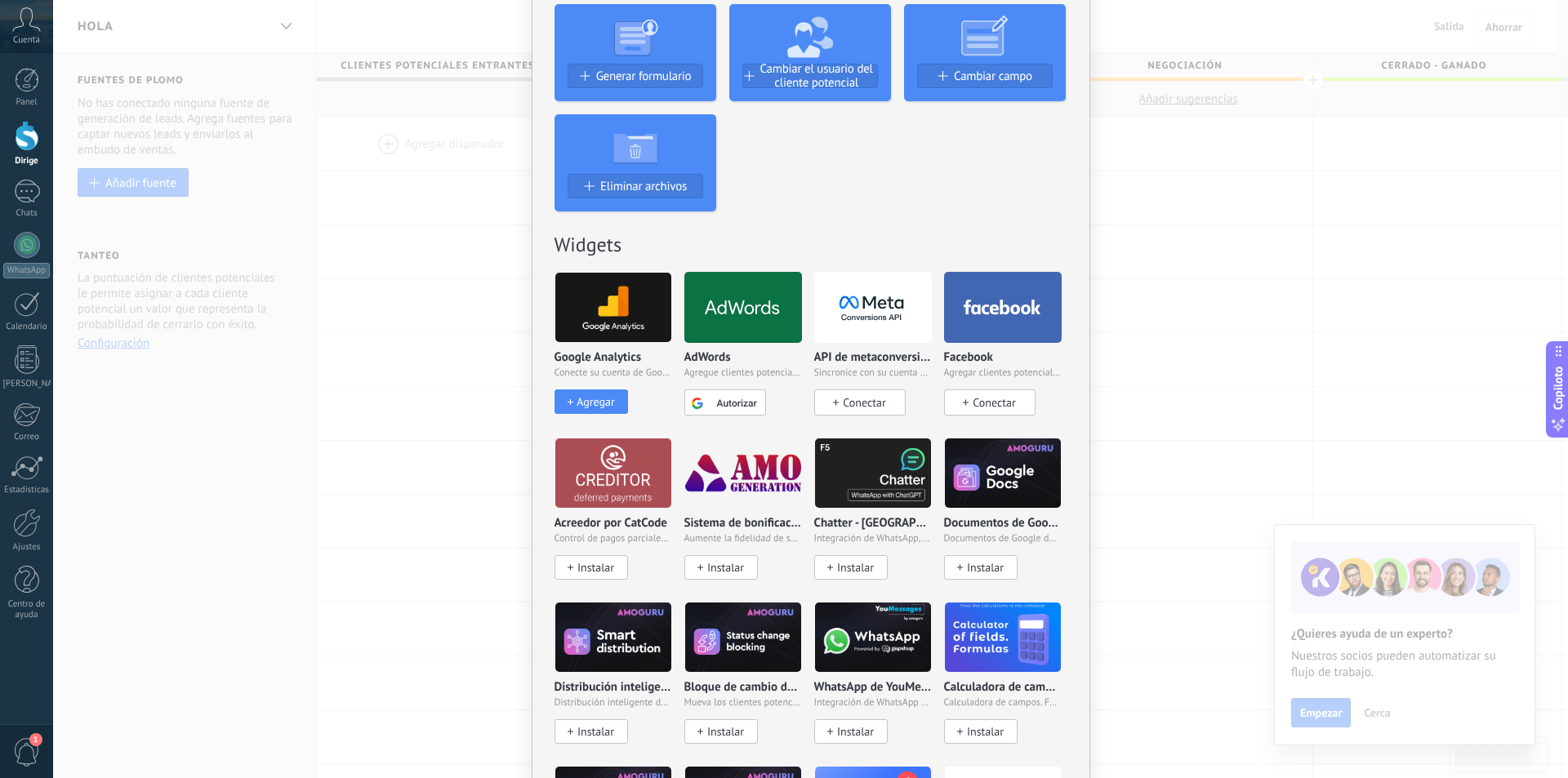
click at [996, 402] on font "Conectar" at bounding box center [993, 402] width 42 height 15
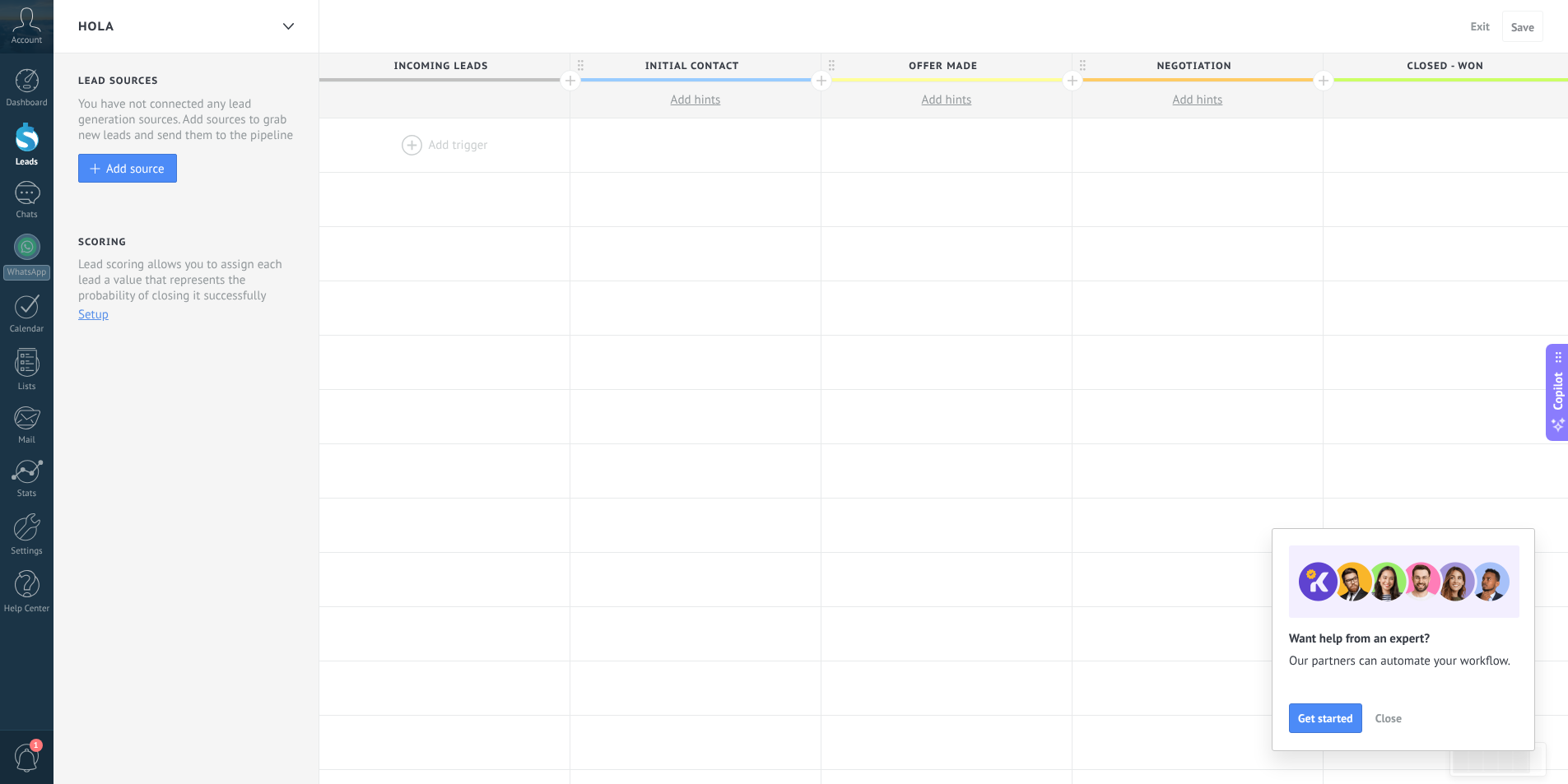
click at [1096, 47] on div "hola Exit Cancel Save" at bounding box center [810, 26] width 1514 height 53
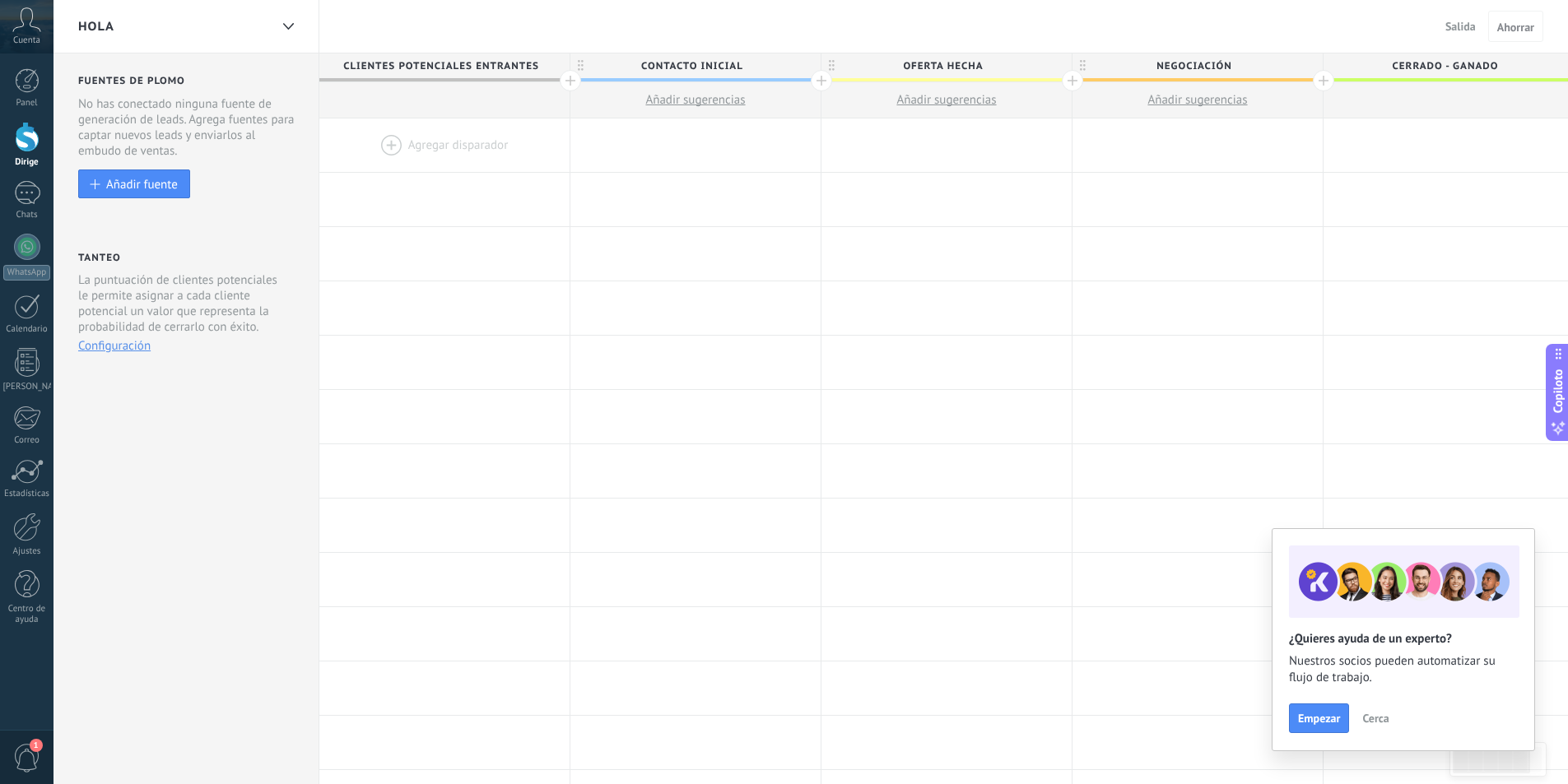
click at [119, 168] on div "Fuentes de plomo Clientes potenciales entrantes Mantenga su pipeline más limpio…" at bounding box center [186, 657] width 266 height 1209
click at [120, 182] on font "Añadir fuente" at bounding box center [142, 185] width 72 height 16
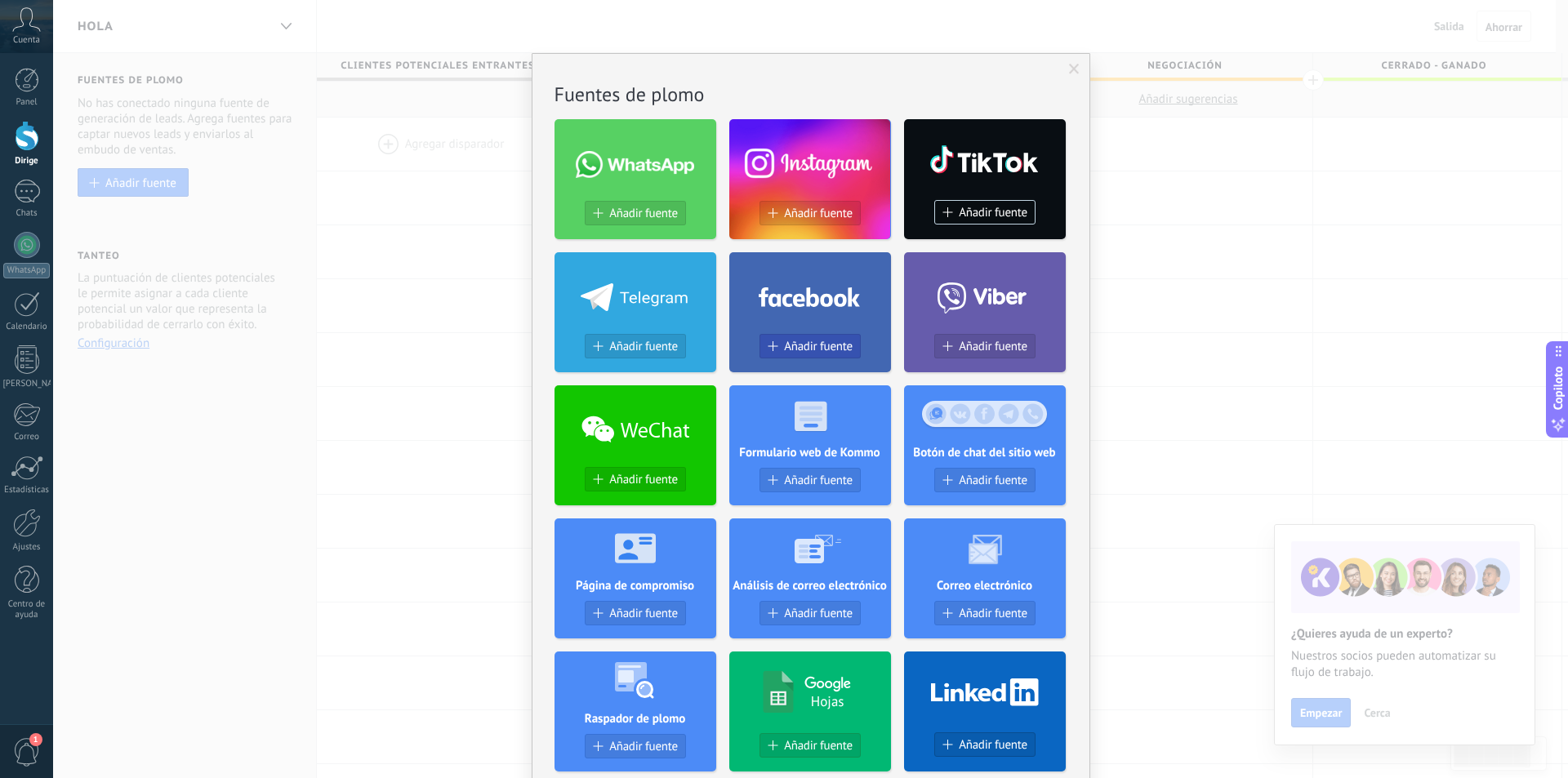
click at [808, 342] on font "Añadir fuente" at bounding box center [817, 347] width 68 height 16
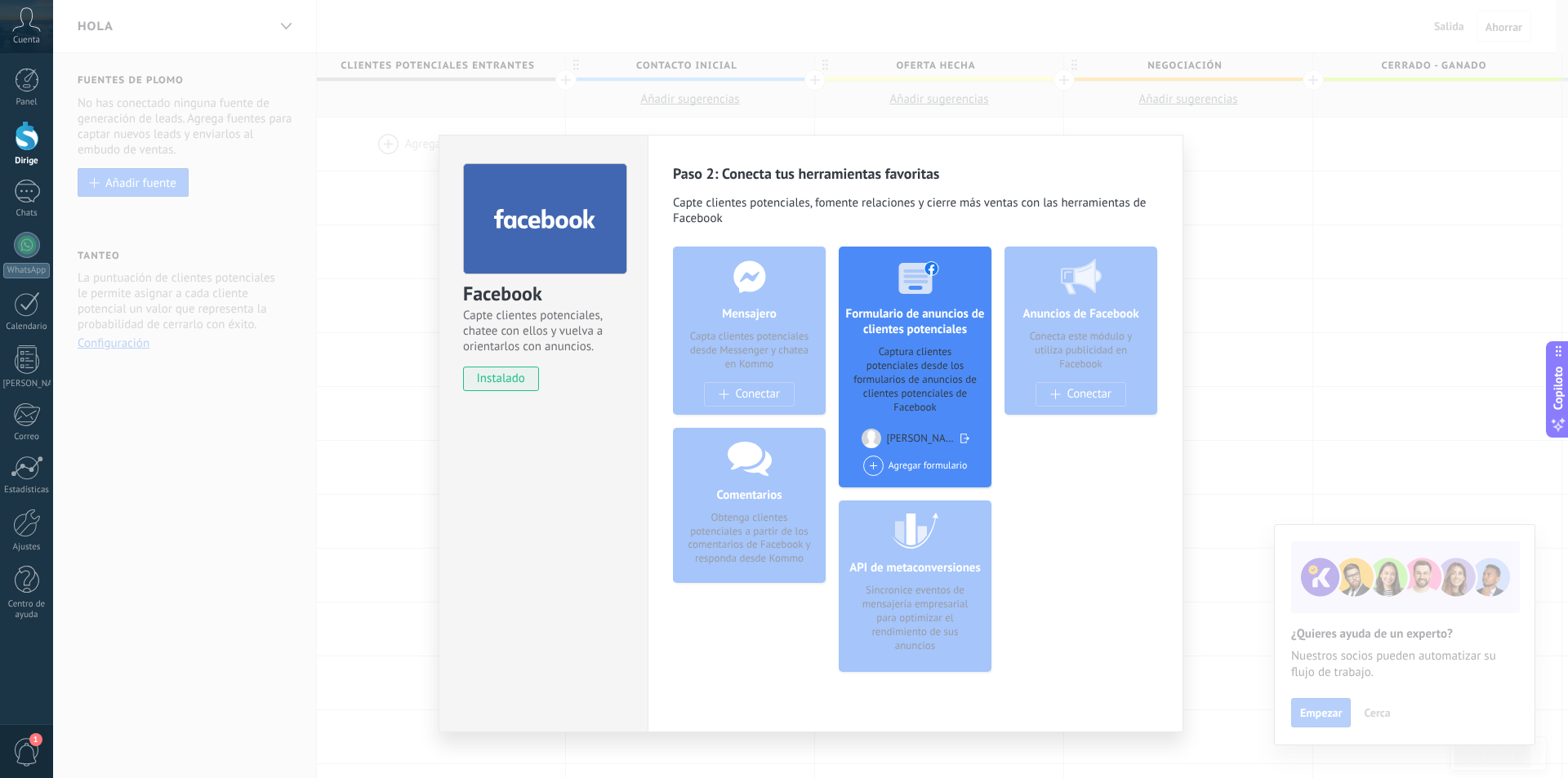
click at [1332, 729] on div "Facebook Capte clientes potenciales, chatee con ellos y vuelva a orientarlos co…" at bounding box center [810, 389] width 1515 height 778
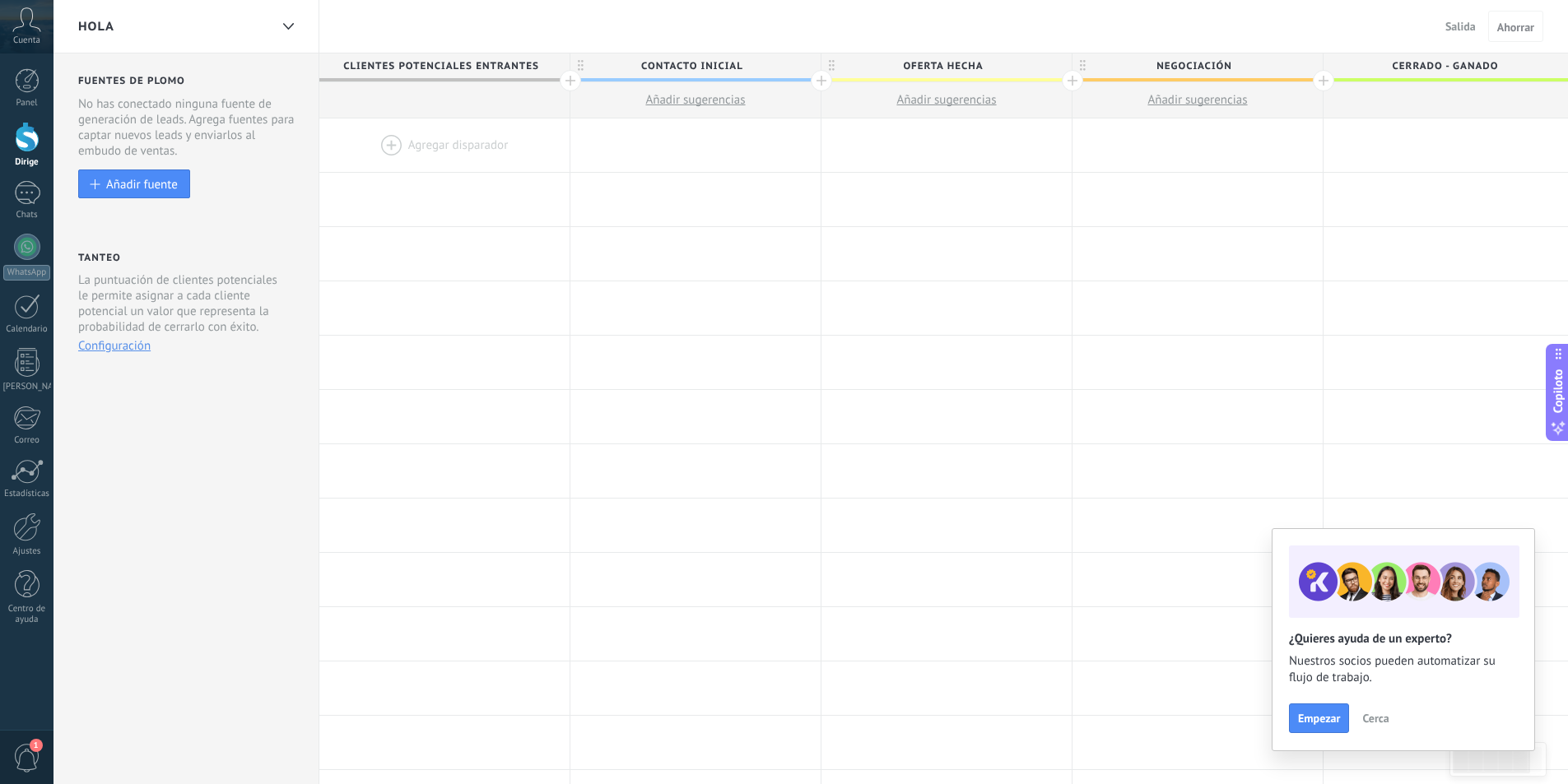
click at [488, 138] on div at bounding box center [445, 145] width 250 height 53
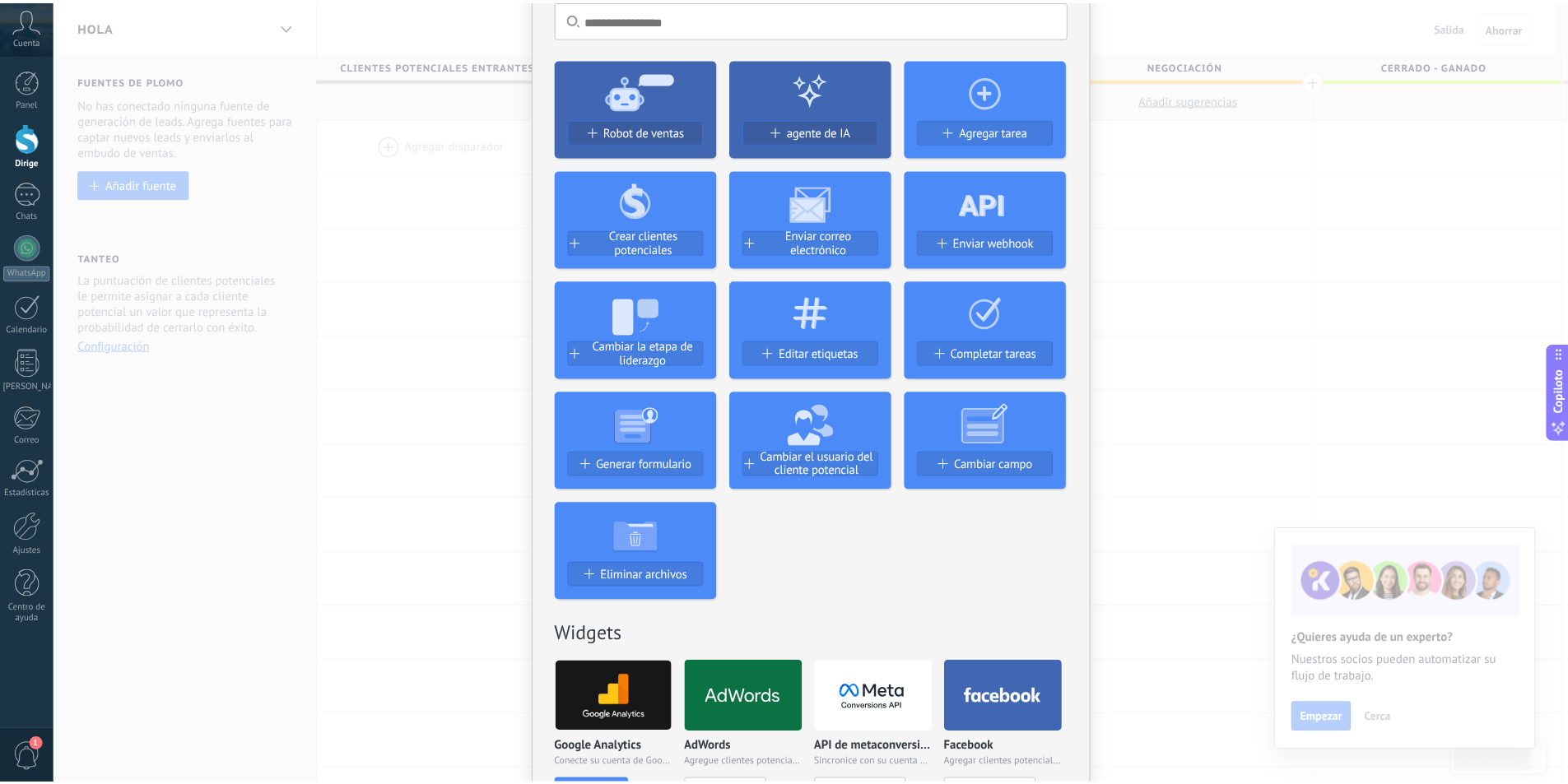
scroll to position [247, 0]
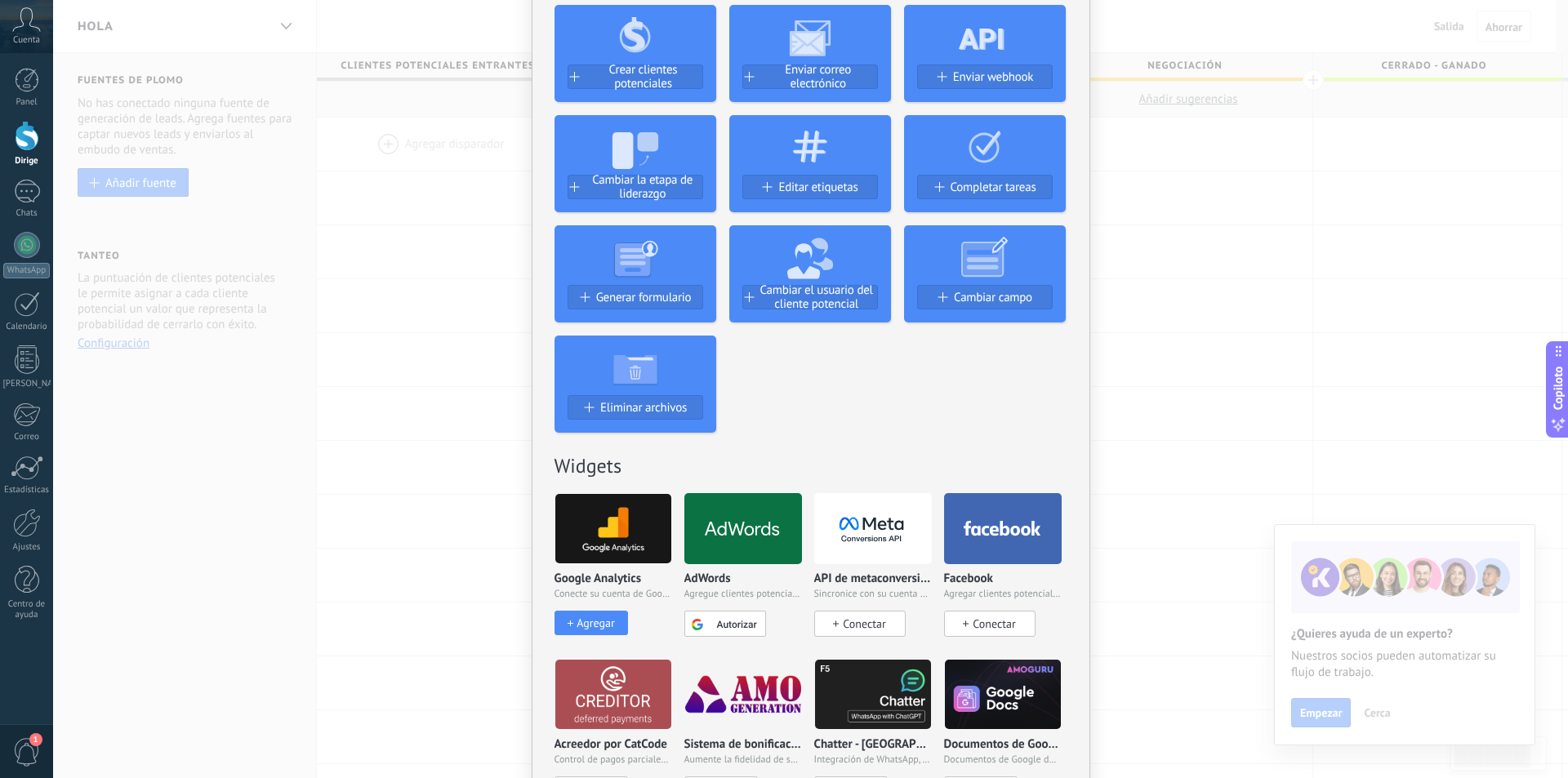
click at [984, 626] on font "Conectar" at bounding box center [993, 623] width 42 height 15
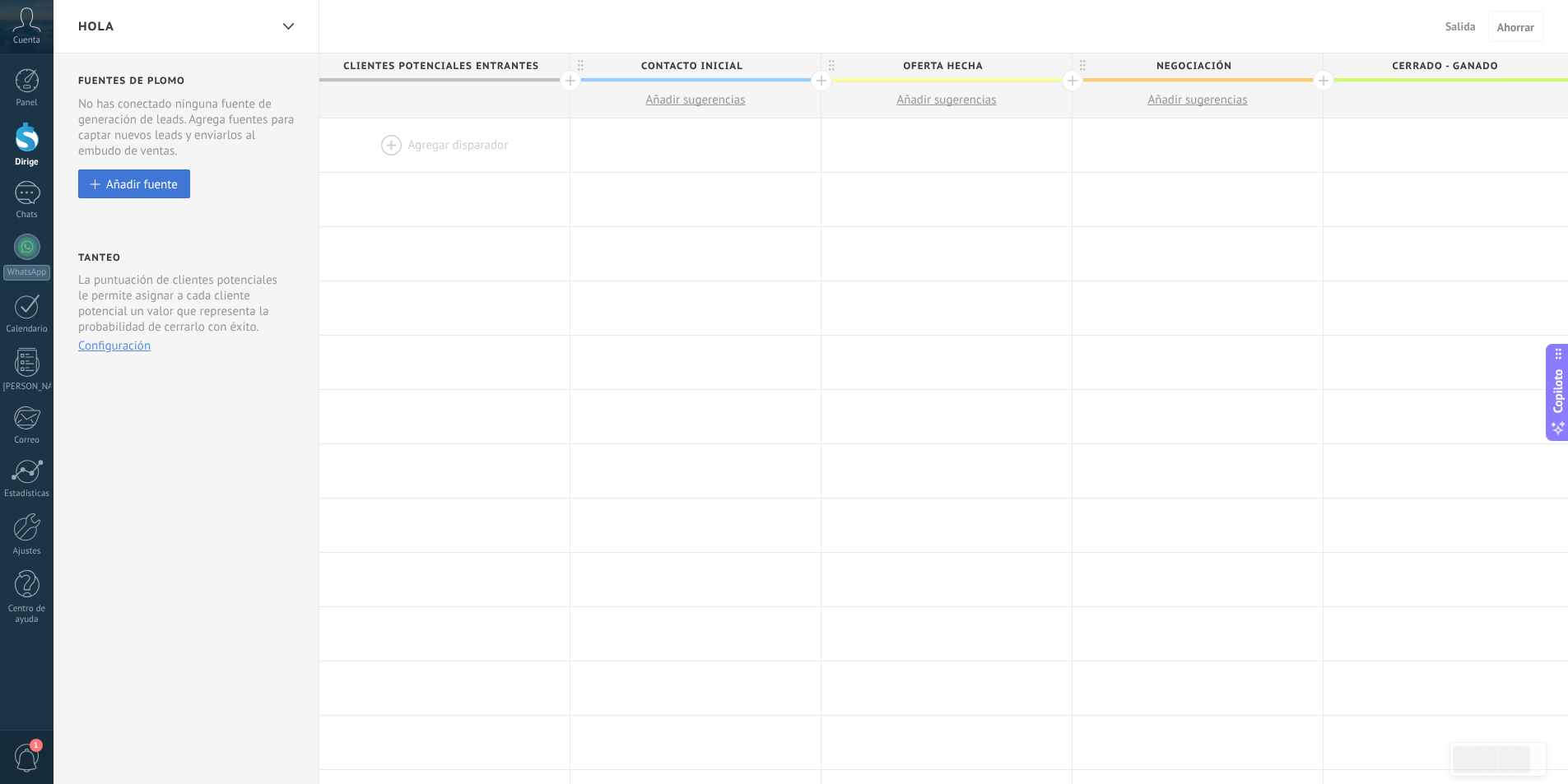
click at [142, 186] on font "Añadir fuente" at bounding box center [142, 185] width 72 height 16
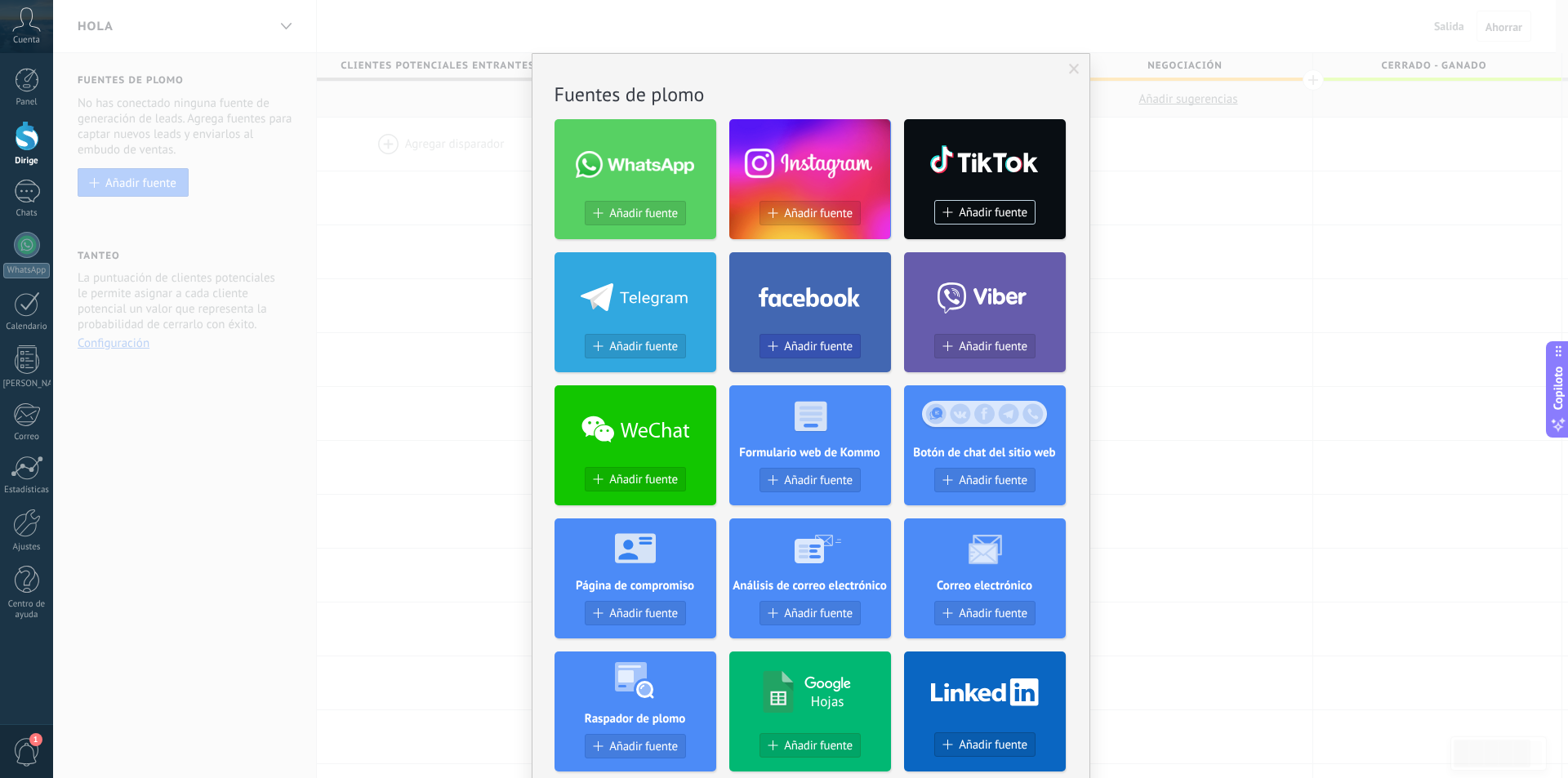
click at [801, 351] on font "Añadir fuente" at bounding box center [817, 347] width 68 height 16
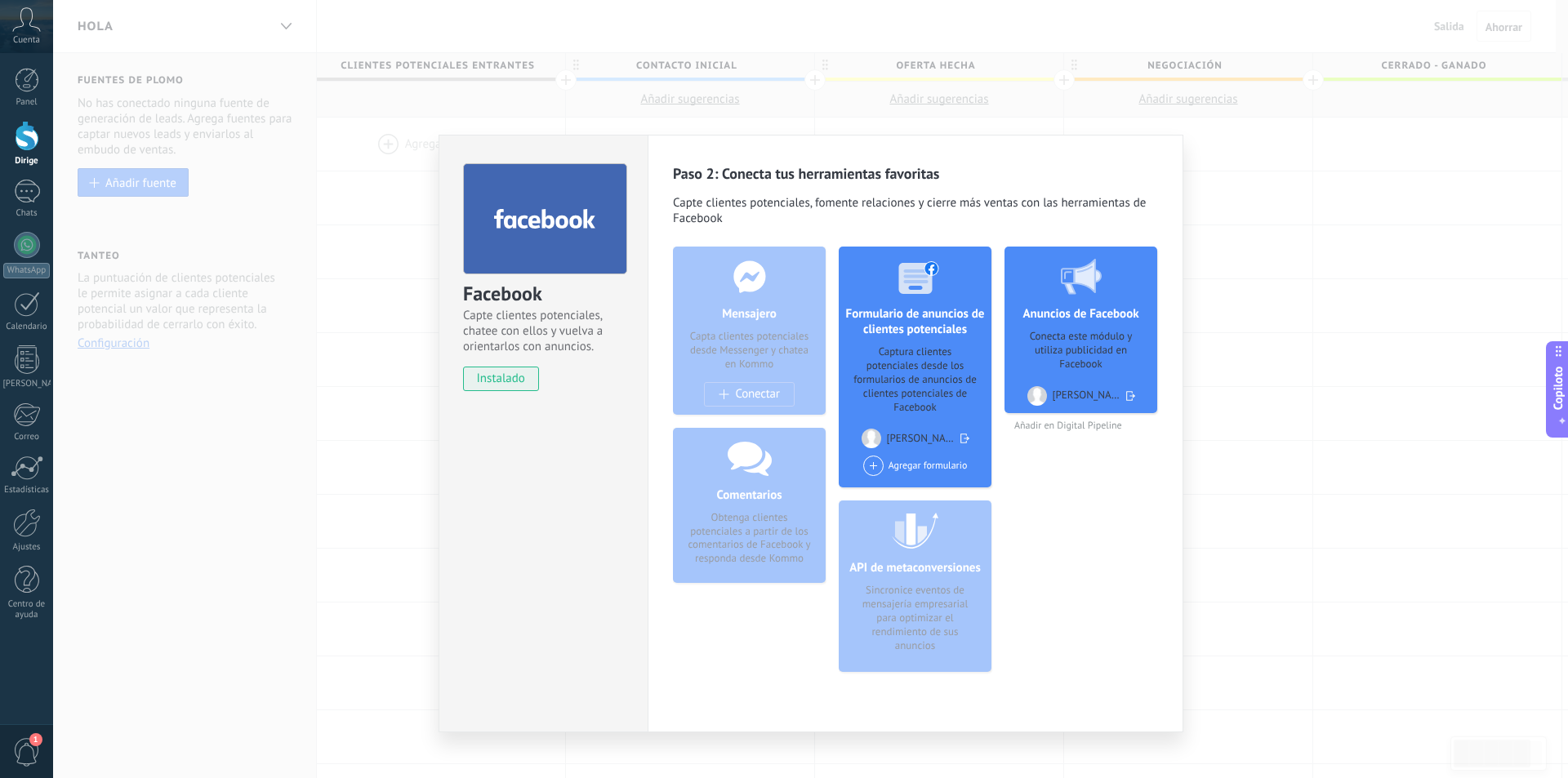
click at [763, 392] on div "Mensajero Capta clientes potenciales desde Messenger y chatea en Kommo Conectar" at bounding box center [749, 331] width 153 height 168
click at [763, 392] on div "Mensajero Capta clientes potenciales desde Messenger y chatea en Kommo Conectar" at bounding box center [749, 331] width 153 height 168
click at [762, 392] on div "Mensajero Capta clientes potenciales desde Messenger y chatea en Kommo Conectar" at bounding box center [749, 331] width 153 height 168
click at [531, 378] on span "instalado" at bounding box center [501, 379] width 75 height 24
click at [1236, 72] on div "Facebook Capte clientes potenciales, chatee con ellos y vuelva a orientarlos co…" at bounding box center [810, 389] width 1515 height 778
